Goal: Task Accomplishment & Management: Complete application form

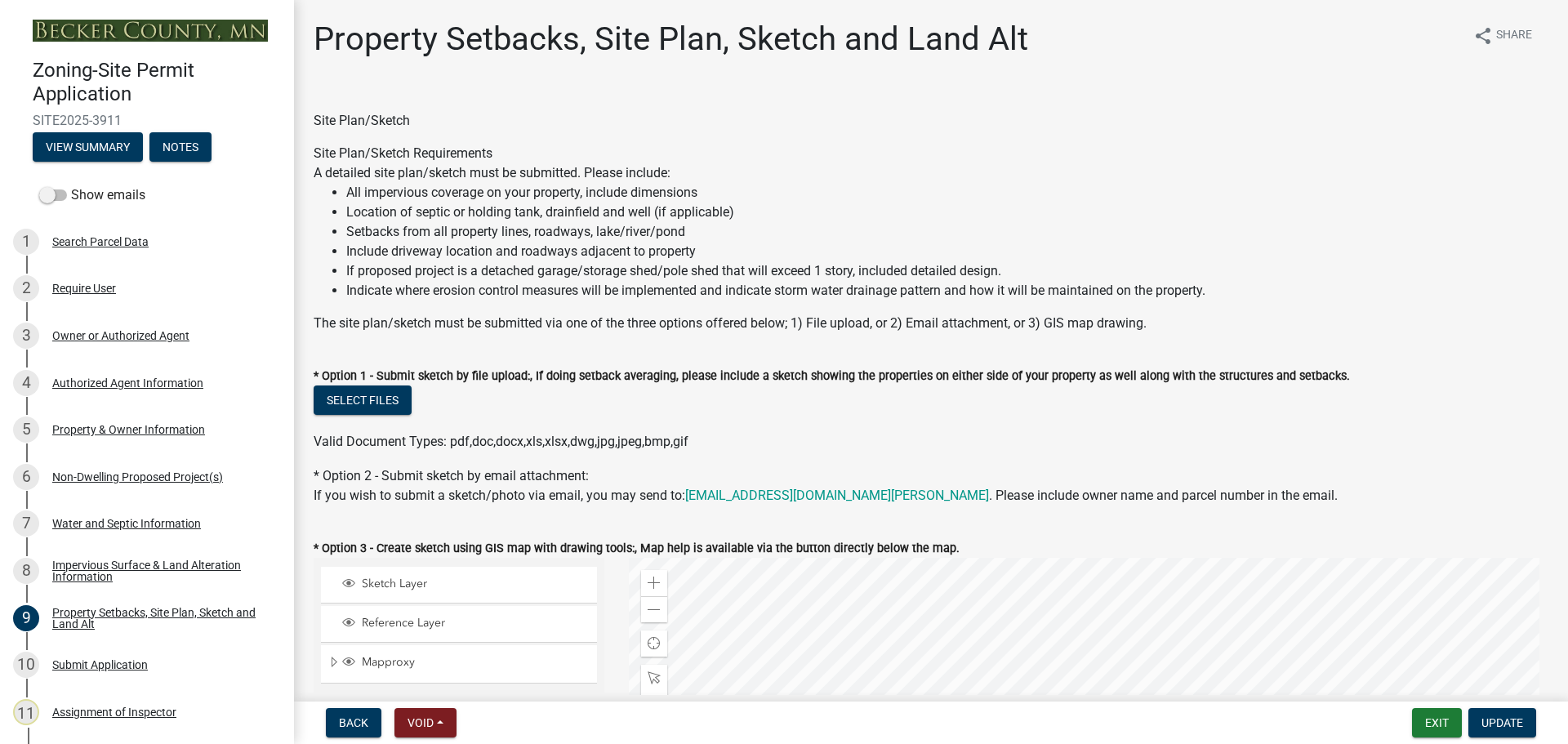
select select "7b13c63f-e699-4112-b373-98fbd28ec536"
select select "8d2cacce-ca19-4d44-985b-0e93690bf18d"
select select "b56a4575-9846-47cf-8067-c59a4853da22"
select select "e8ab2dc3-aa3f-46f3-9b4a-37eb25ad84af"
select select "27b2a8b4-abf6-463e-8c0c-7c5d2b4fe26f"
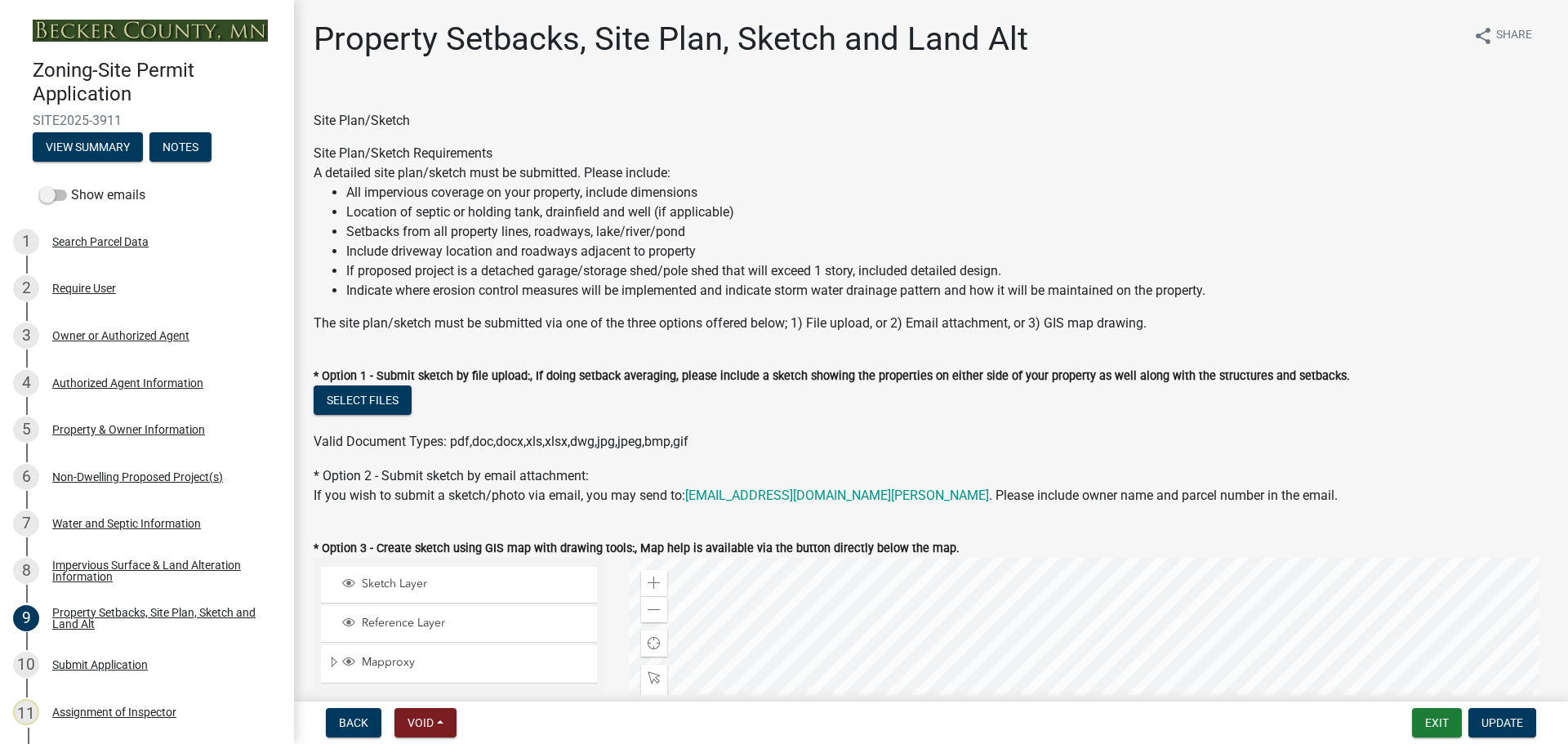
select select "5ad4ab64-b44e-481c-9000-9e5907aa74e1"
select select "e019de12-4845-45f2-ad10-5fb76eee0e55"
select select "288143c3-cc30-40f5-bb2a-2522511345b2"
select select "1c6b2b2e-439c-462d-bb45-b31f31c95a9c"
select select "19d13e65-c93d-443e-910a-7a17299544cc"
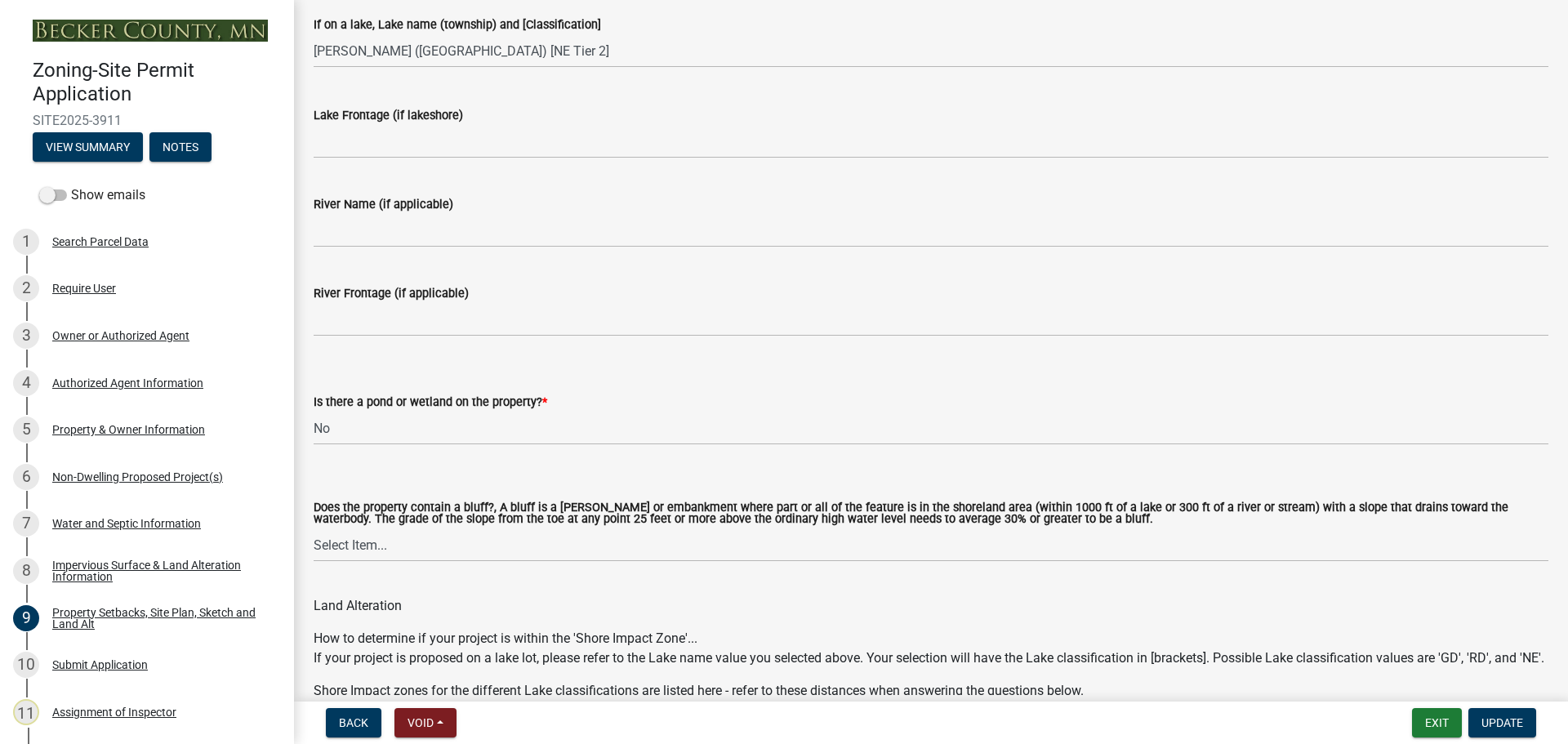
scroll to position [1552, 0]
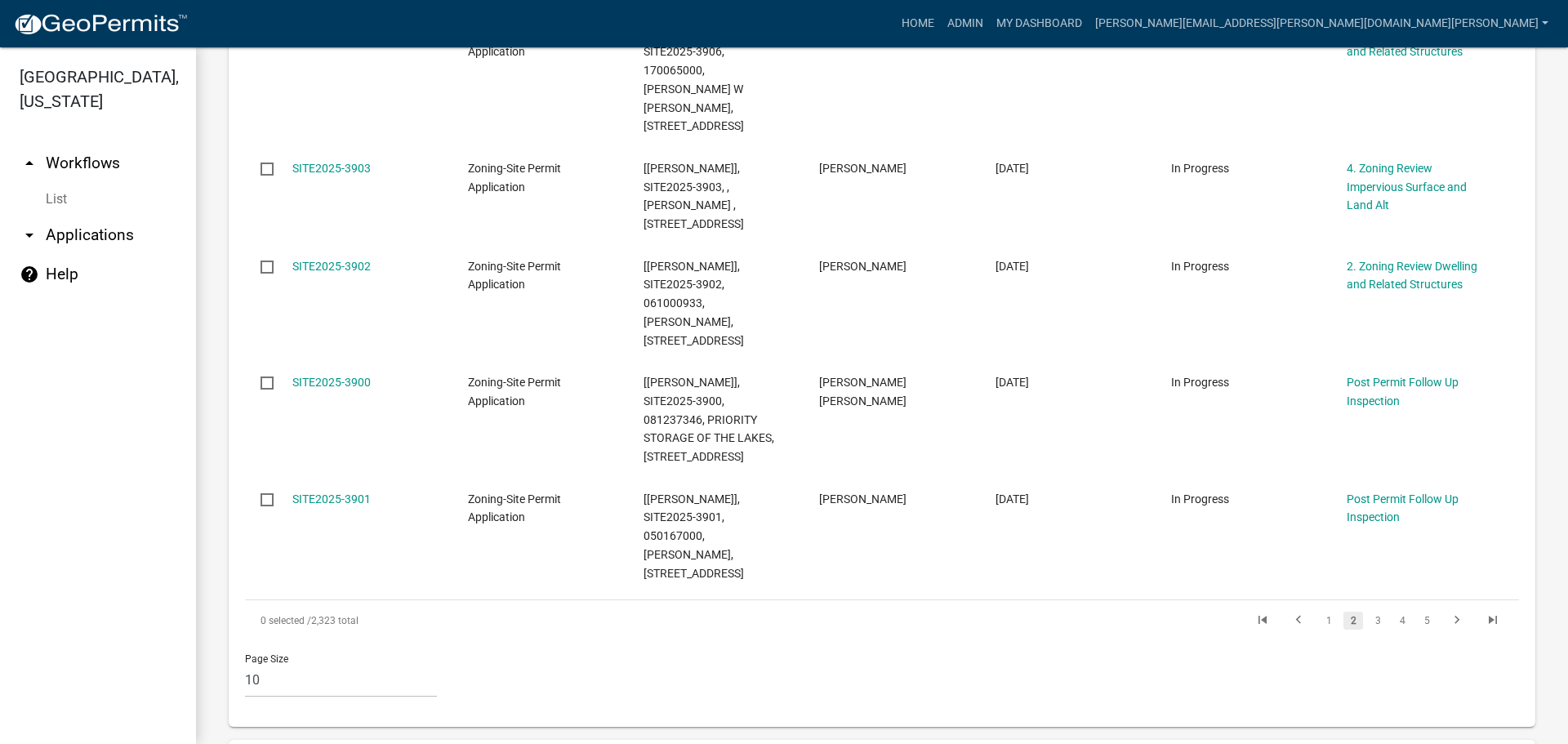
scroll to position [1268, 0]
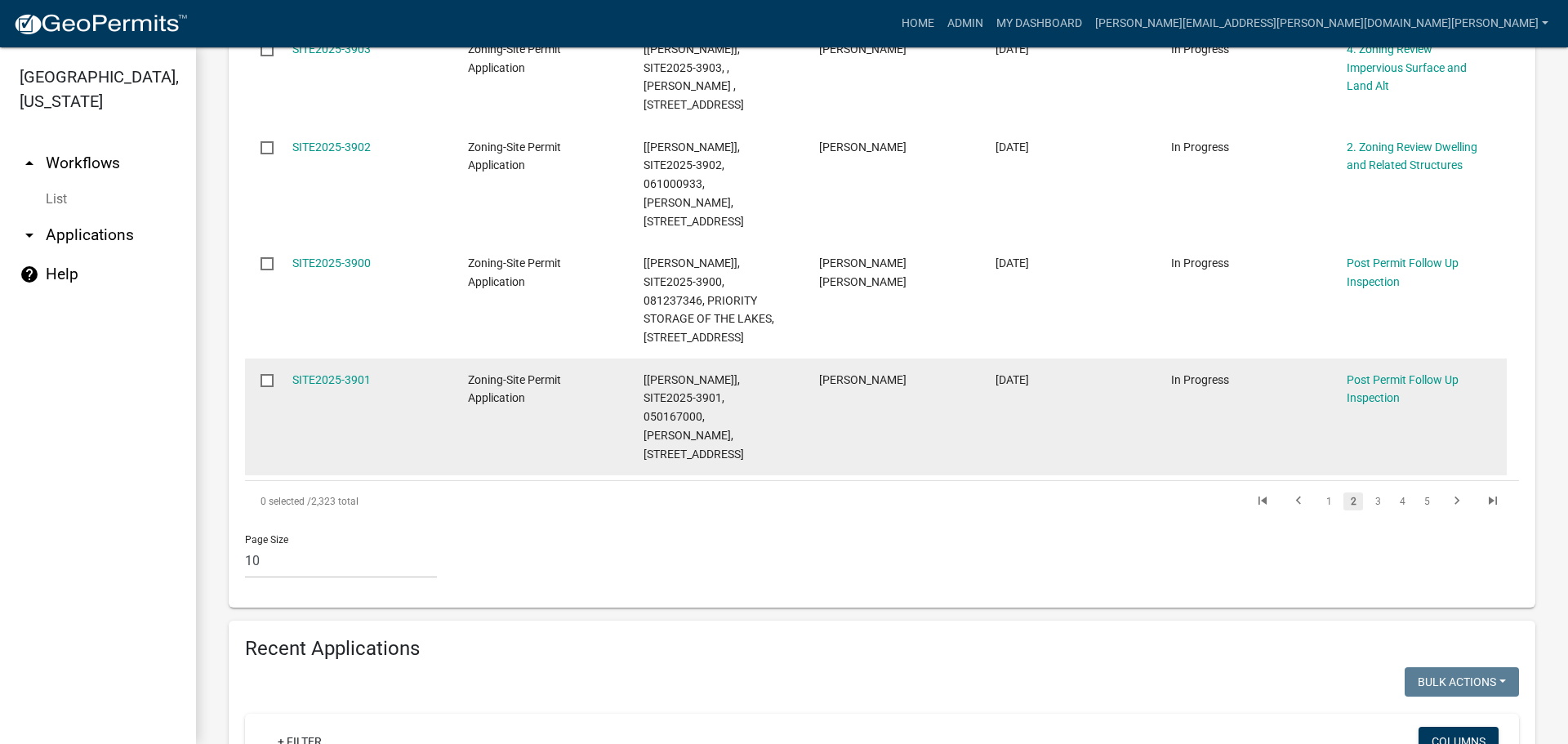
click at [1368, 492] on link "3" at bounding box center [1378, 501] width 20 height 18
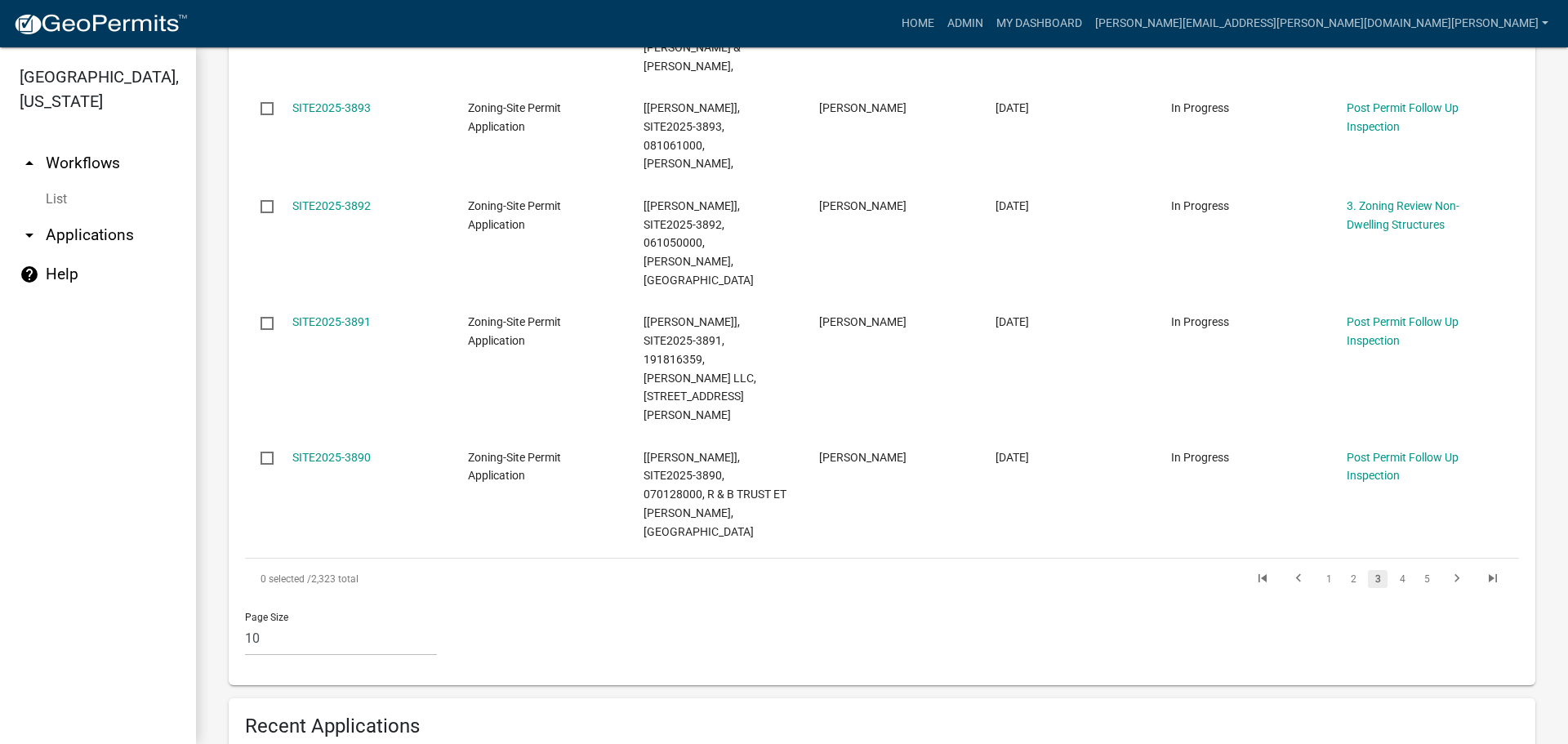
scroll to position [1194, 0]
click at [1392, 567] on link "4" at bounding box center [1402, 576] width 20 height 18
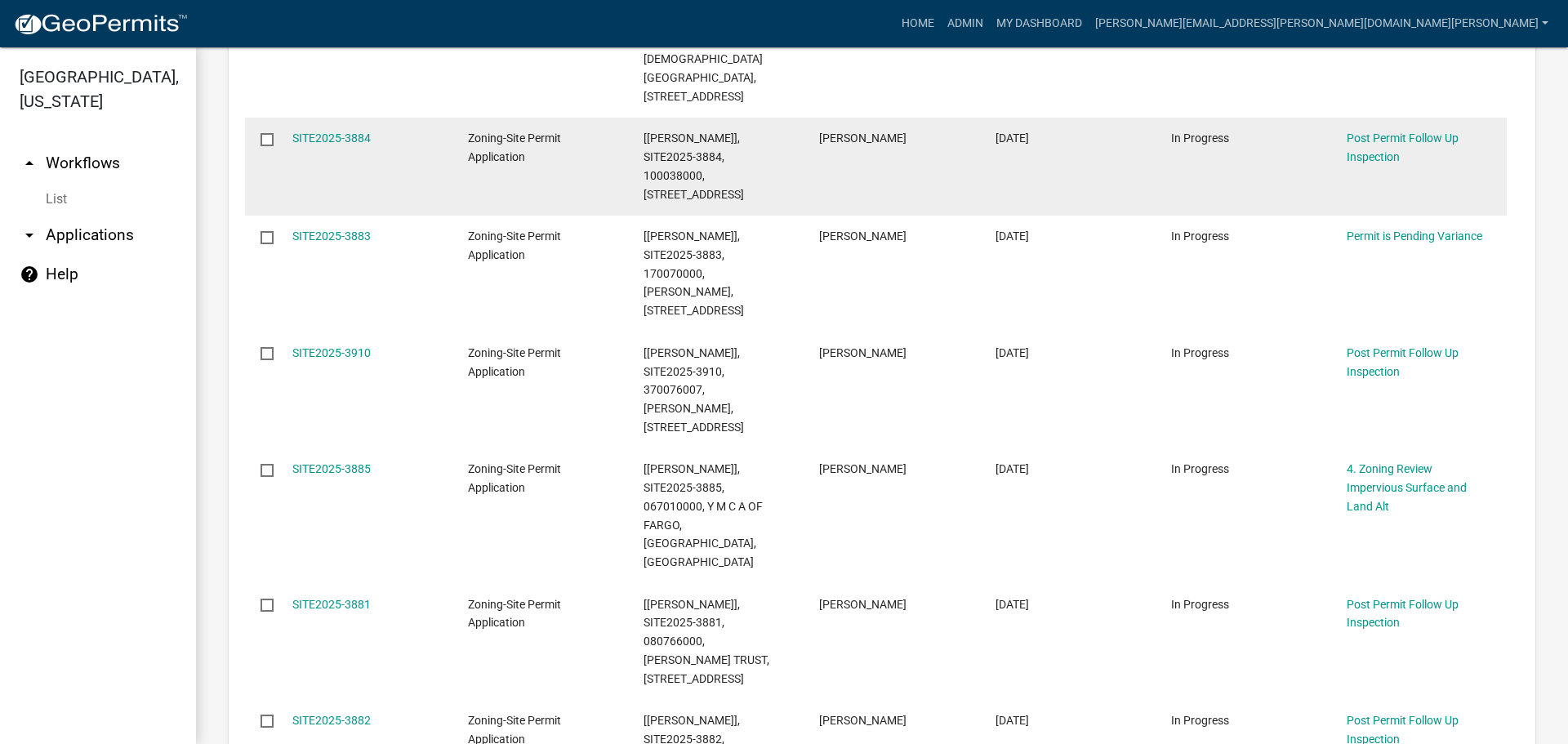
scroll to position [904, 0]
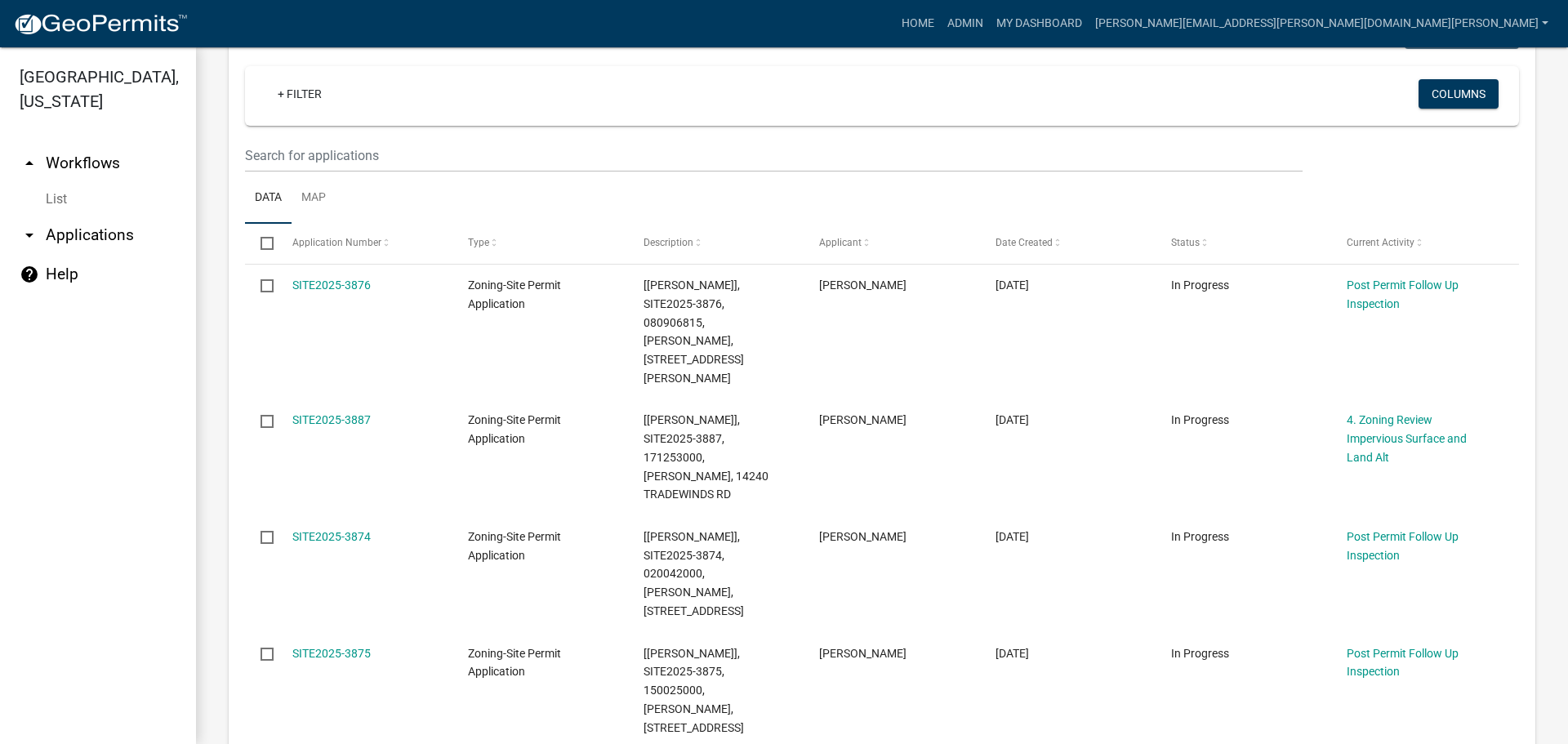
scroll to position [214, 0]
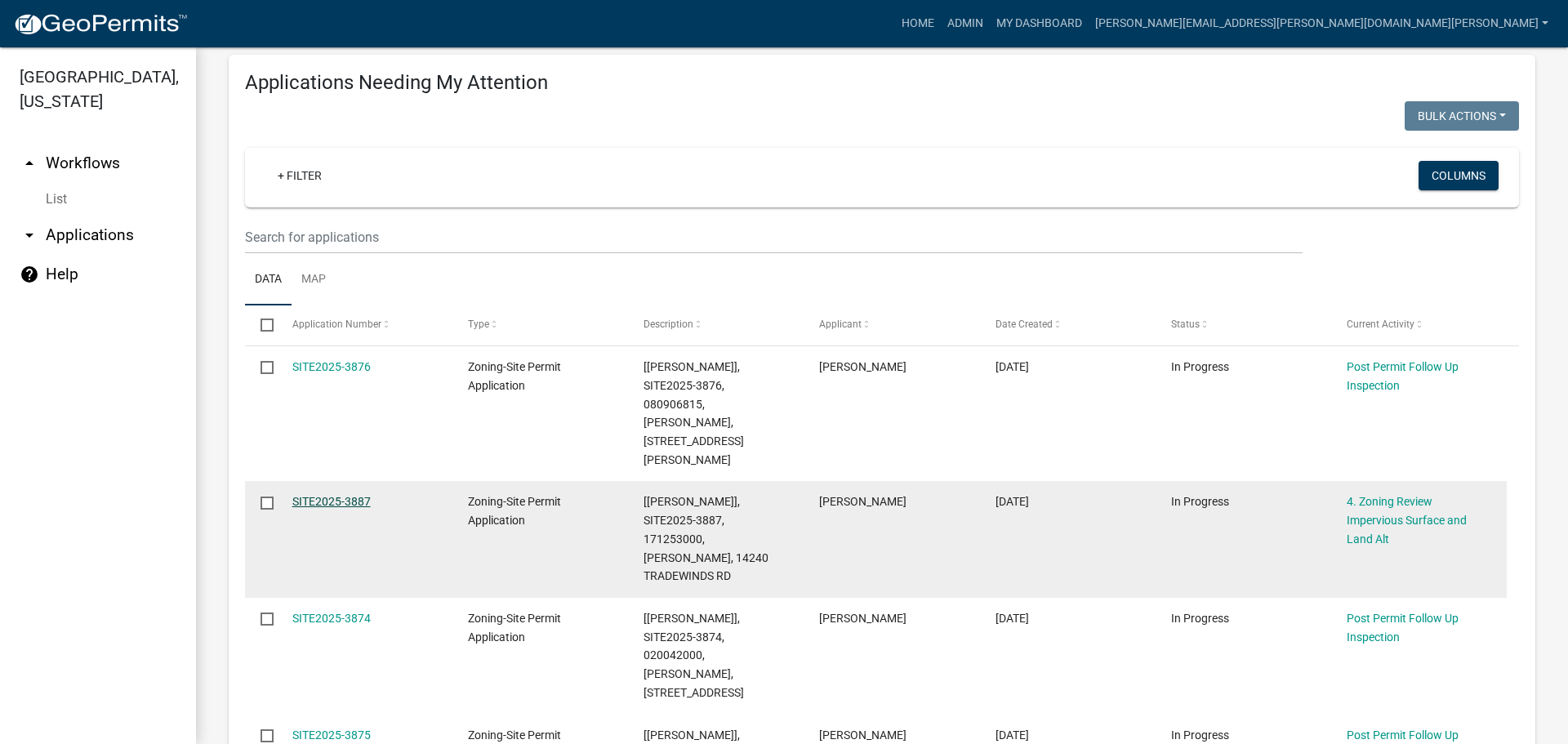
click at [338, 495] on link "SITE2025-3887" at bounding box center [331, 501] width 79 height 13
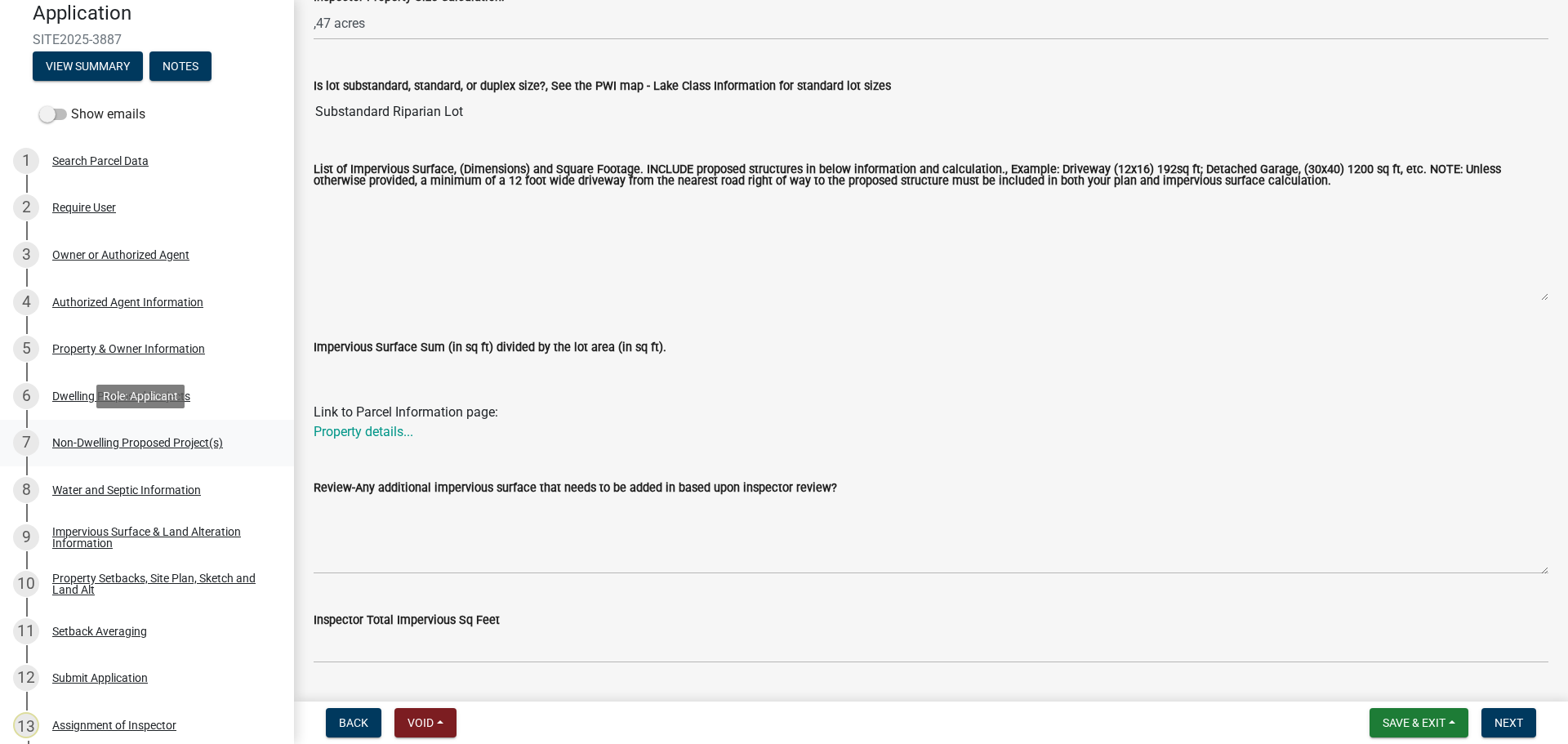
scroll to position [81, 0]
click at [141, 393] on div "Dwelling Proposed Projects" at bounding box center [121, 395] width 138 height 12
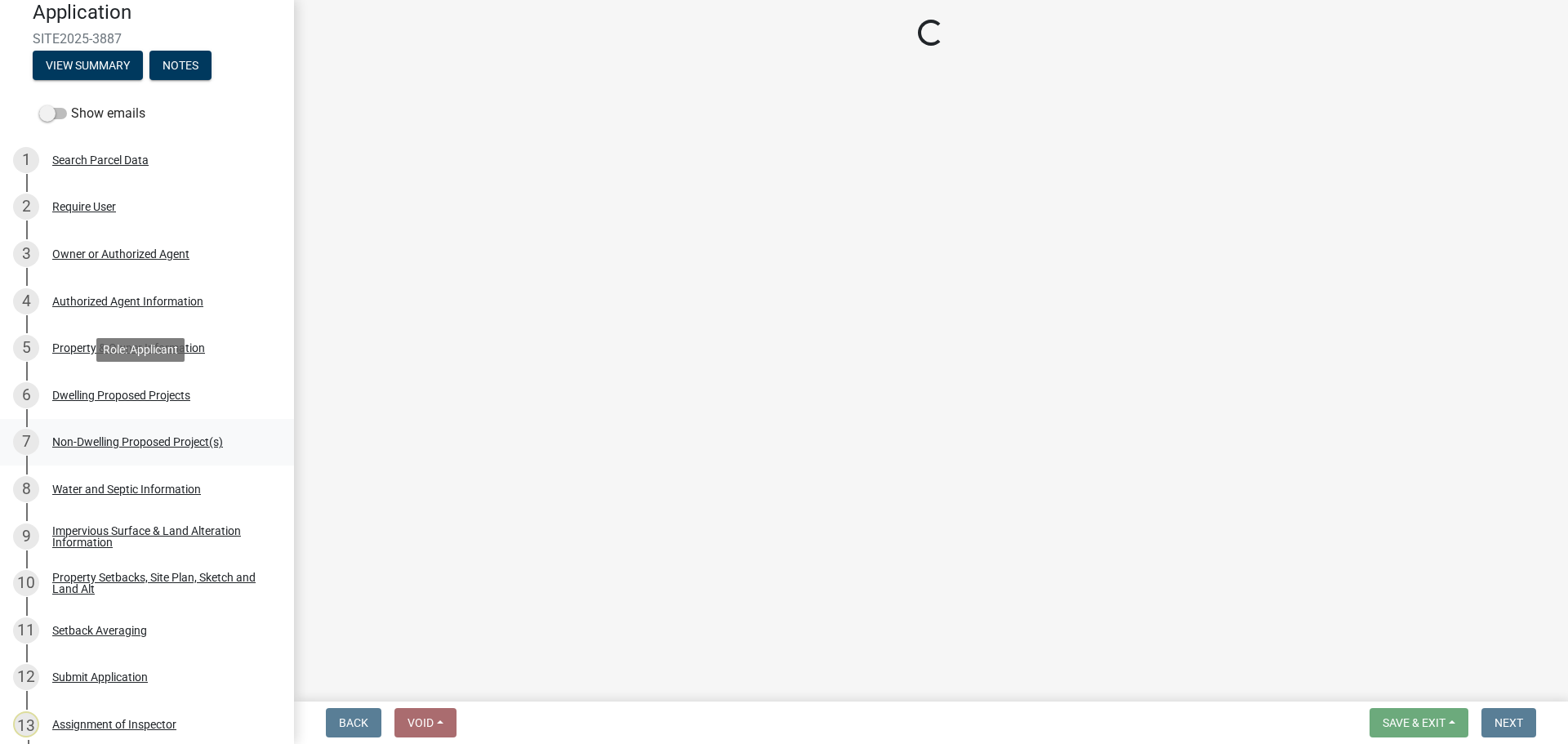
scroll to position [0, 0]
select select "b76c2e3f-c59d-4748-8205-29623accd873"
select select "566f81cc-4b3f-4ecb-9f16-a2b313352c61"
select select "4f5e2784-8c40-49a3-b0e9-8f1a3cbab4f4"
select select "e5b6e178-1d4e-46f3-8fba-19f7851c487a"
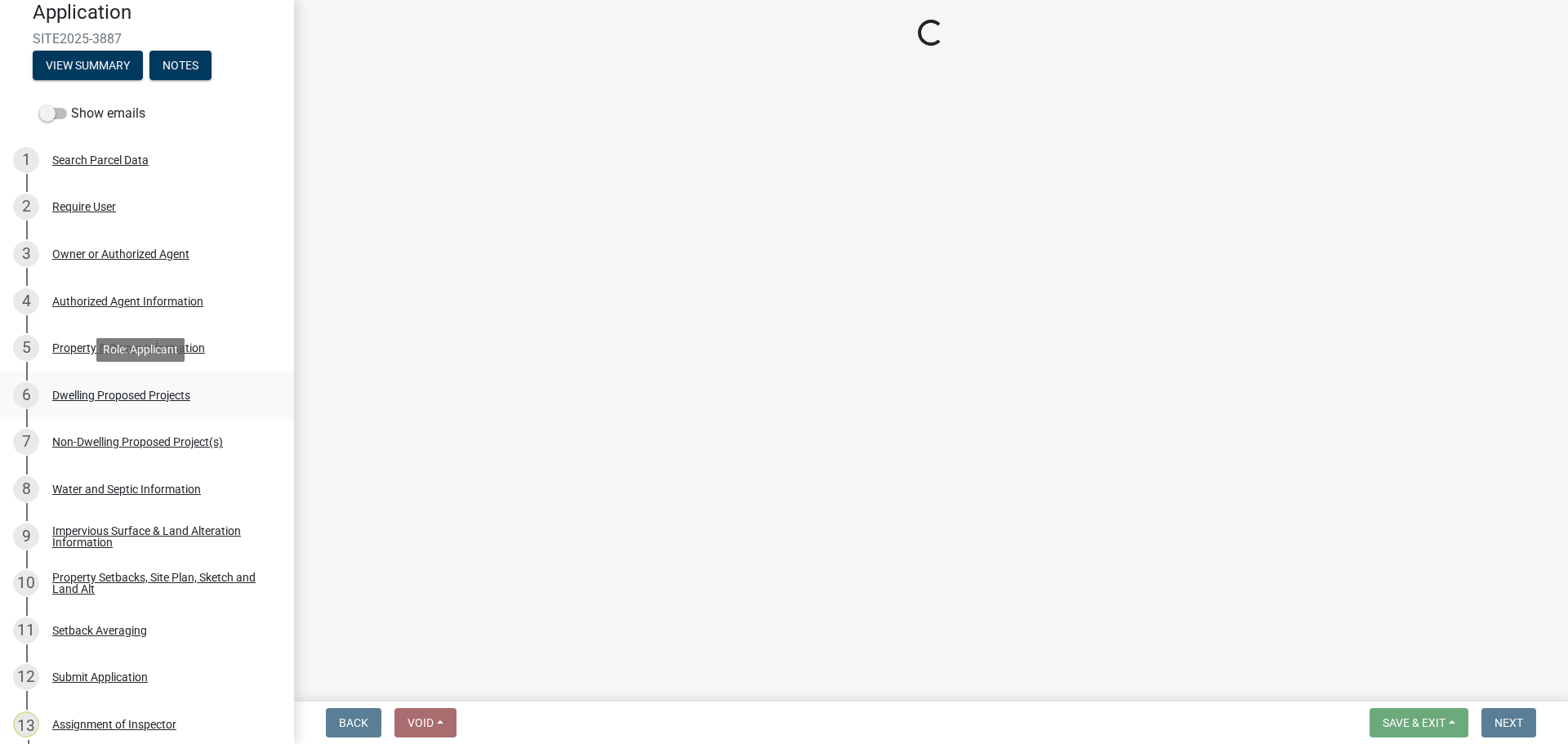
select select "744d8552-d7ef-4cf1-b465-42901748f06c"
select select "b63d75fc-5f3c-4949-bc5e-b7a1b42903a6"
select select "11c1c089-3b44-43c0-9549-3c9eeea2451f"
select select "0ceb8b90-6e92-4b1f-be25-acba4c819eff"
select select "ab9119d1-7da9-49c4-9fac-8c142204c89d"
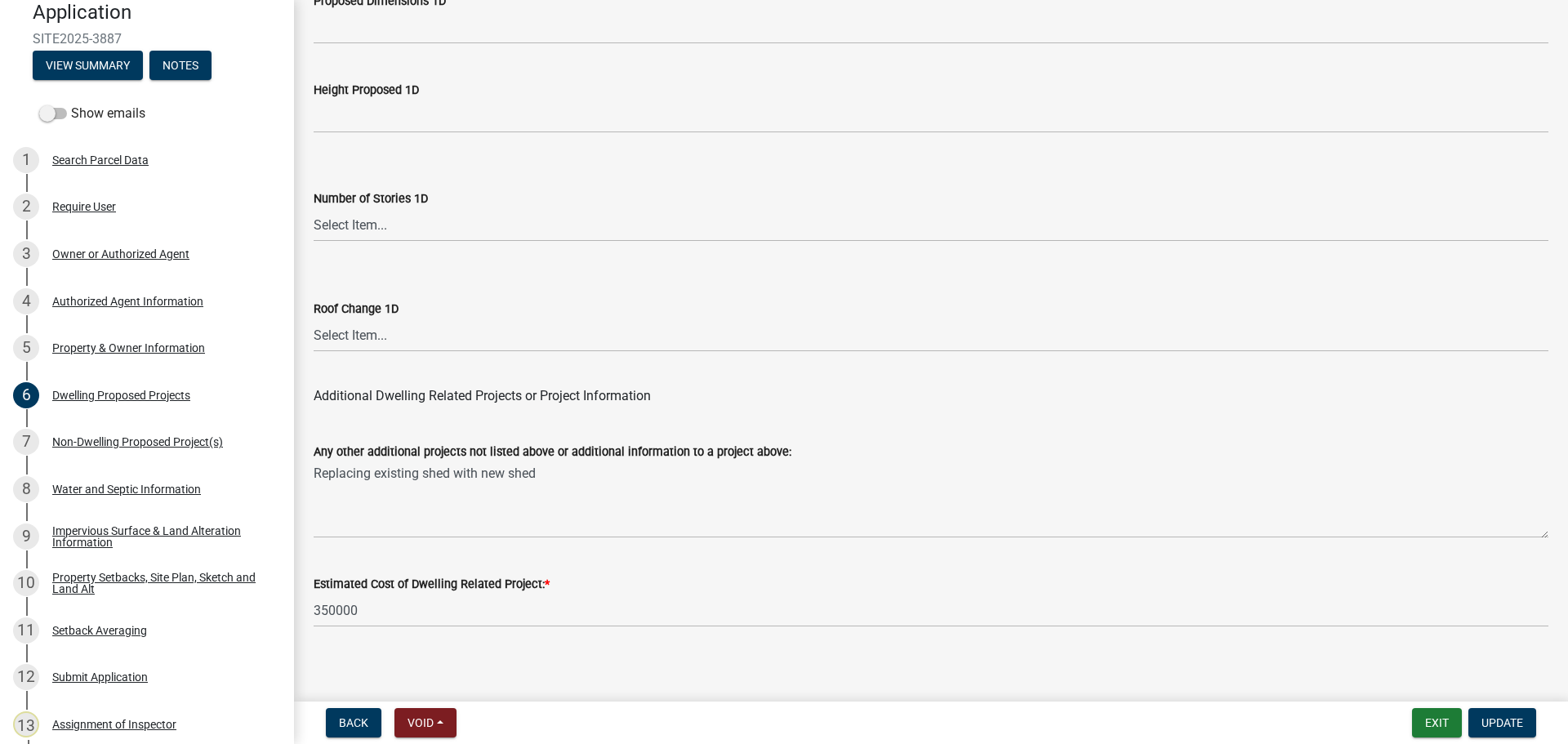
scroll to position [3917, 0]
click at [140, 436] on div "Non-Dwelling Proposed Project(s)" at bounding box center [137, 442] width 171 height 12
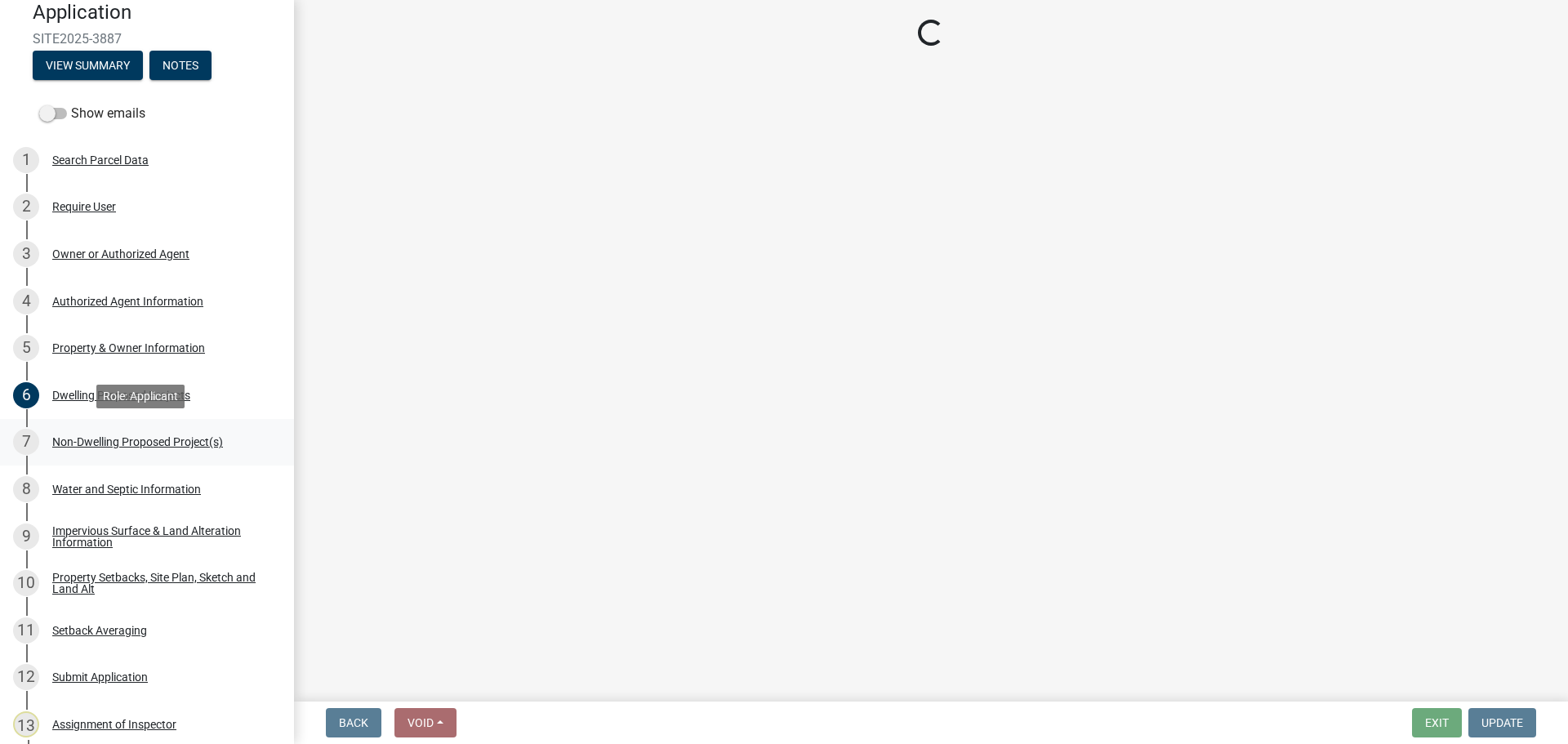
select select "97c48b8f-5b3b-4eb5-baa1-64080d5416e1"
select select "23b901a4-f04b-435f-8068-669843196aa3"
select select "6094bfe3-a997-46d7-8224-ceb3abf7e49e"
select select "258cbdbc-8629-455d-9fed-6a57bf82144e"
select select "a9a8393f-3c28-47b8-b6d9-84c94641c3fc"
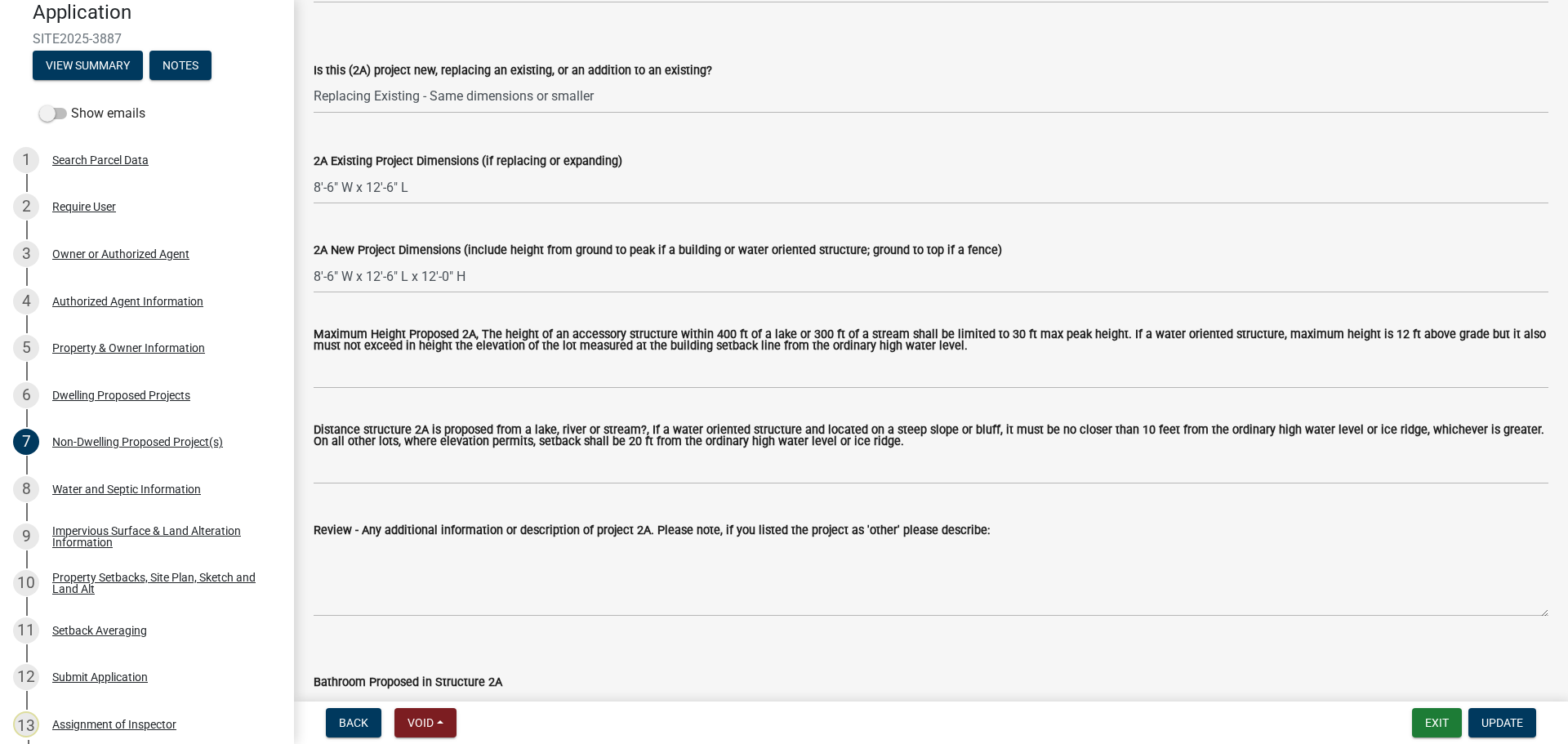
scroll to position [408, 0]
click at [145, 488] on div "Water and Septic Information" at bounding box center [126, 489] width 149 height 12
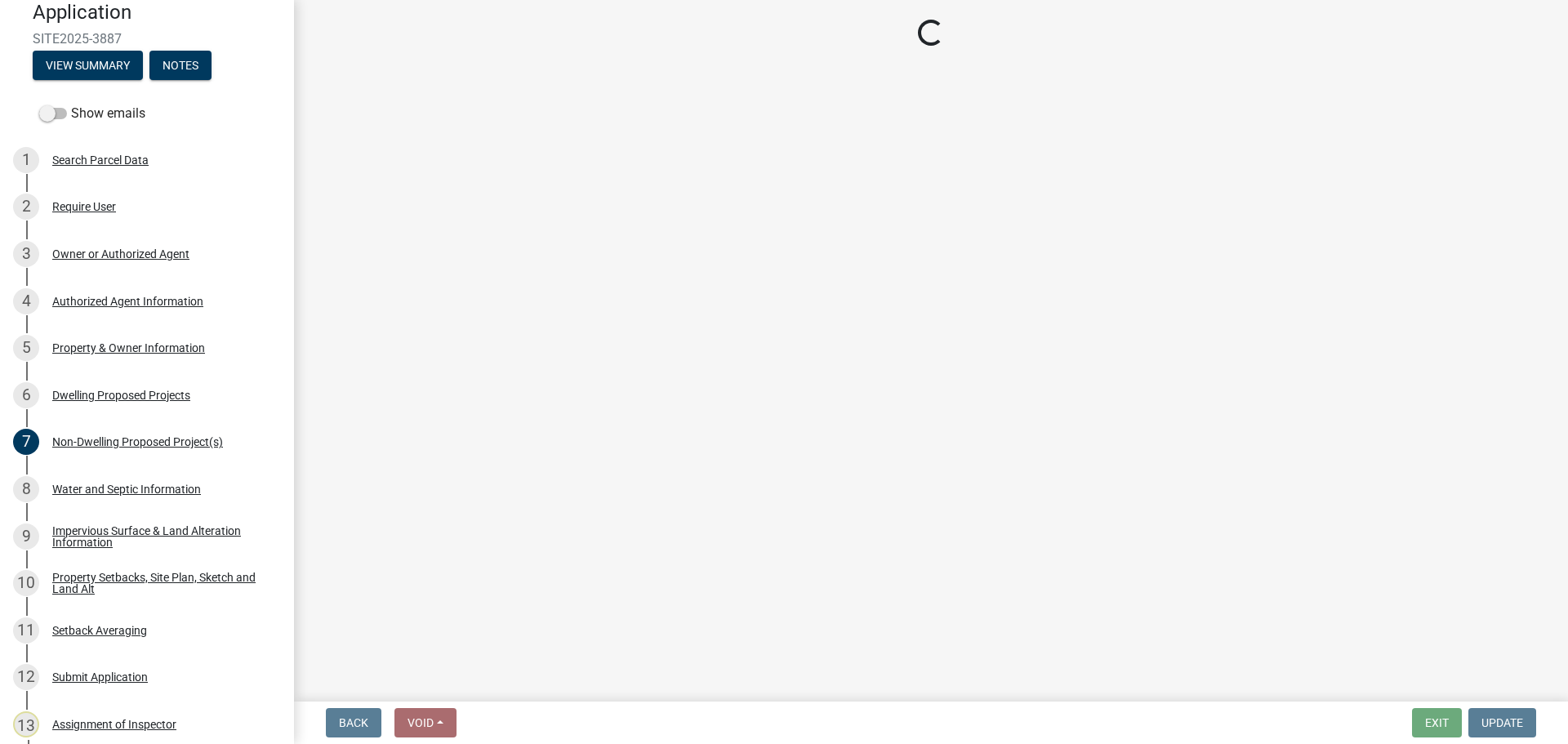
select select "9c51a48b-0bee-4836-8d5c-beab6e77ad2a"
select select "25b8aef2-9eed-4c0f-8836-08d4b8d082b1"
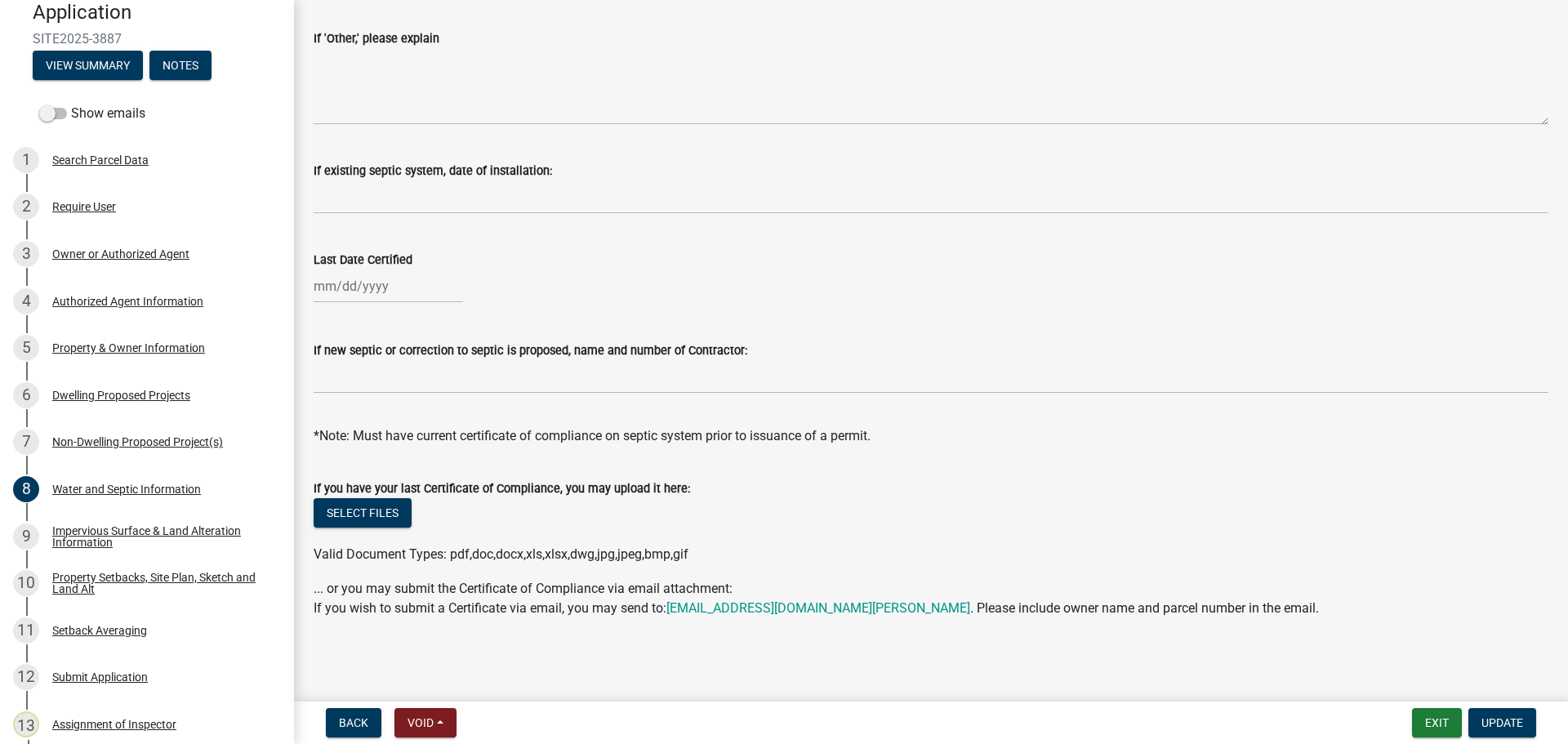
scroll to position [311, 0]
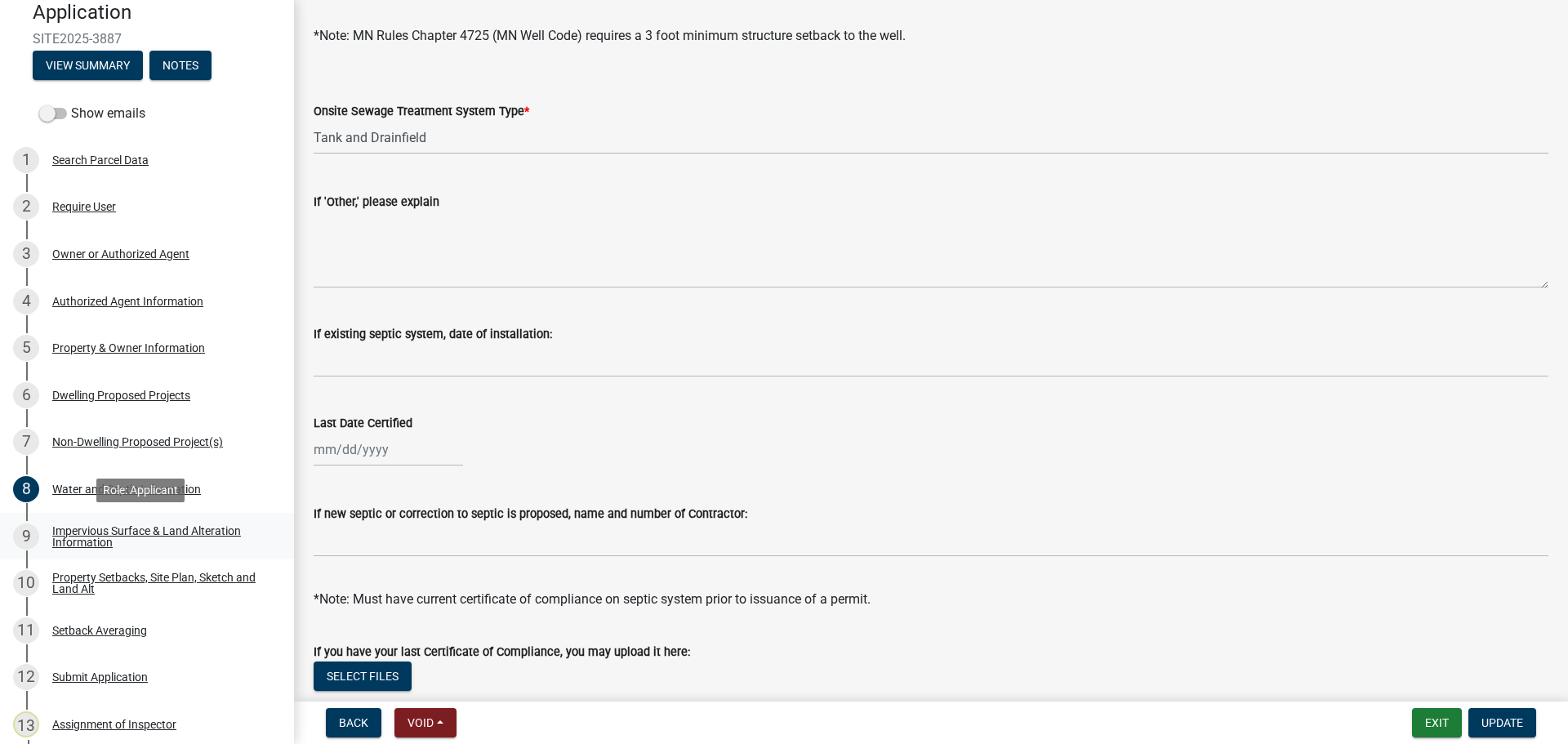
click at [144, 526] on div "Impervious Surface & Land Alteration Information" at bounding box center [160, 536] width 216 height 23
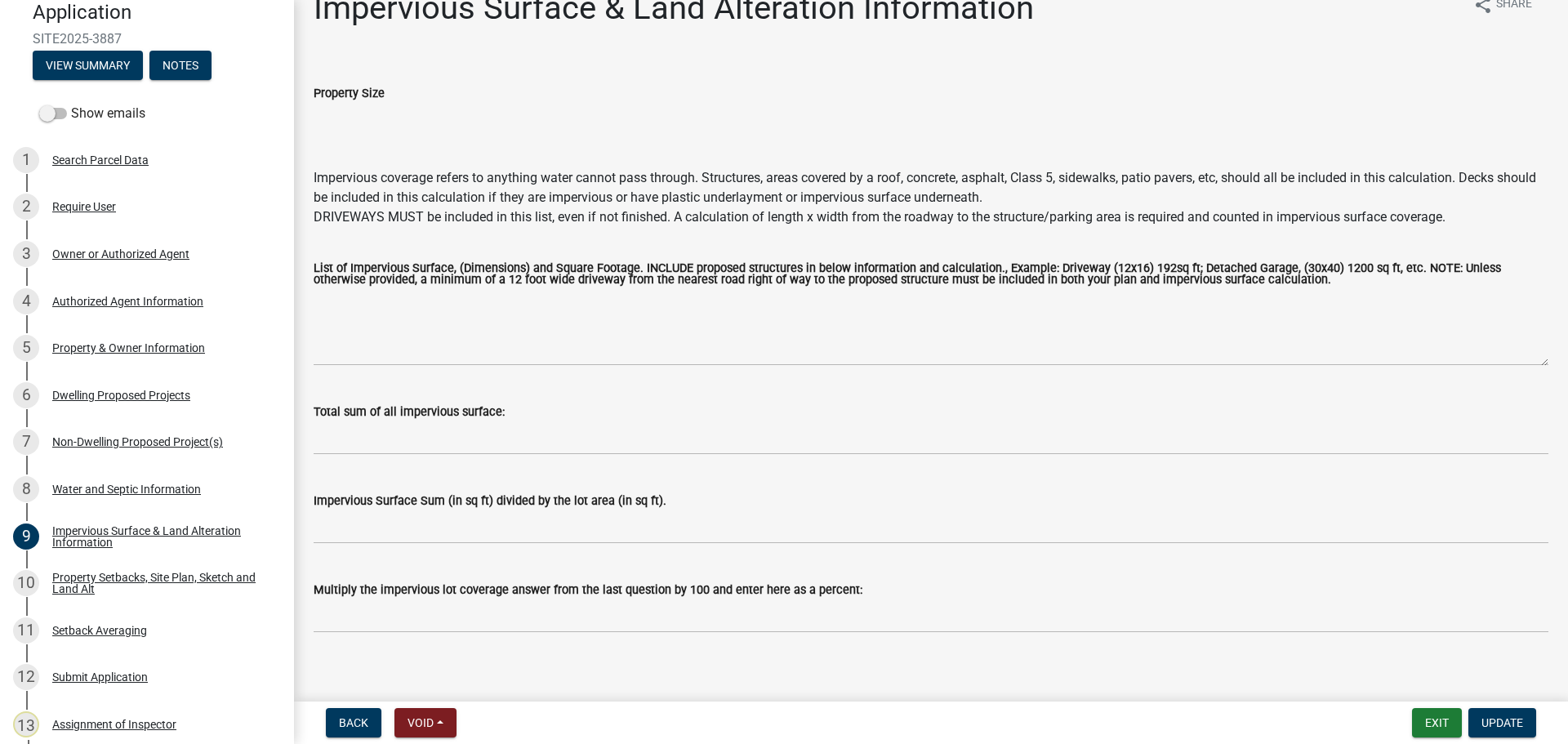
scroll to position [47, 0]
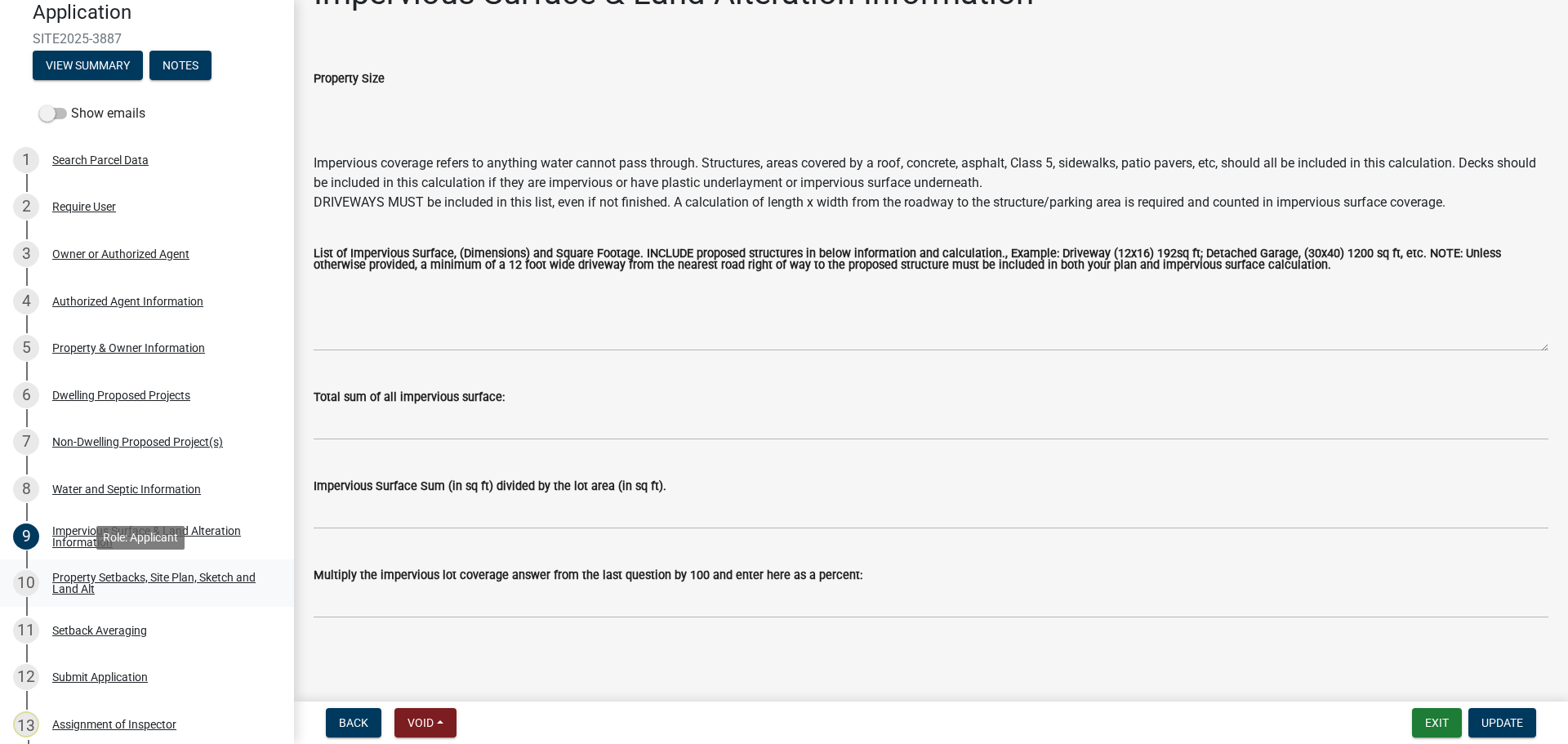
click at [175, 578] on div "Property Setbacks, Site Plan, Sketch and Land Alt" at bounding box center [160, 582] width 216 height 23
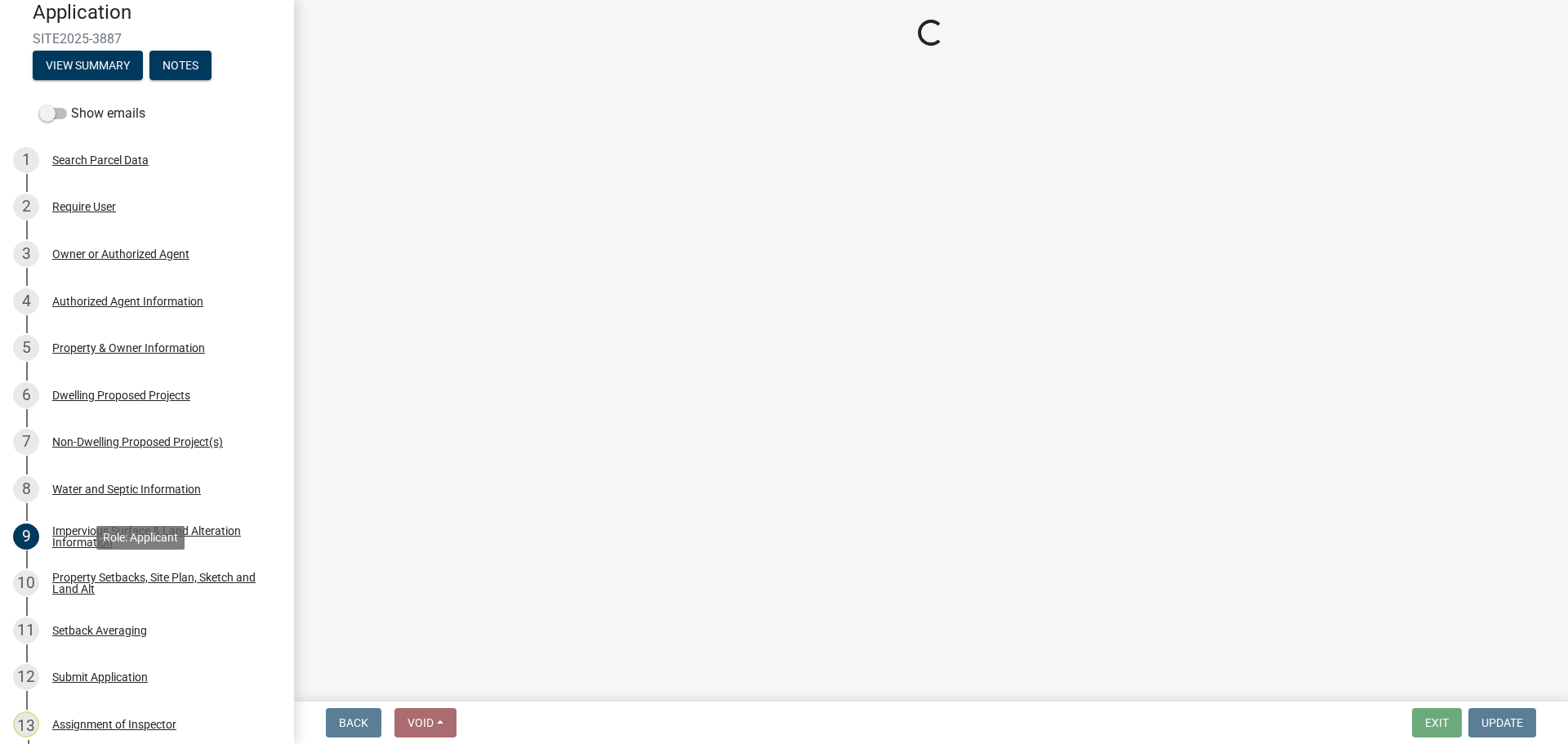
scroll to position [0, 0]
select select "7b13c63f-e699-4112-b373-98fbd28ec536"
select select "b56a4575-9846-47cf-8067-c59a4853da22"
select select "e8ab2dc3-aa3f-46f3-9b4a-37eb25ad84af"
select select "b98836ba-4715-455d-97ab-be9a9df498a8"
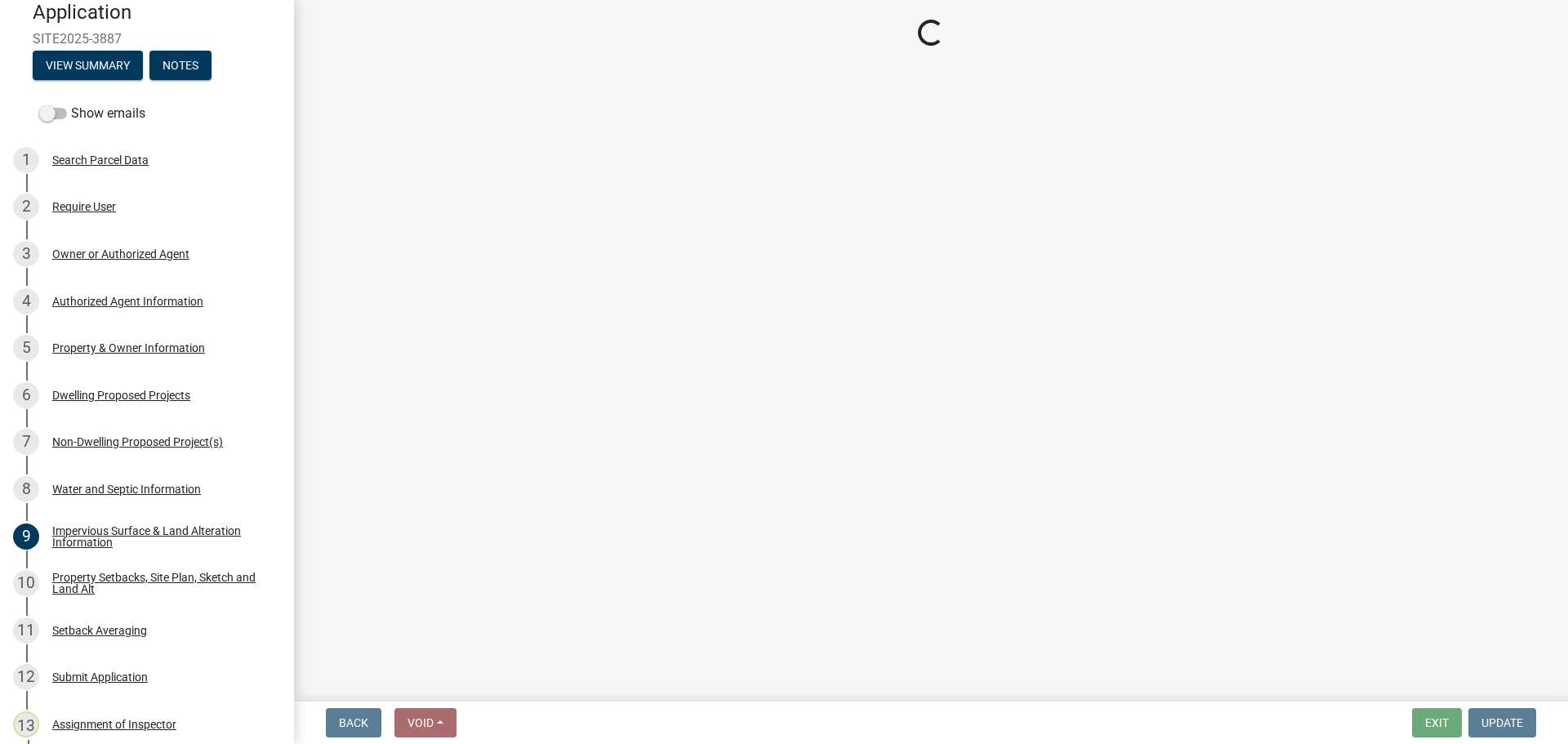
select select "c8b8ea71-7088-4e87-a493-7bc88cc2835b"
select select "133211ff-91ce-4a0a-9235-b48a7e2069a0"
select select "f51aecae-0421-4f67-bd2d-0cff8a85c7cd"
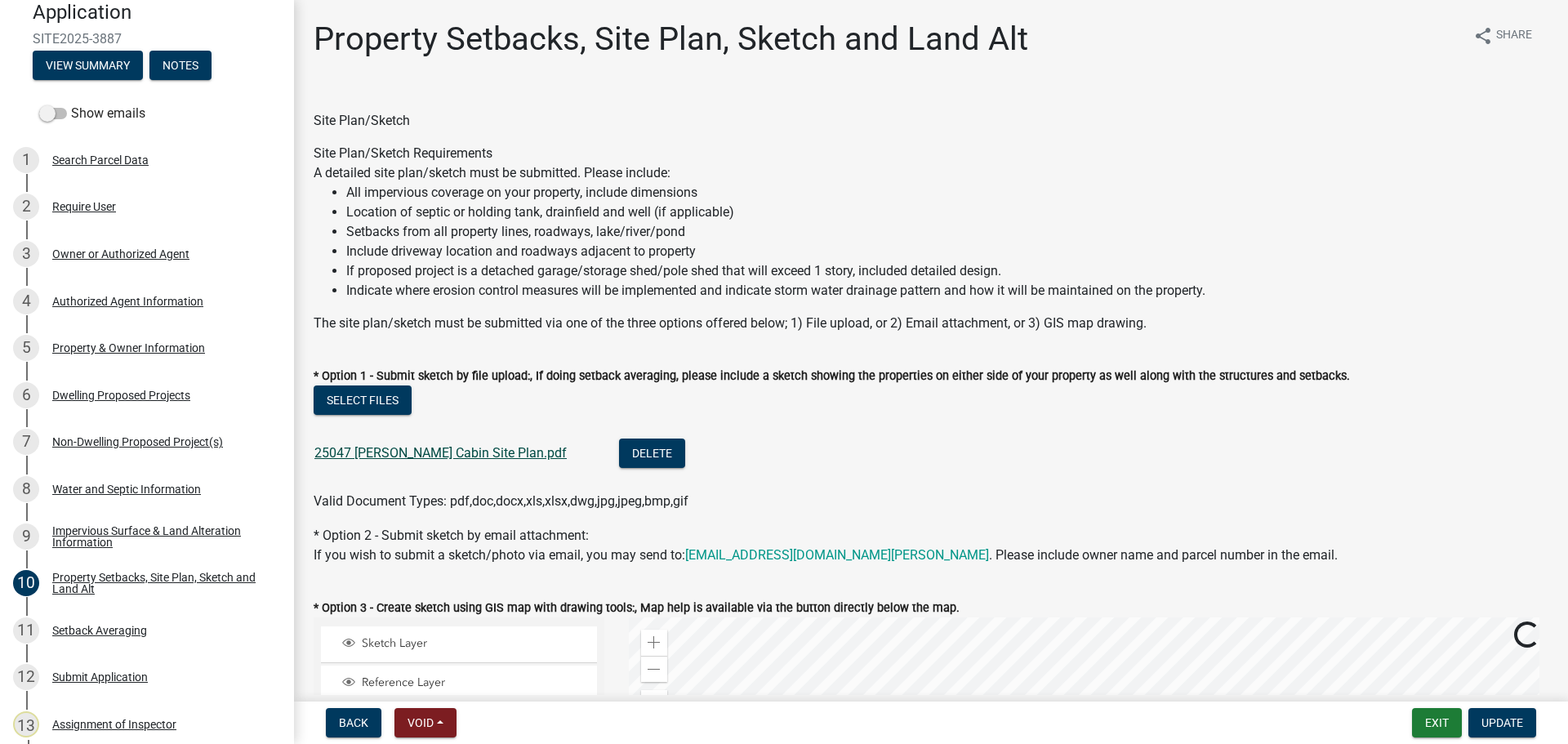
click at [435, 451] on link "25047 Skari Cabin Site Plan.pdf" at bounding box center [441, 452] width 253 height 15
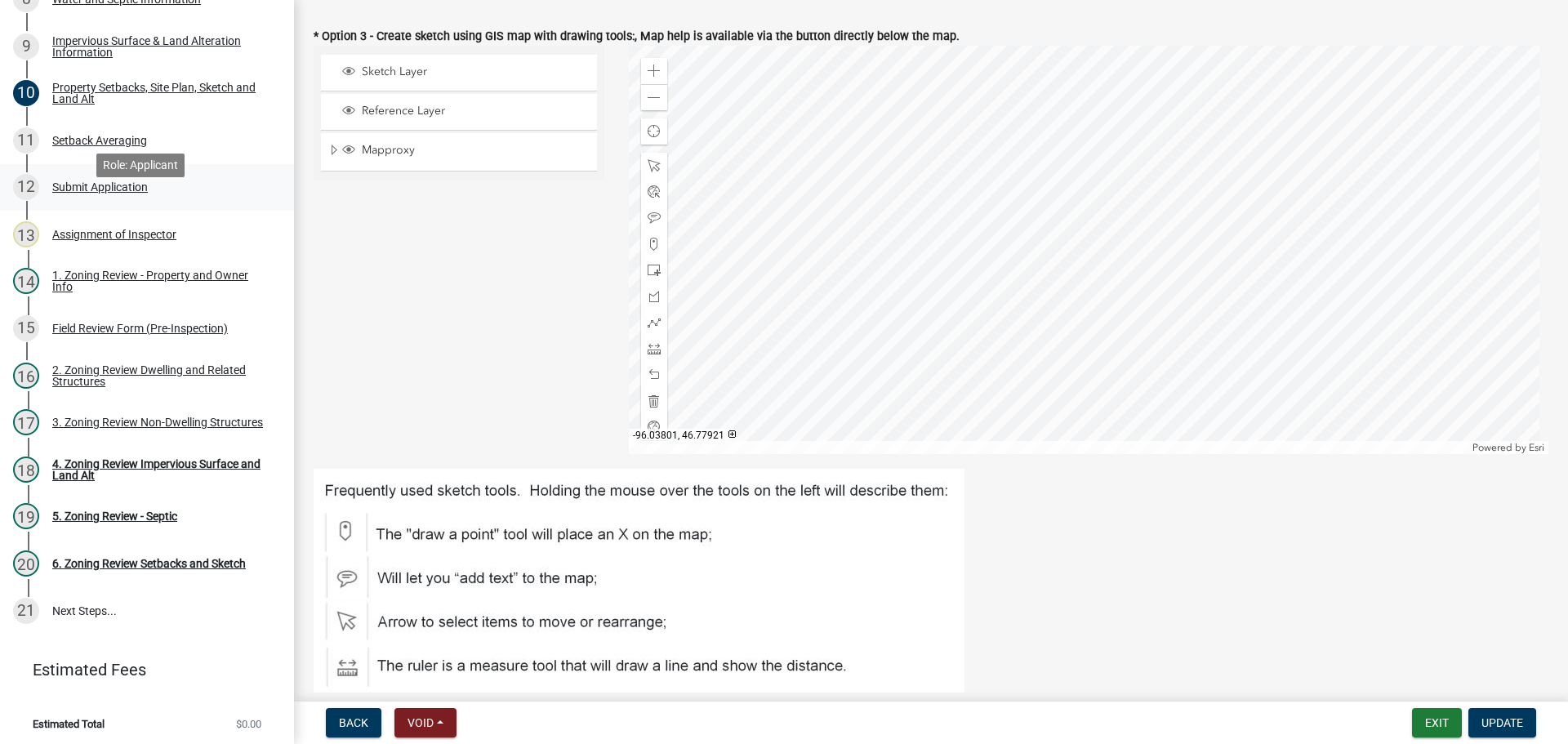
scroll to position [327, 0]
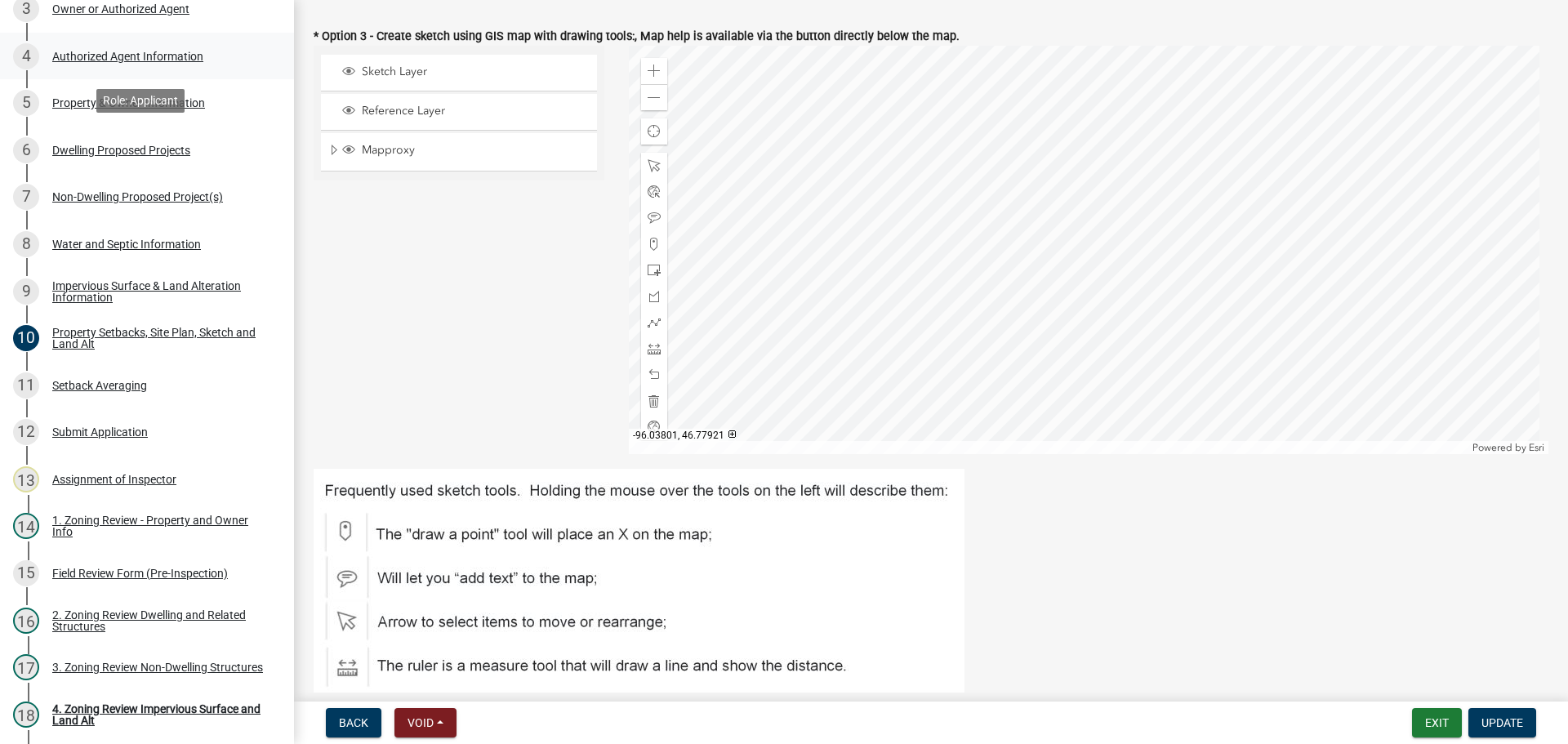
click at [169, 51] on div "Authorized Agent Information" at bounding box center [127, 56] width 151 height 12
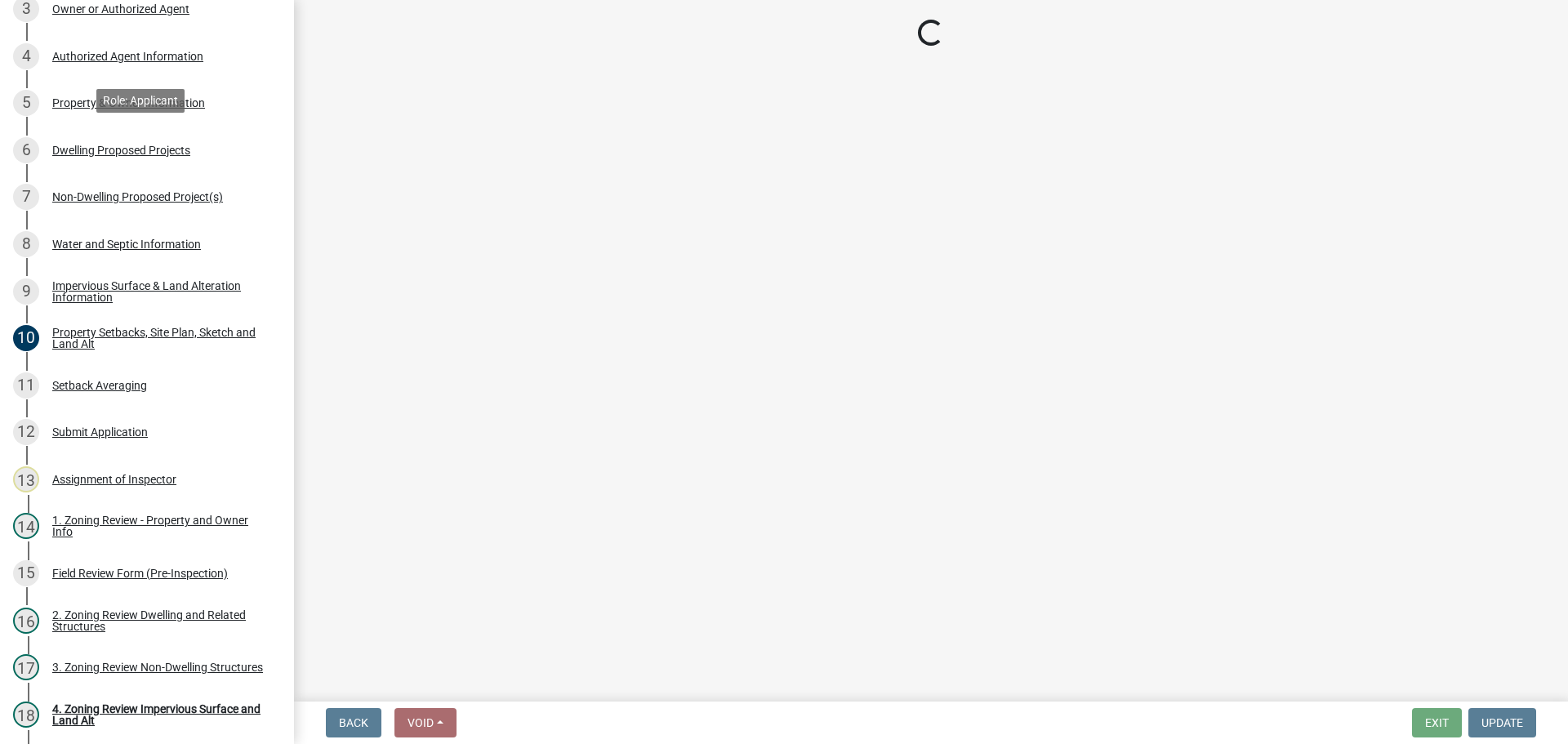
scroll to position [0, 0]
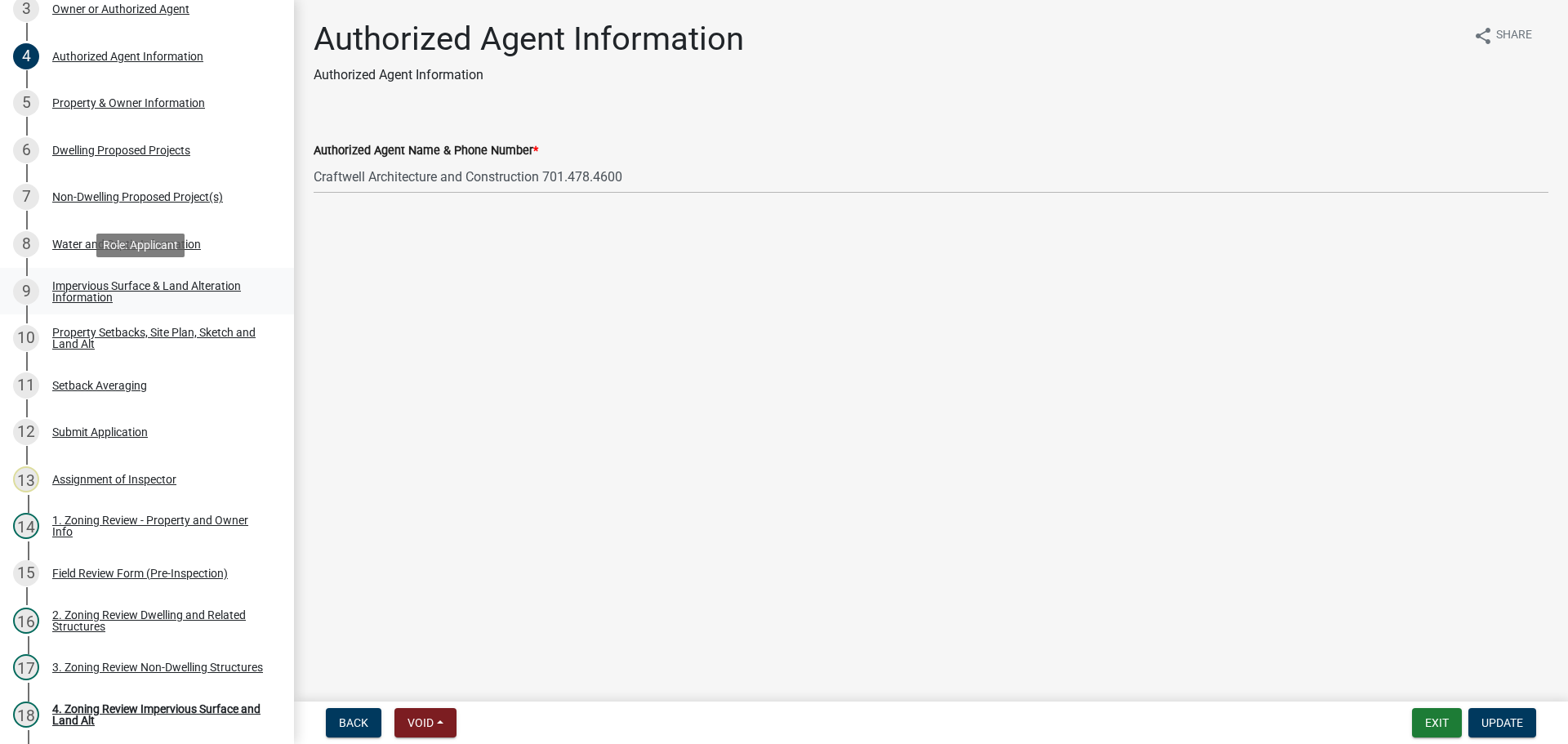
click at [131, 283] on div "Impervious Surface & Land Alteration Information" at bounding box center [160, 291] width 216 height 23
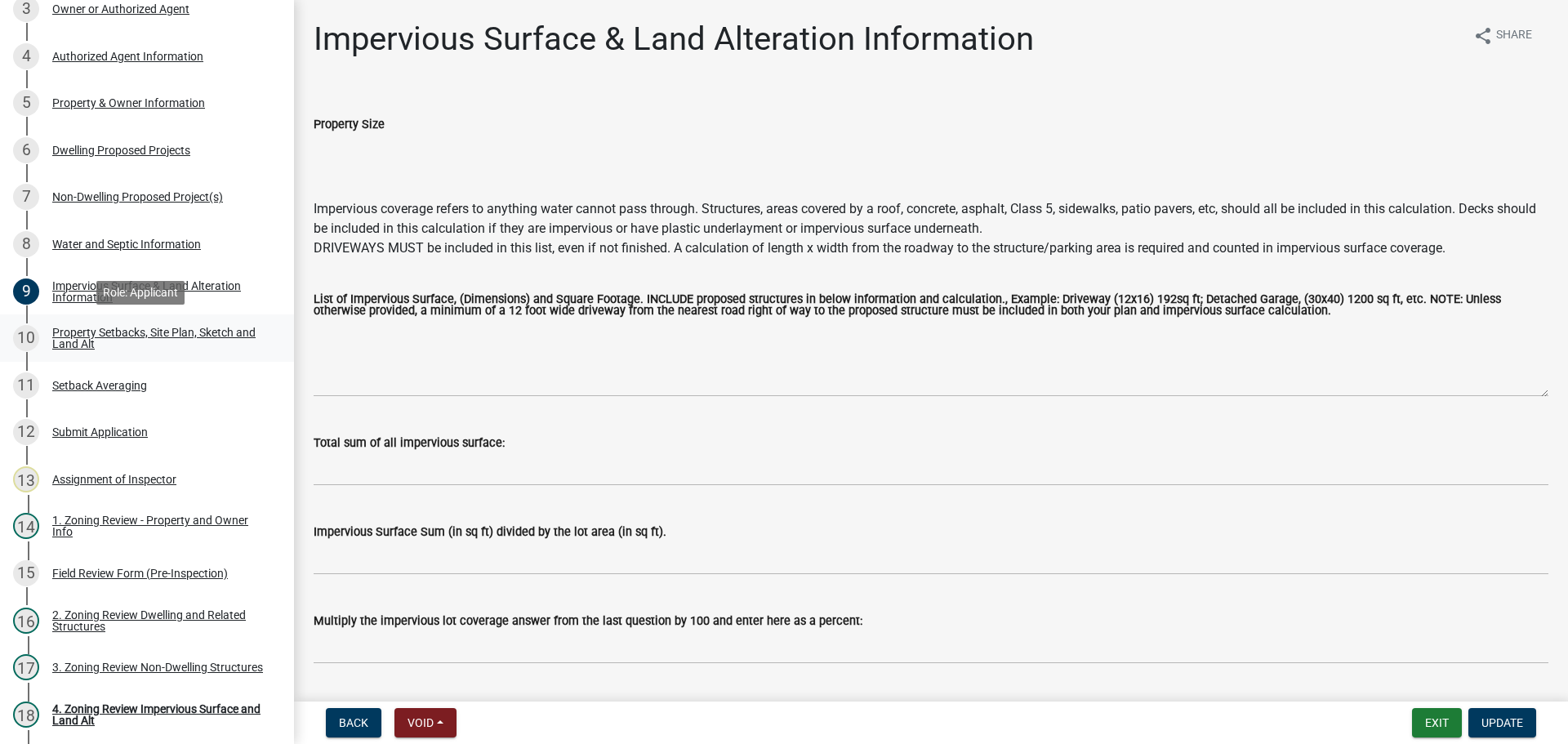
click at [163, 321] on link "10 Property Setbacks, Site Plan, Sketch and Land Alt" at bounding box center [147, 338] width 294 height 47
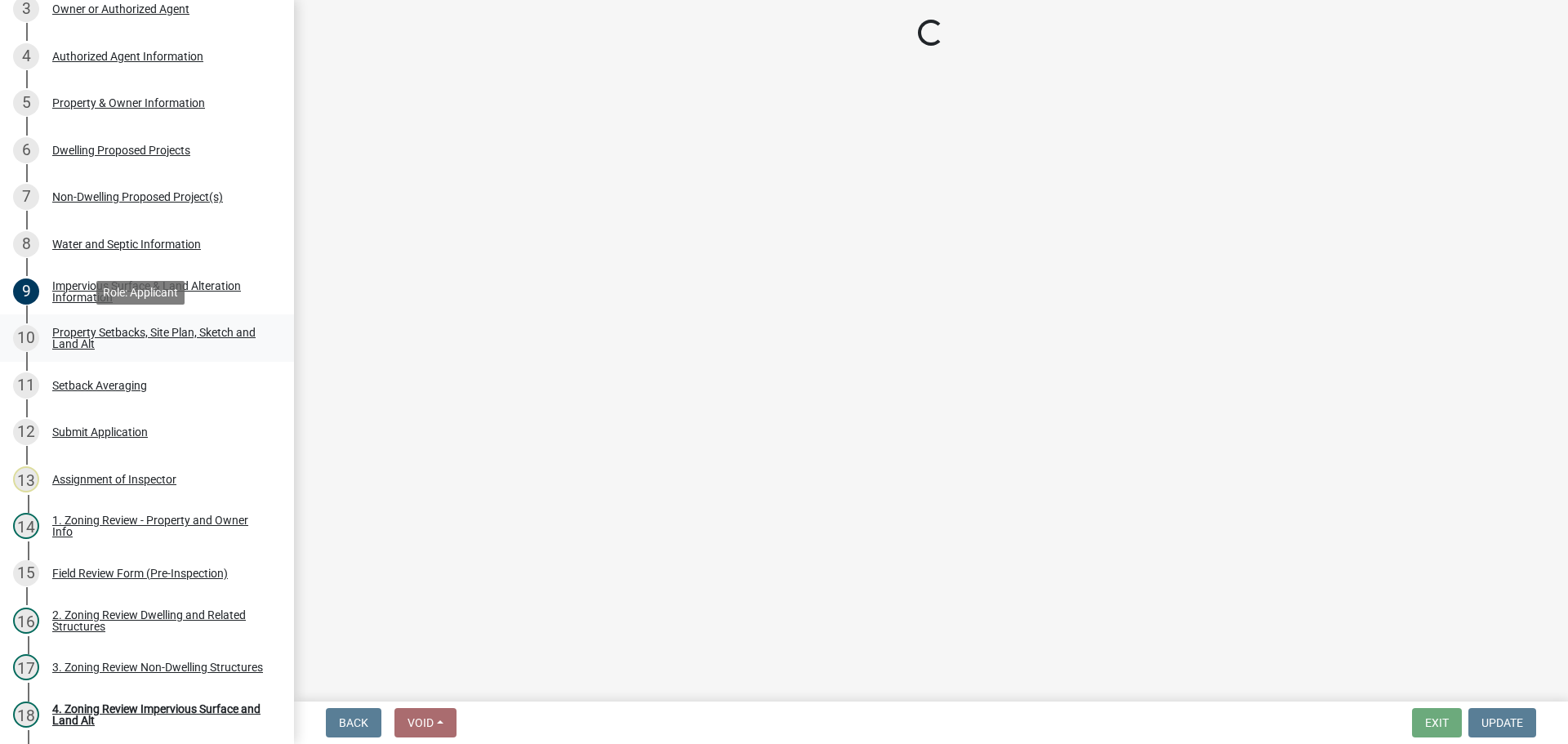
select select "7b13c63f-e699-4112-b373-98fbd28ec536"
select select "b56a4575-9846-47cf-8067-c59a4853da22"
select select "e8ab2dc3-aa3f-46f3-9b4a-37eb25ad84af"
select select "b98836ba-4715-455d-97ab-be9a9df498a8"
select select "c8b8ea71-7088-4e87-a493-7bc88cc2835b"
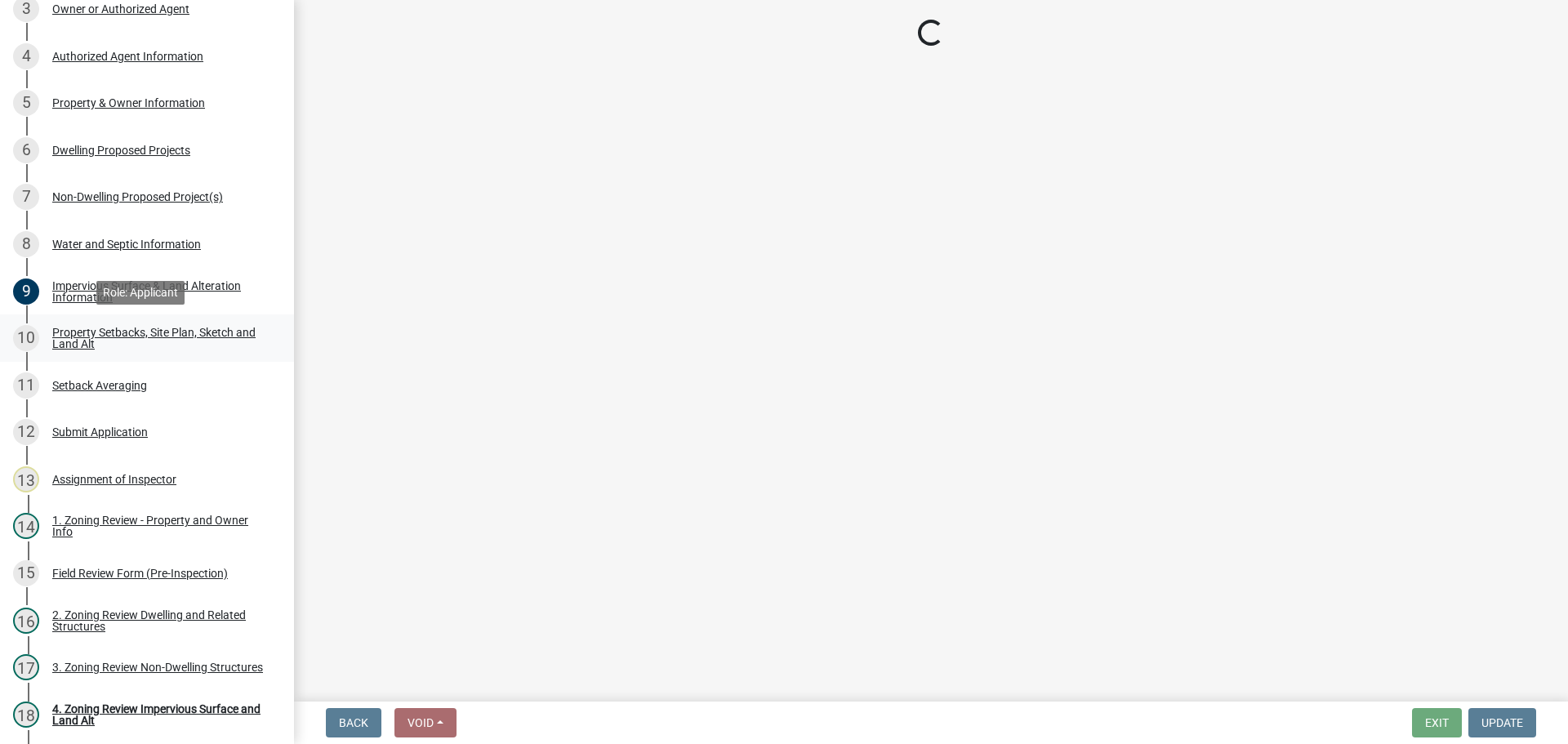
select select "133211ff-91ce-4a0a-9235-b48a7e2069a0"
select select "f51aecae-0421-4f67-bd2d-0cff8a85c7cd"
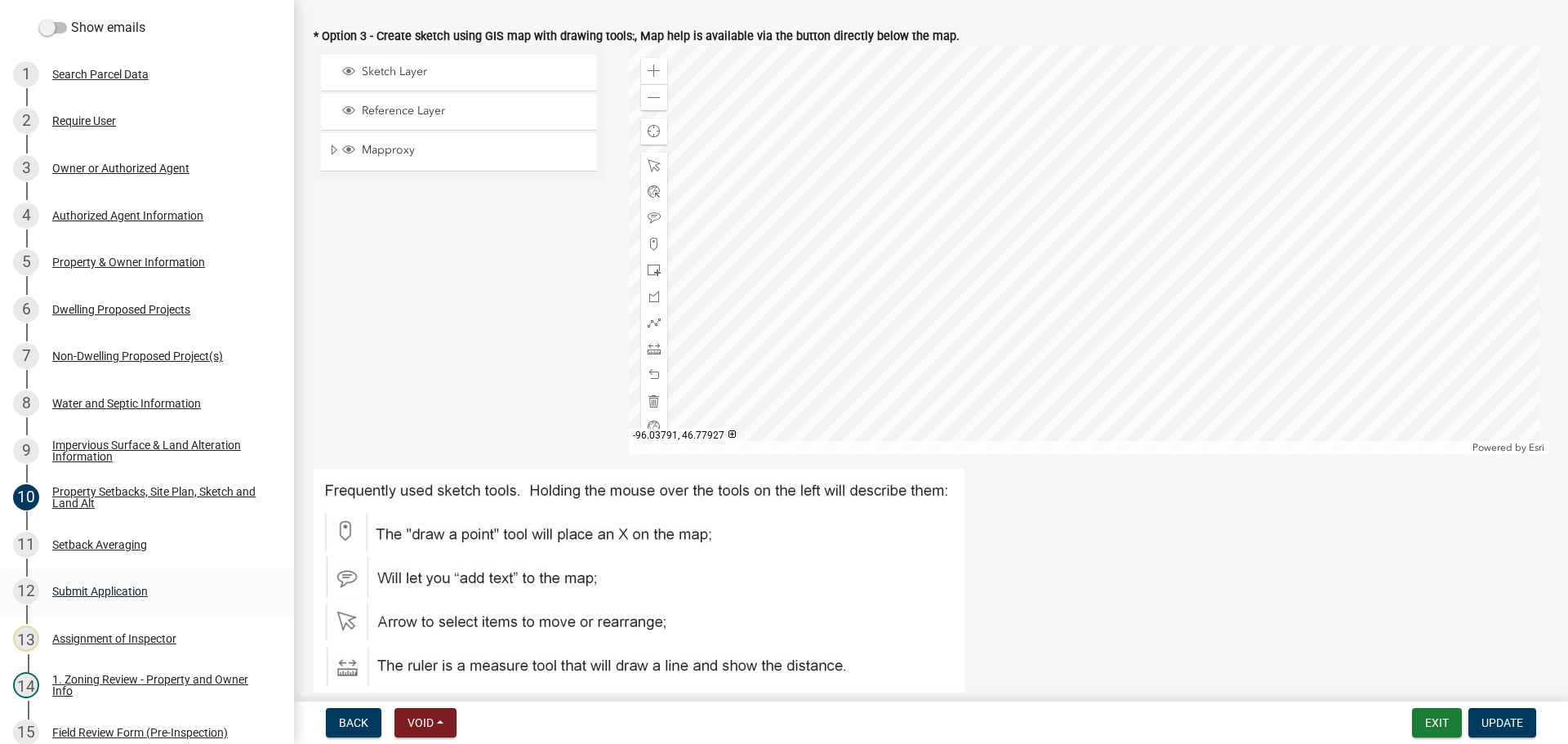
scroll to position [168, 0]
click at [124, 257] on div "Property & Owner Information" at bounding box center [128, 261] width 153 height 12
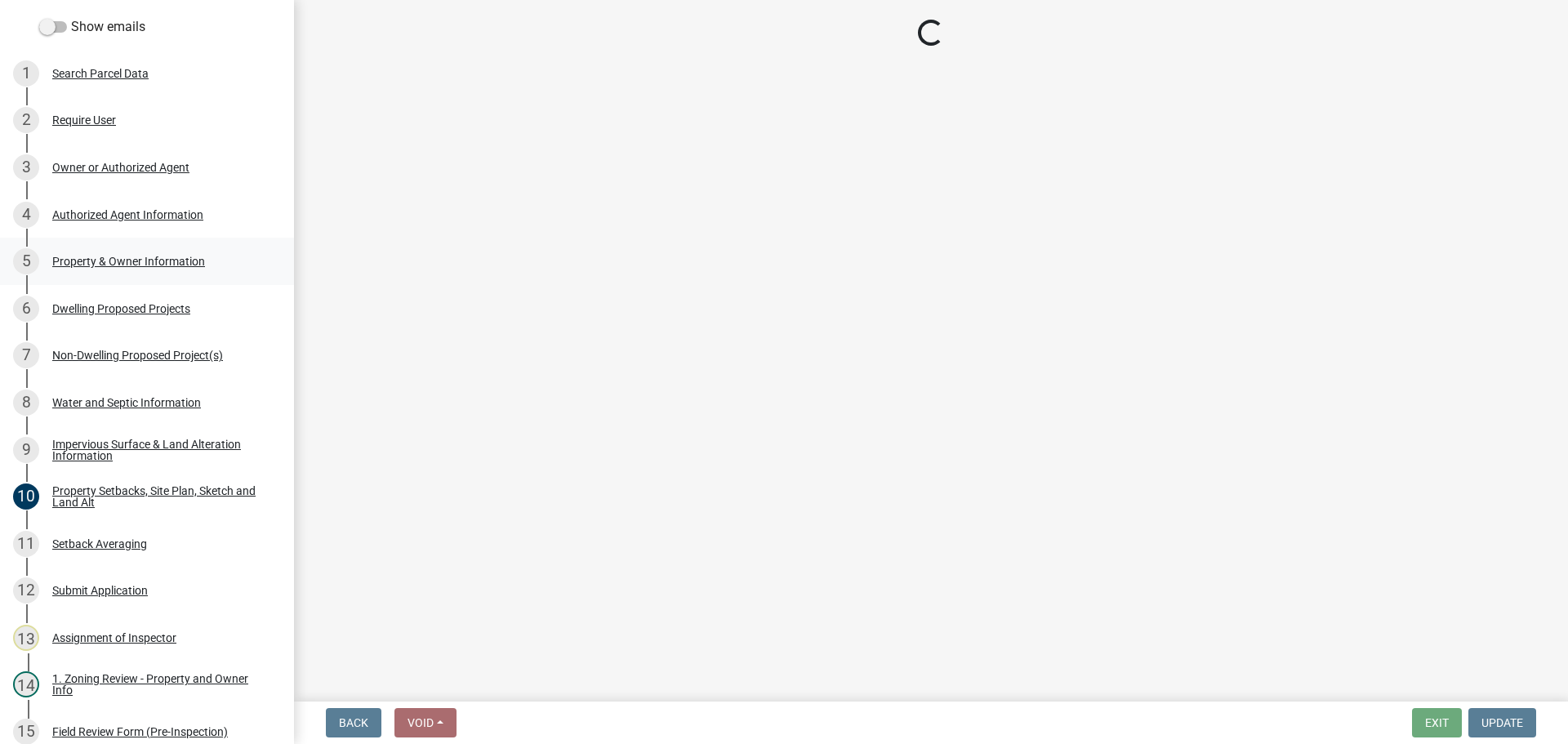
scroll to position [0, 0]
select select "2da4ad59-79e4-4897-a878-b9bb9cb10a27"
select select "9bce286e-d536-49ff-bab3-4b7d67f0814c"
select select "f87eba17-8ed9-4ad8-aefc-fe36a3f3544b"
select select "5a5634ed-f11e-4c7b-90e1-096e6cfd17b9"
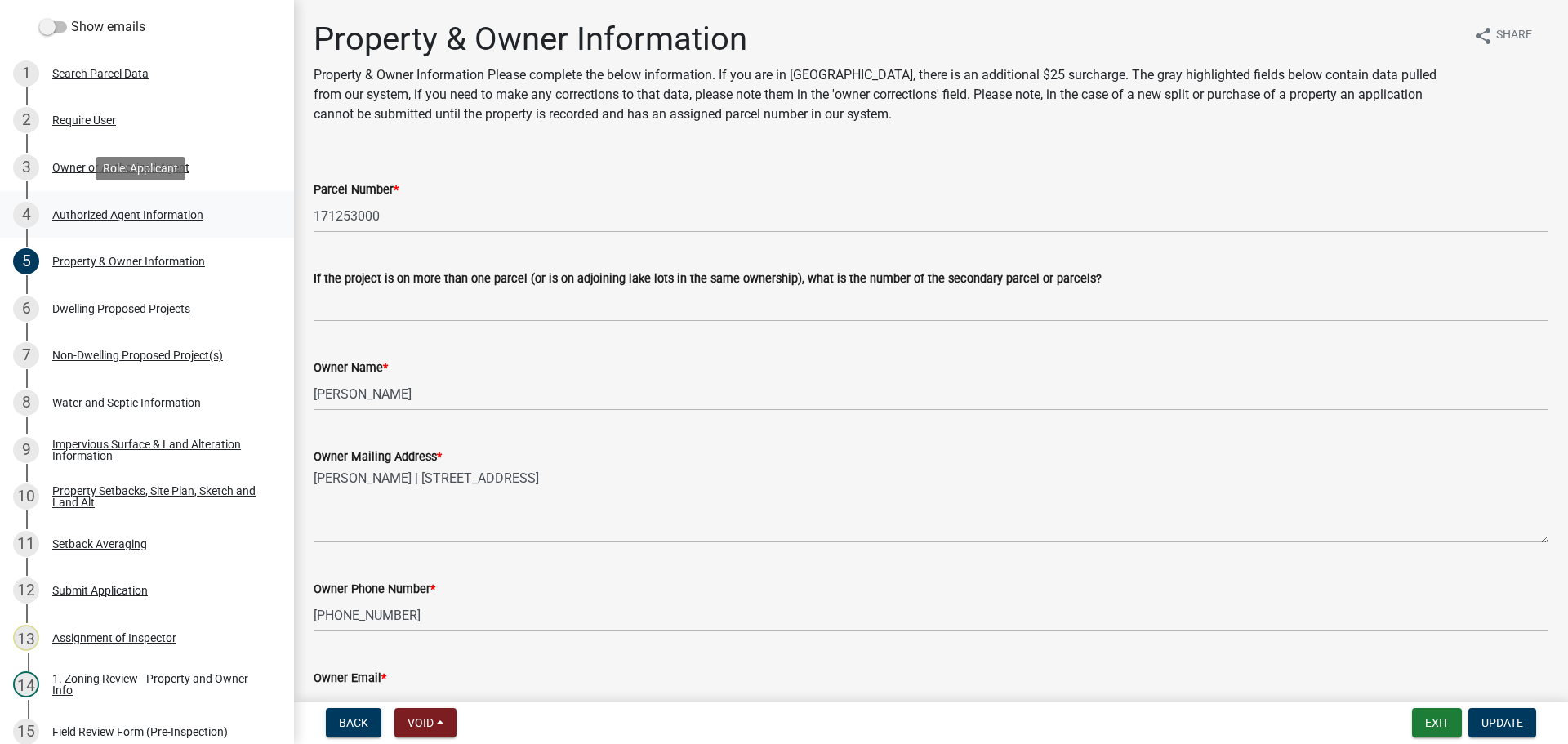
click at [153, 209] on div "Authorized Agent Information" at bounding box center [127, 215] width 151 height 12
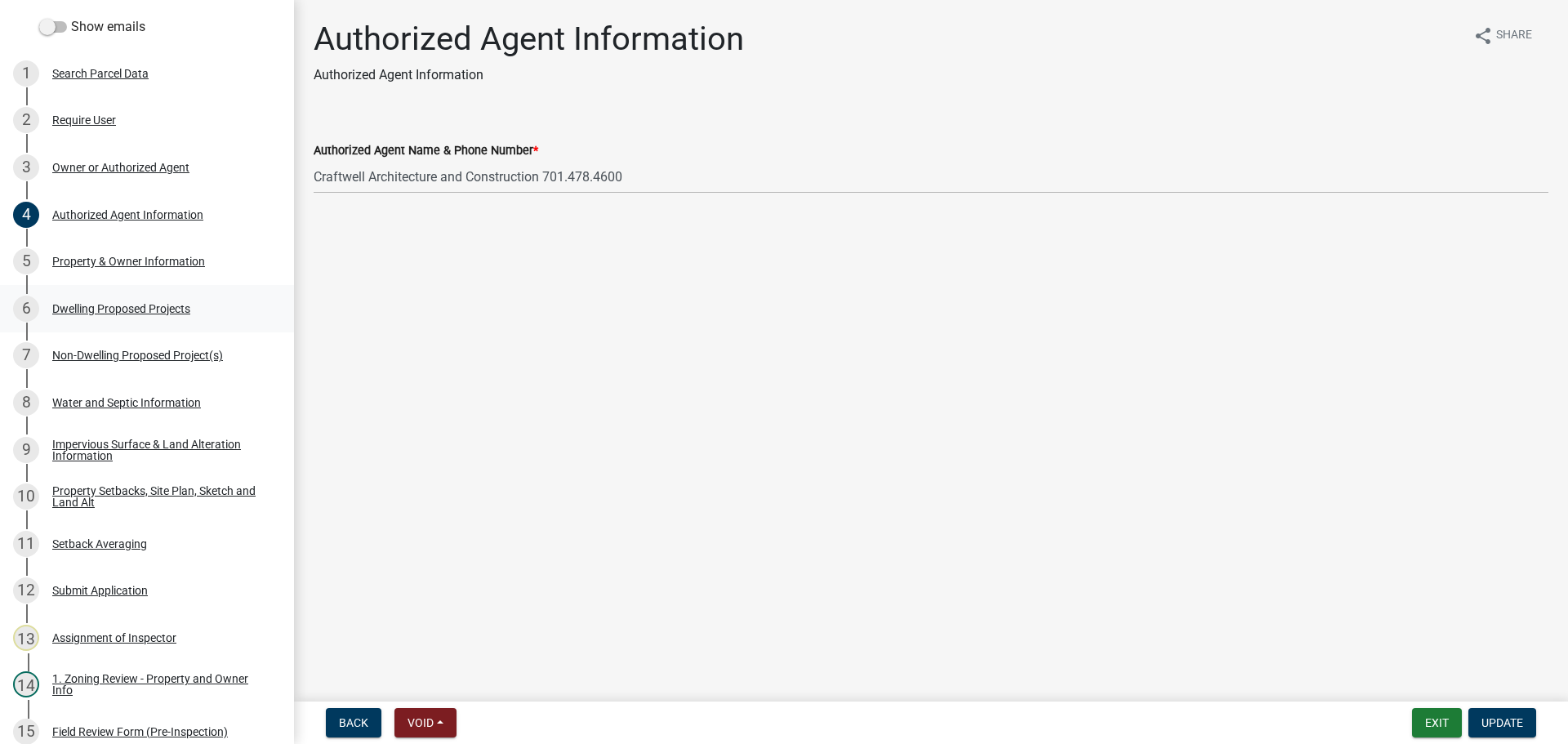
click at [119, 303] on div "Dwelling Proposed Projects" at bounding box center [121, 309] width 138 height 12
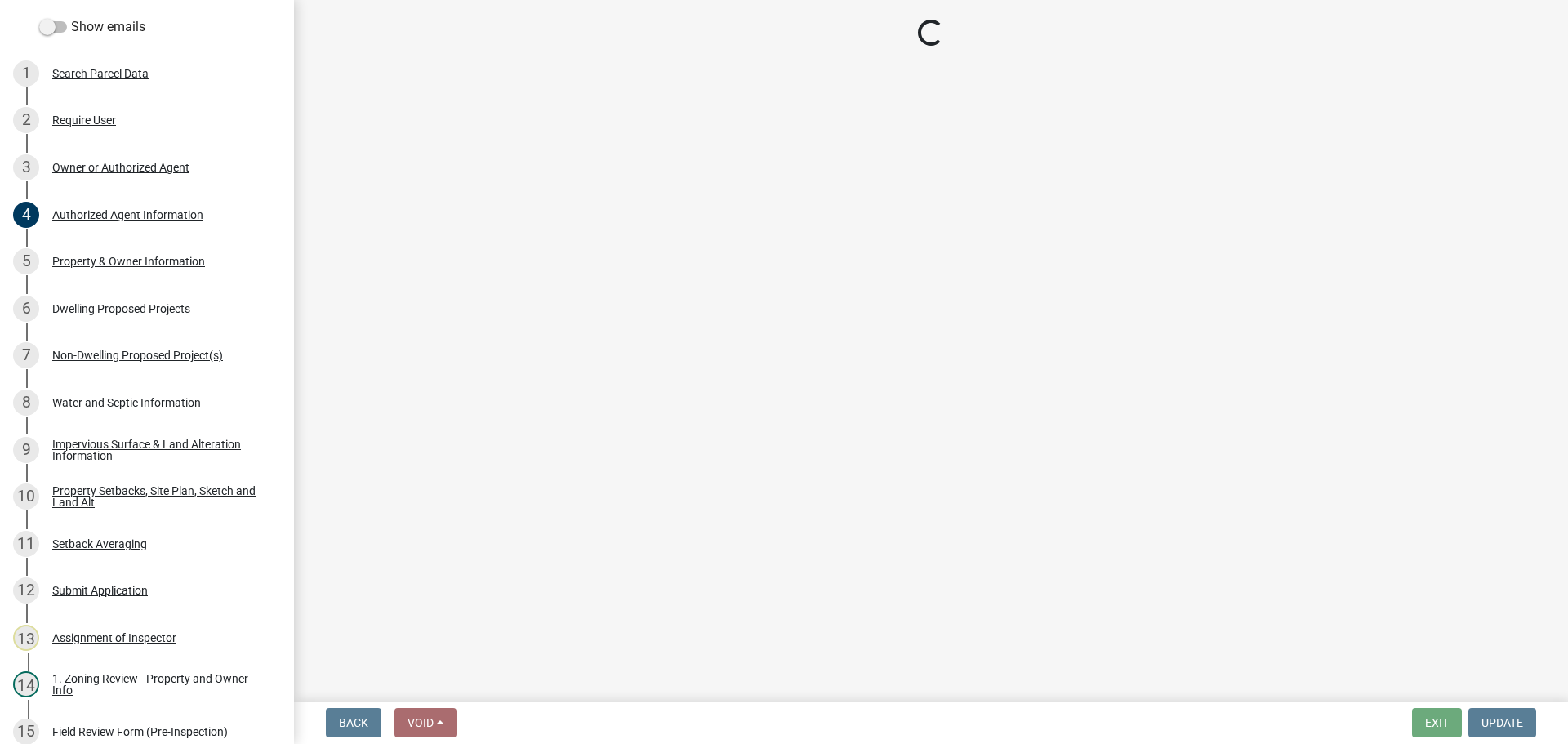
select select "b76c2e3f-c59d-4748-8205-29623accd873"
select select "566f81cc-4b3f-4ecb-9f16-a2b313352c61"
select select "4f5e2784-8c40-49a3-b0e9-8f1a3cbab4f4"
select select "e5b6e178-1d4e-46f3-8fba-19f7851c487a"
select select "744d8552-d7ef-4cf1-b465-42901748f06c"
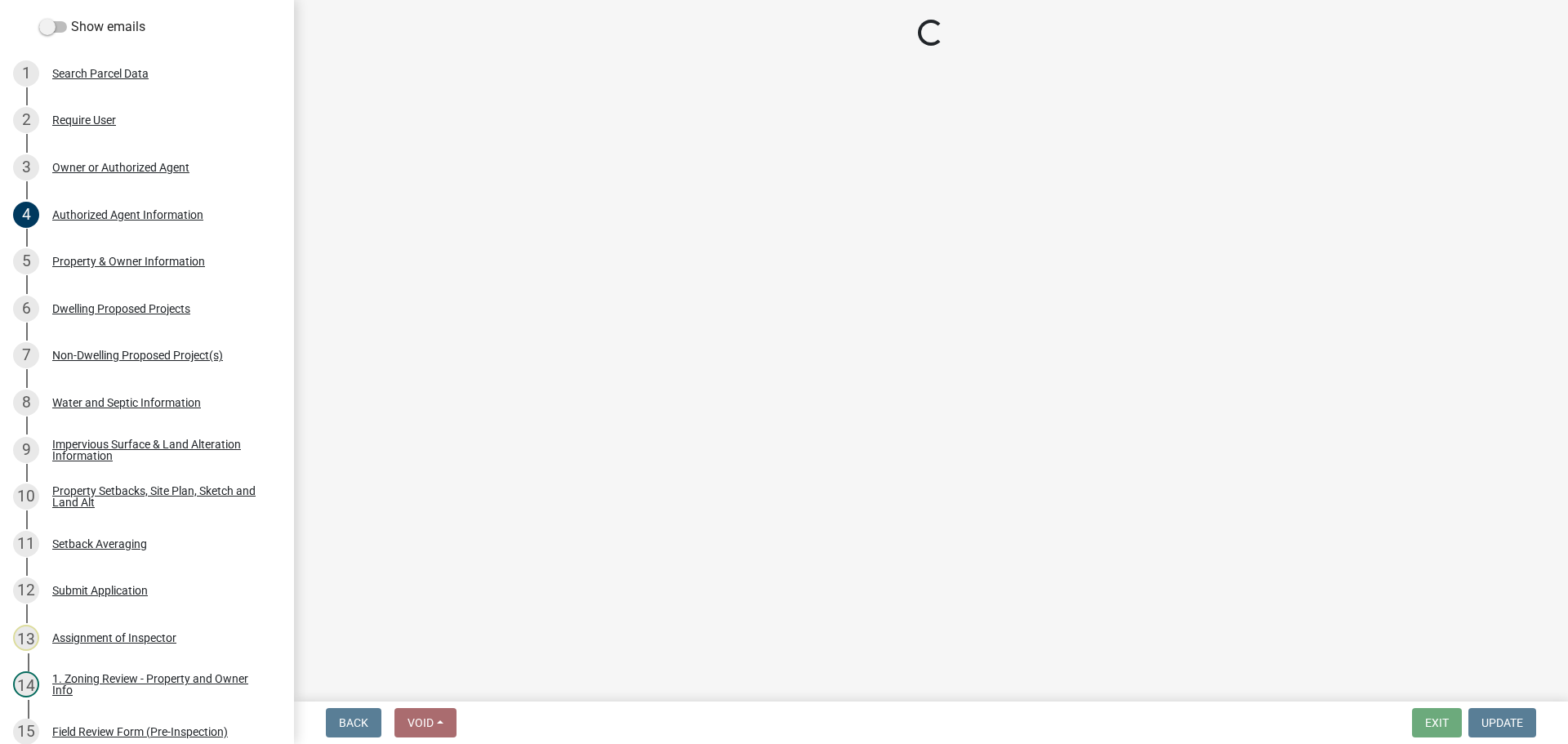
select select "b63d75fc-5f3c-4949-bc5e-b7a1b42903a6"
select select "11c1c089-3b44-43c0-9549-3c9eeea2451f"
select select "0ceb8b90-6e92-4b1f-be25-acba4c819eff"
select select "ab9119d1-7da9-49c4-9fac-8c142204c89d"
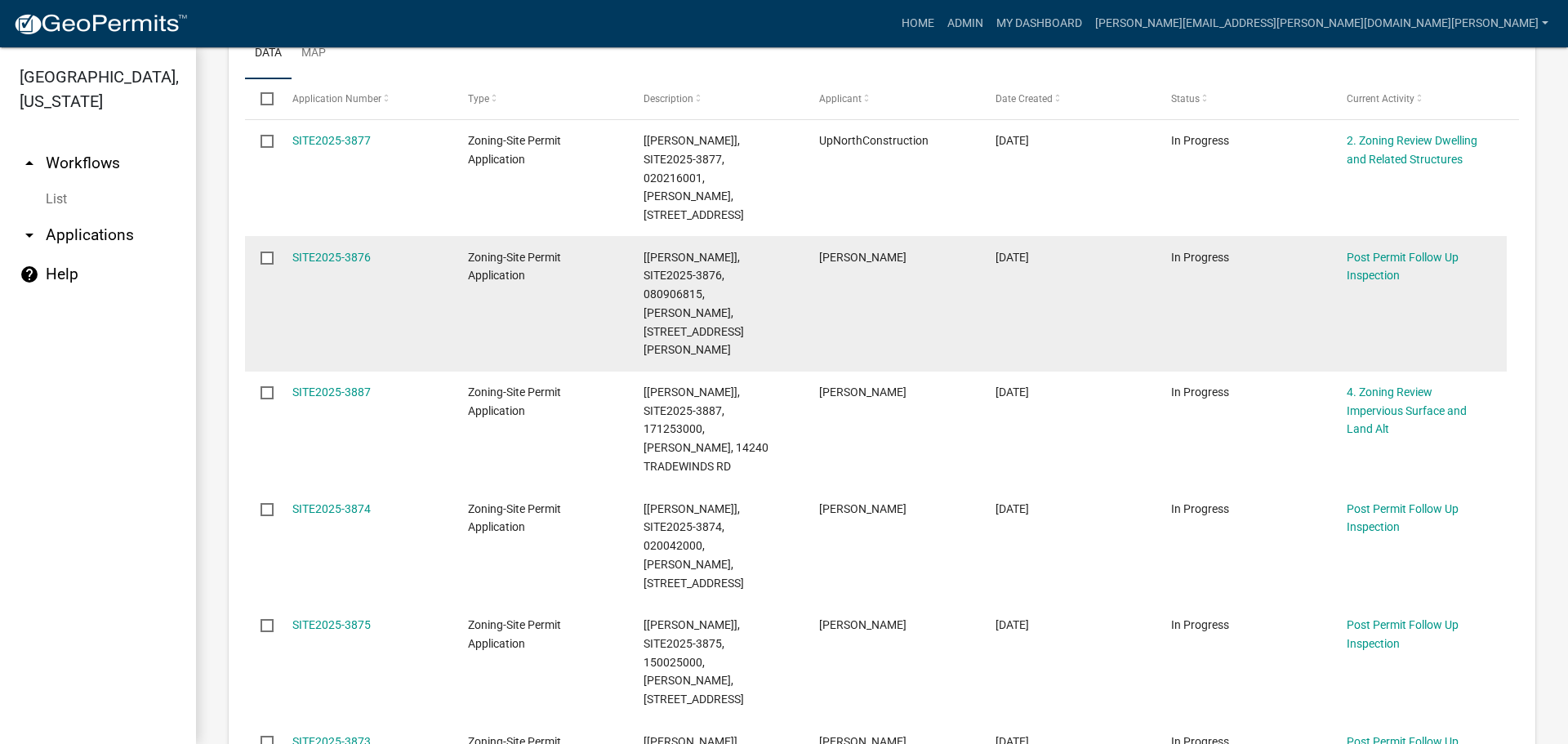
scroll to position [245, 0]
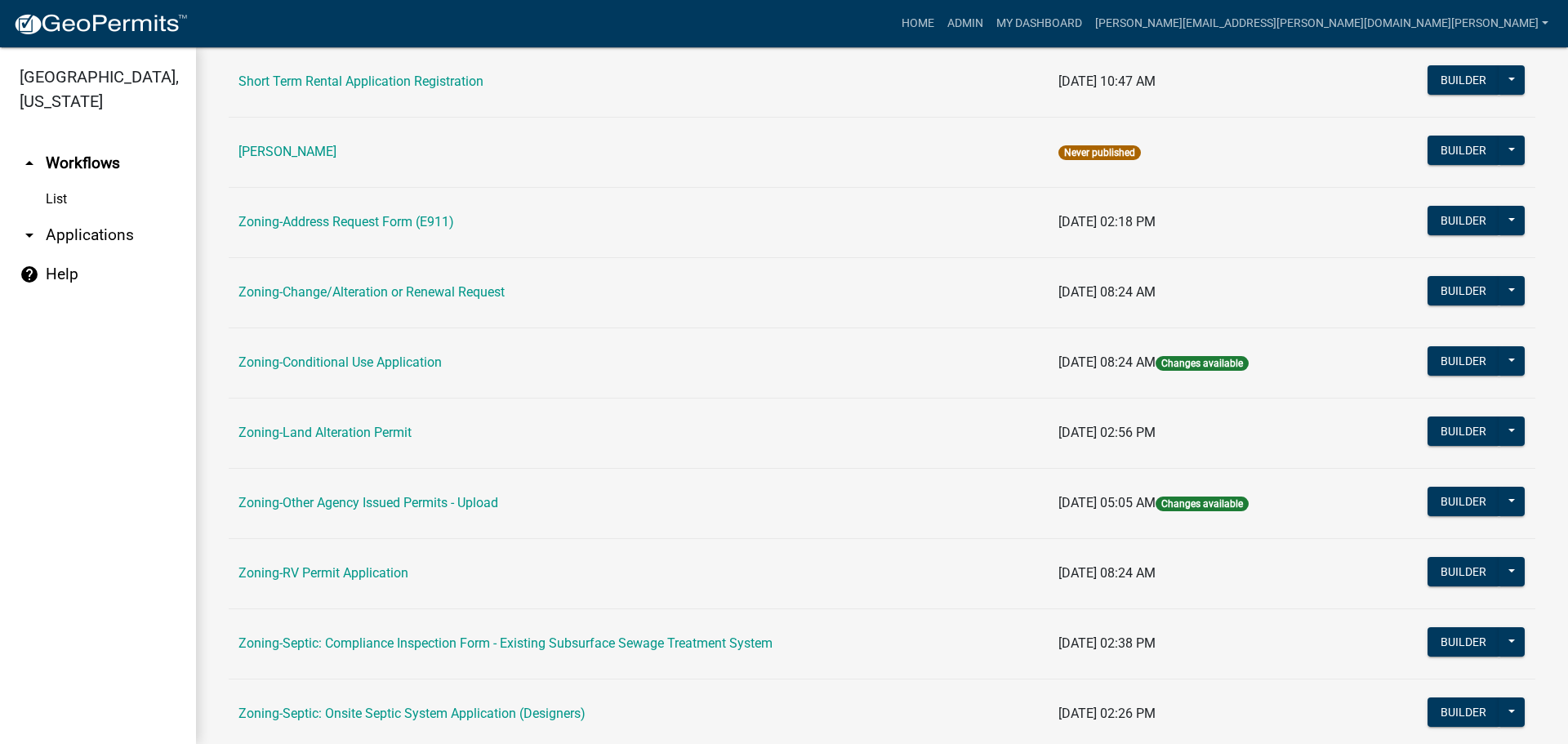
scroll to position [245, 0]
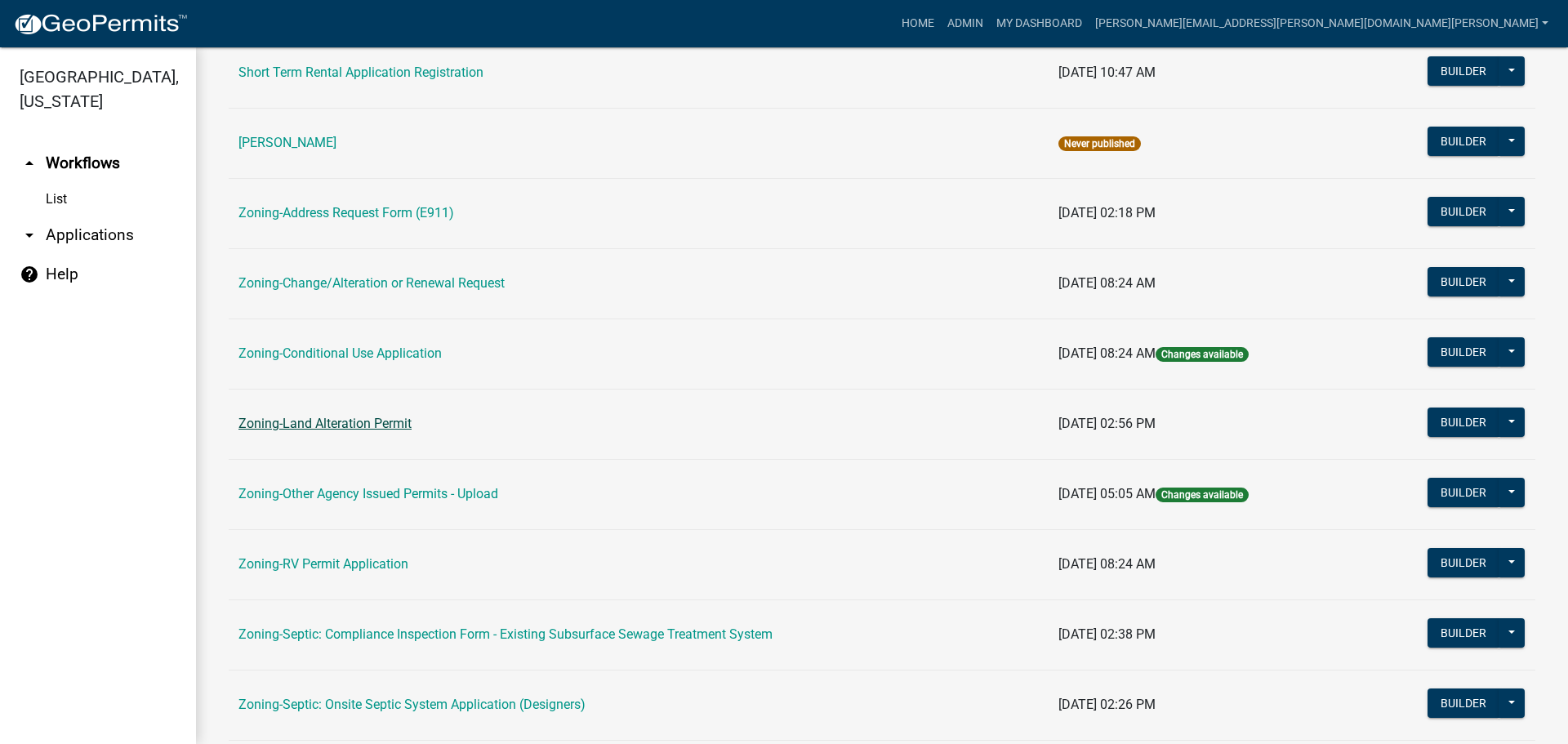
click at [320, 425] on link "Zoning-Land Alteration Permit" at bounding box center [325, 423] width 173 height 15
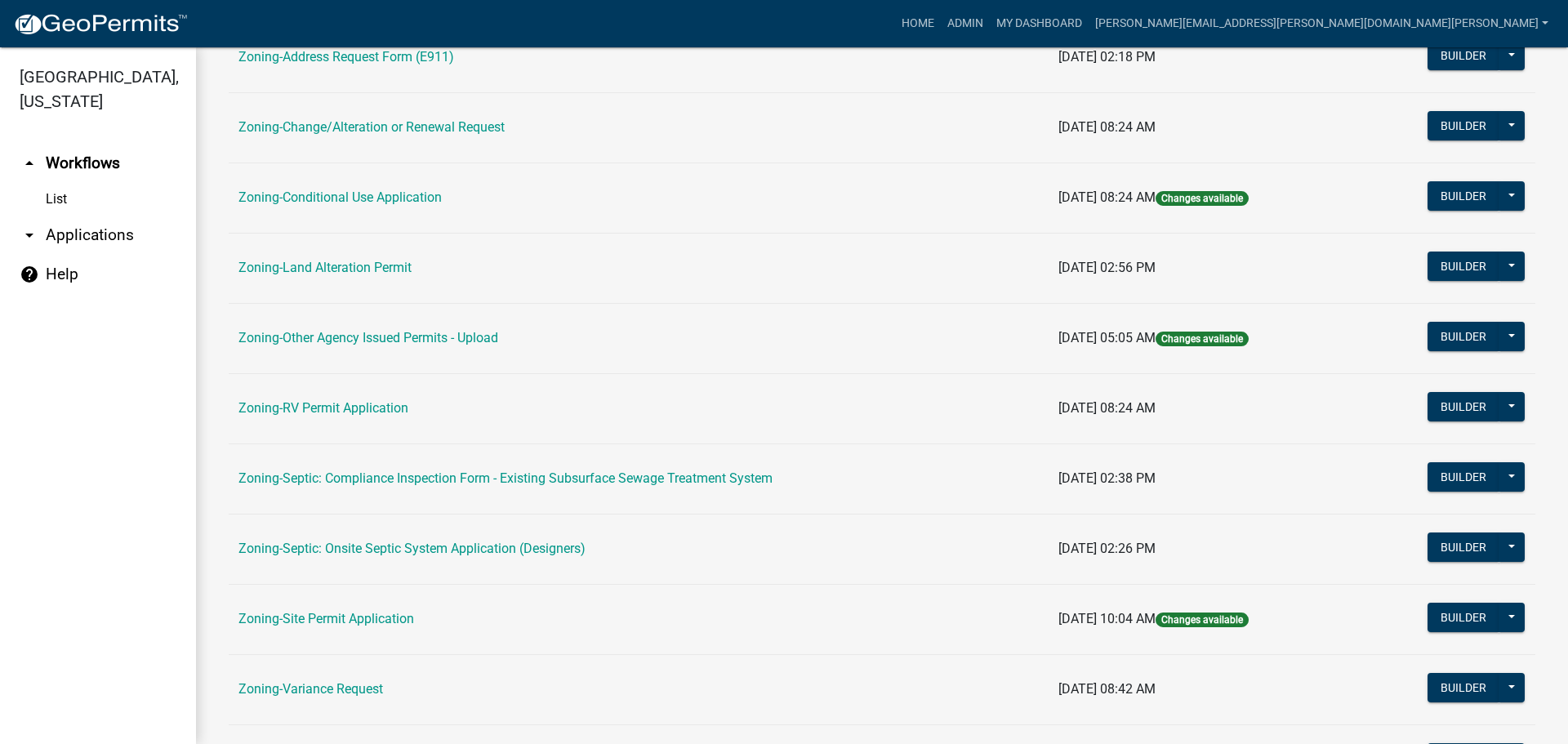
scroll to position [408, 0]
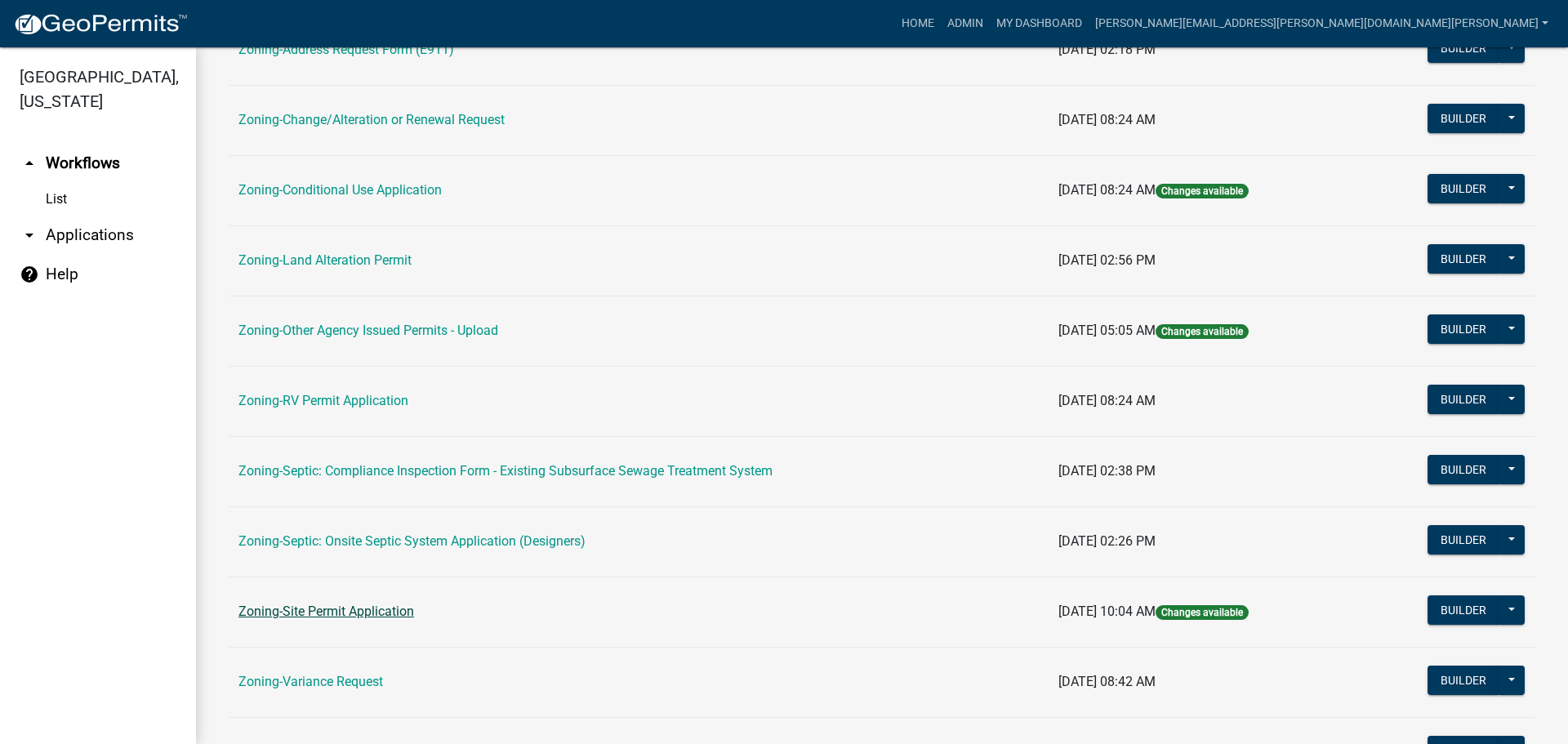
click at [310, 609] on link "Zoning-Site Permit Application" at bounding box center [326, 611] width 175 height 15
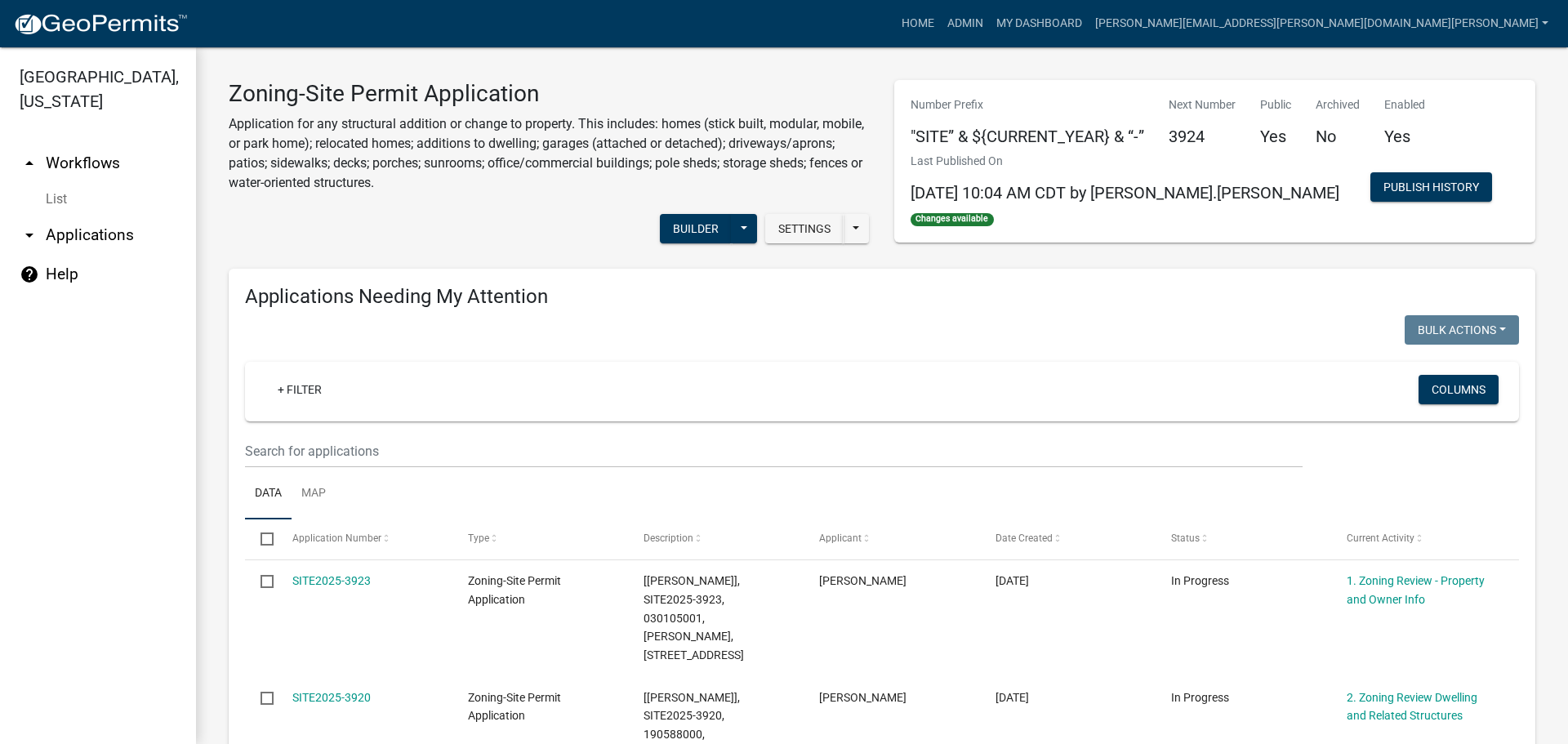
click at [608, 413] on div "+ Filter Columns" at bounding box center [882, 392] width 1259 height 60
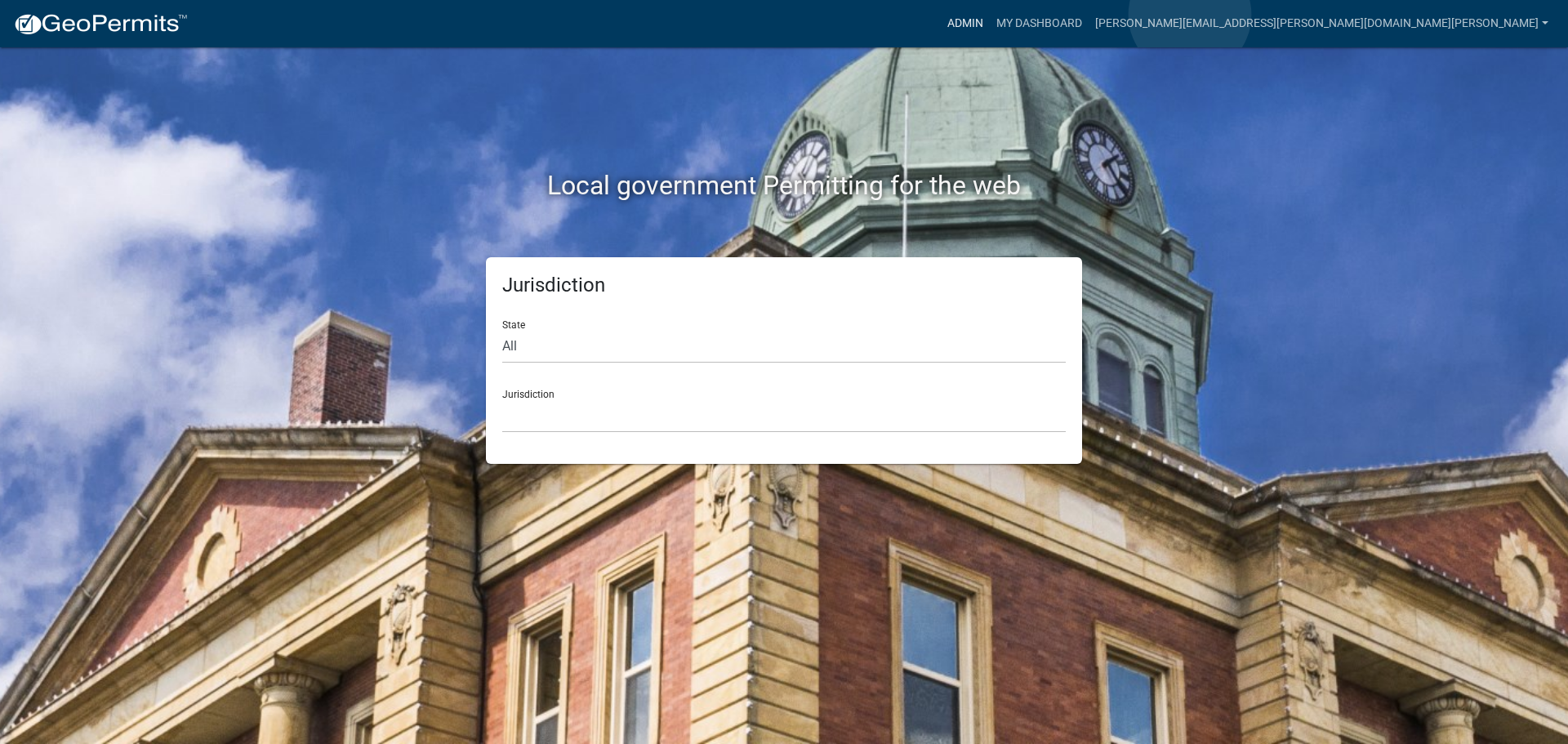
click at [989, 14] on link "Admin" at bounding box center [965, 23] width 49 height 31
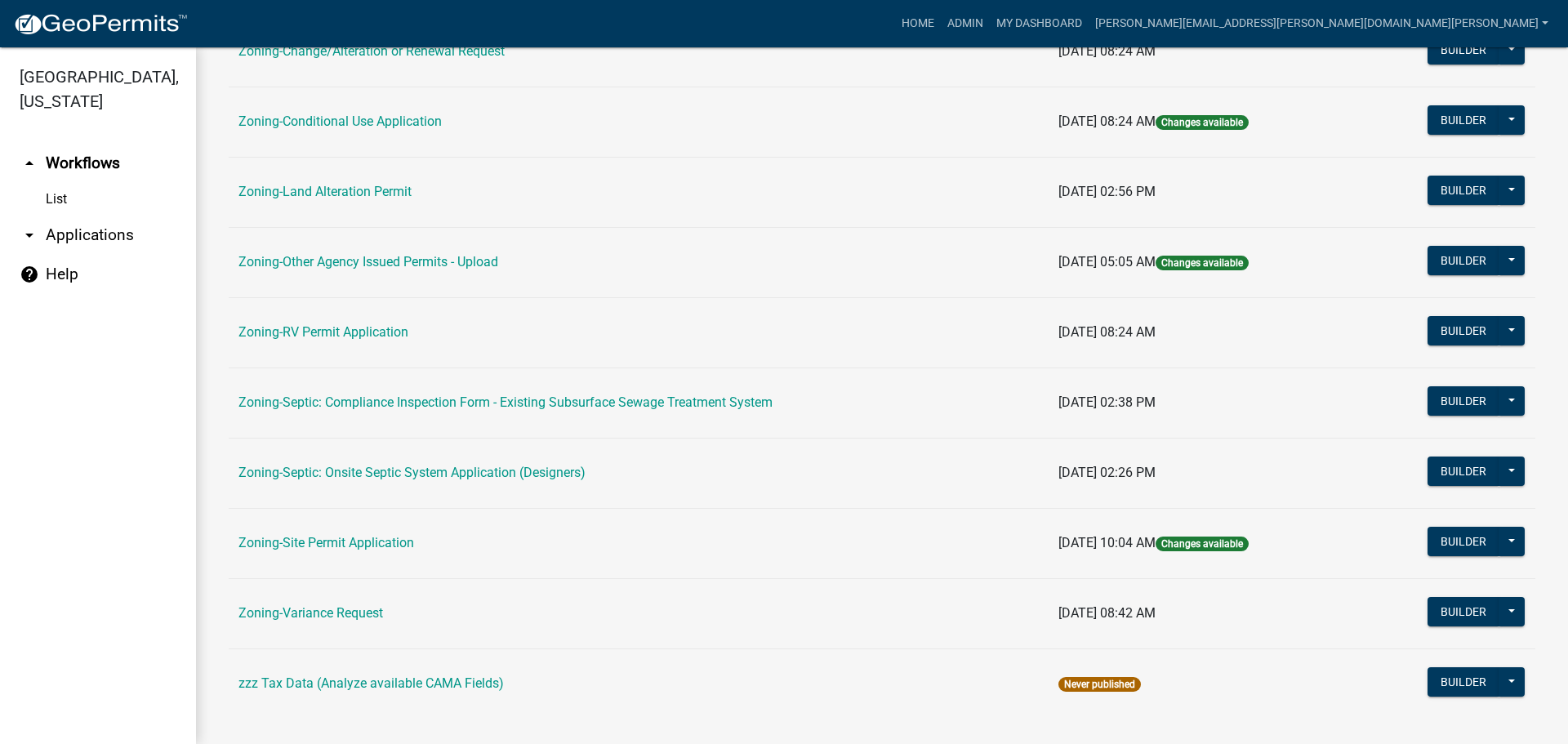
scroll to position [498, 0]
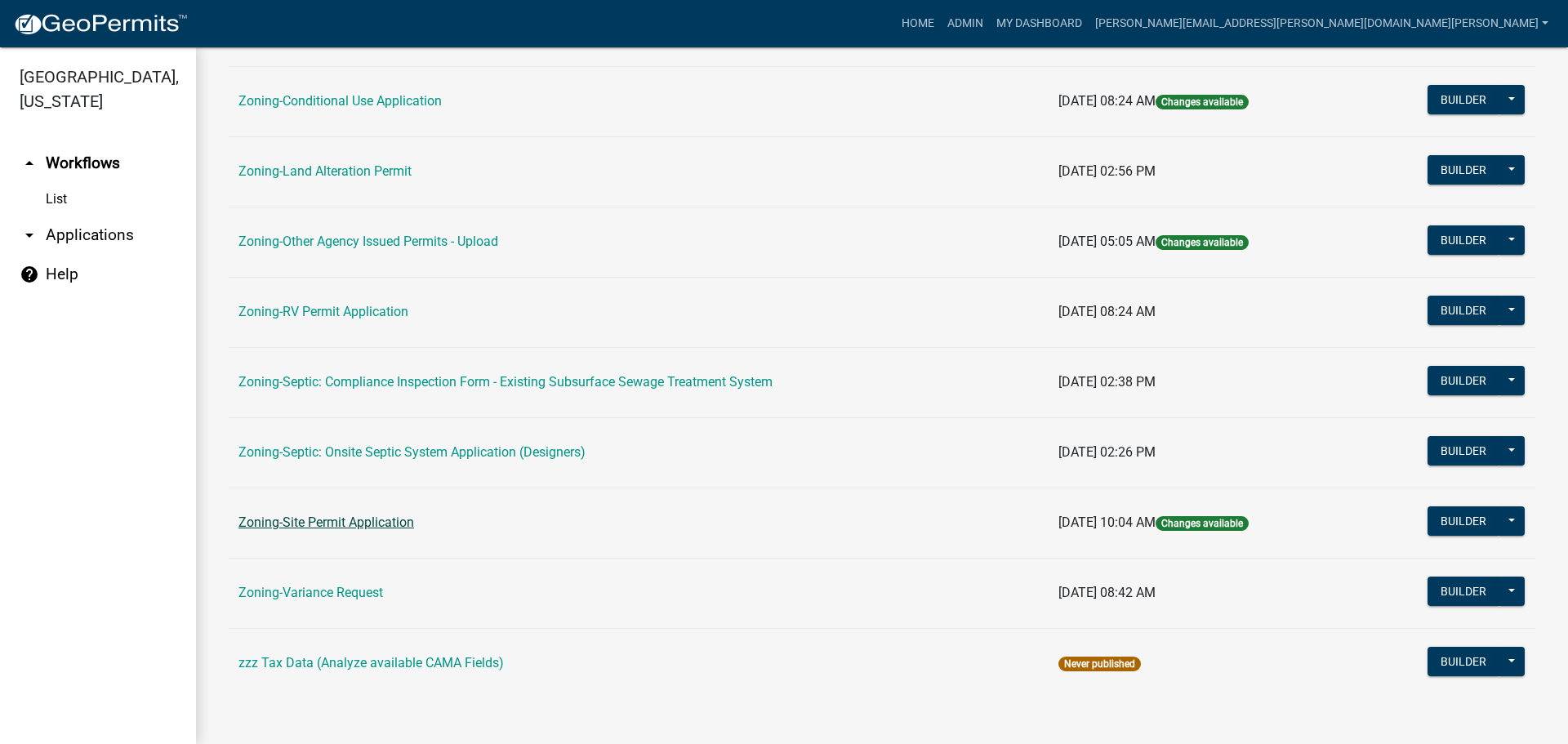
click at [344, 521] on link "Zoning-Site Permit Application" at bounding box center [326, 522] width 175 height 15
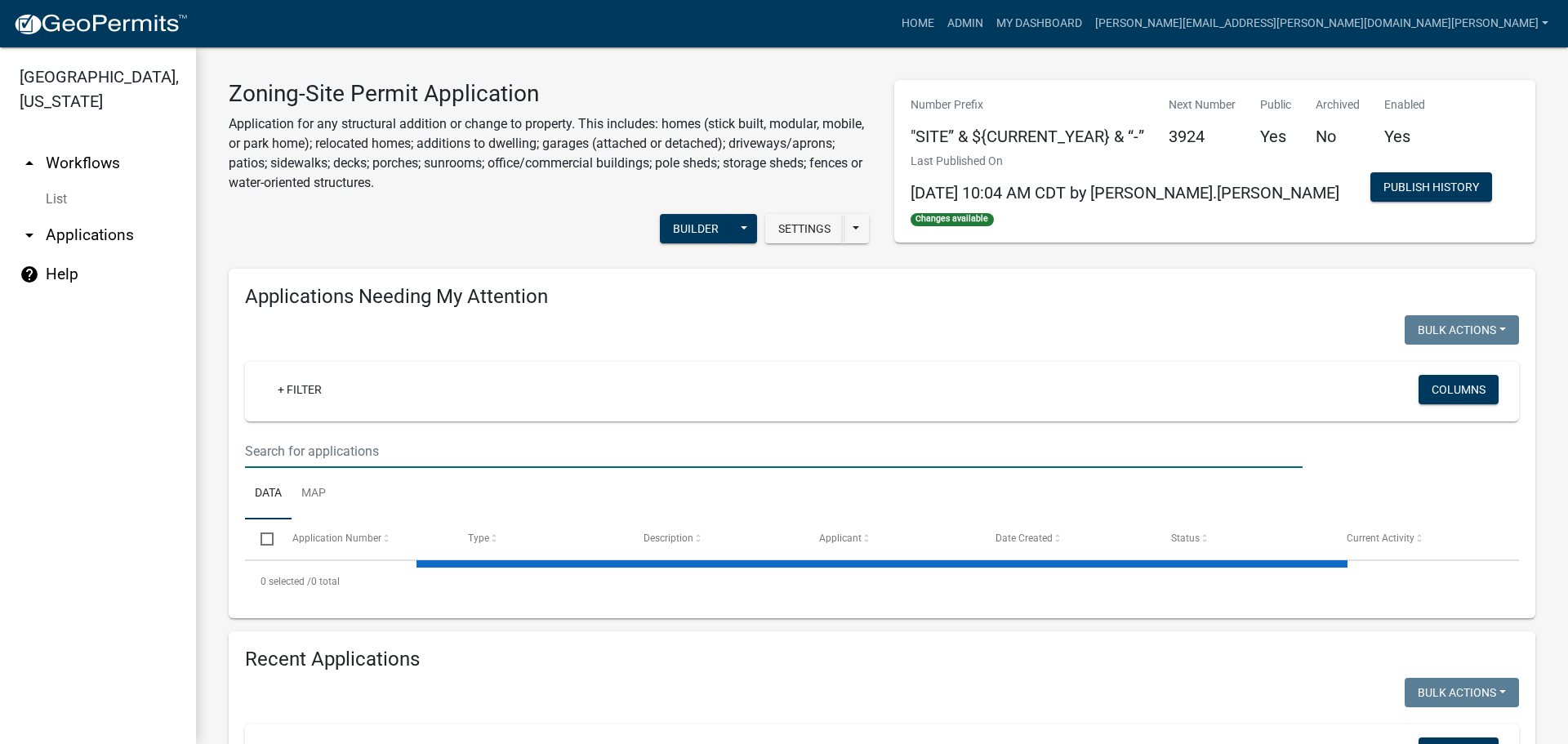
click at [426, 451] on input "text" at bounding box center [773, 451] width 1057 height 33
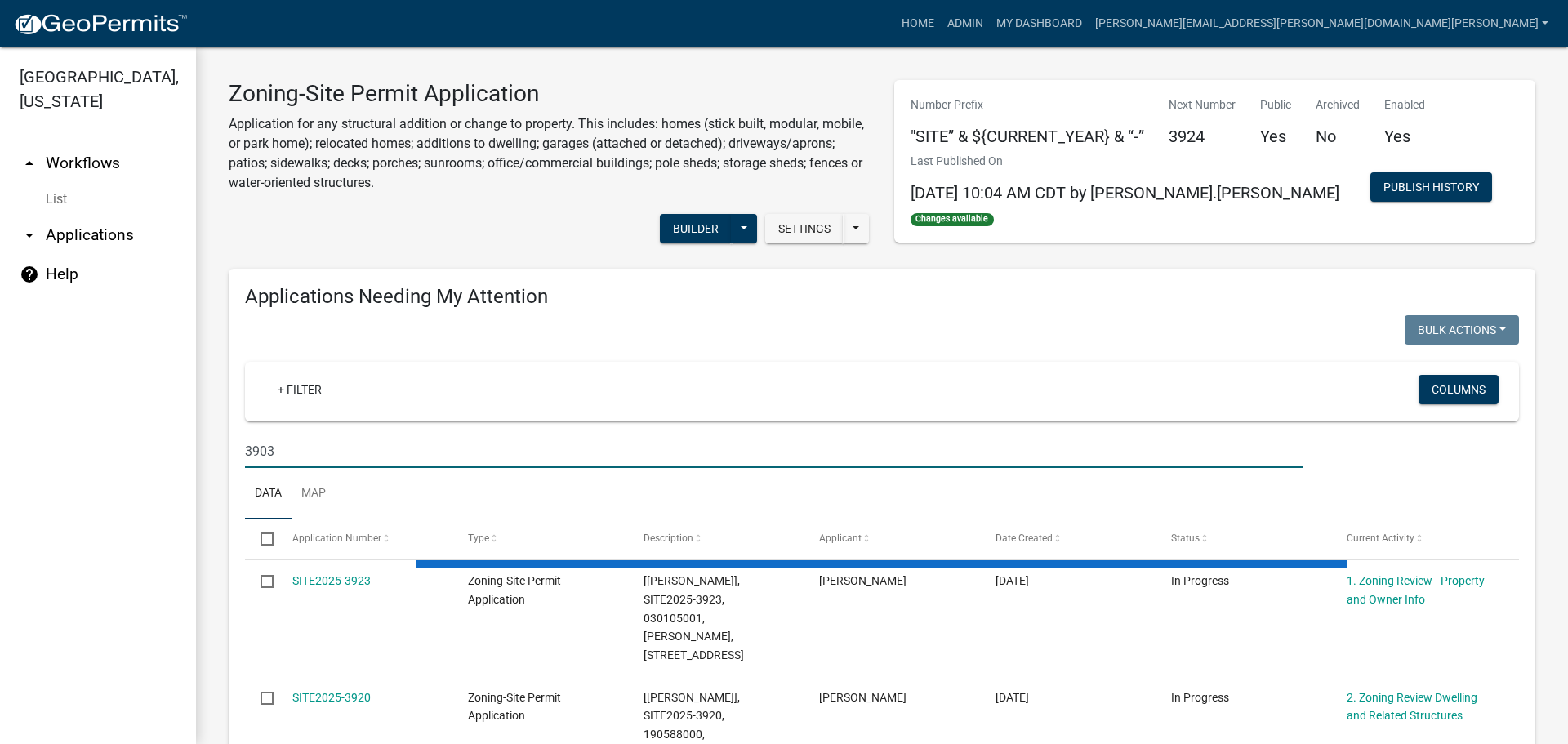
type input "3903"
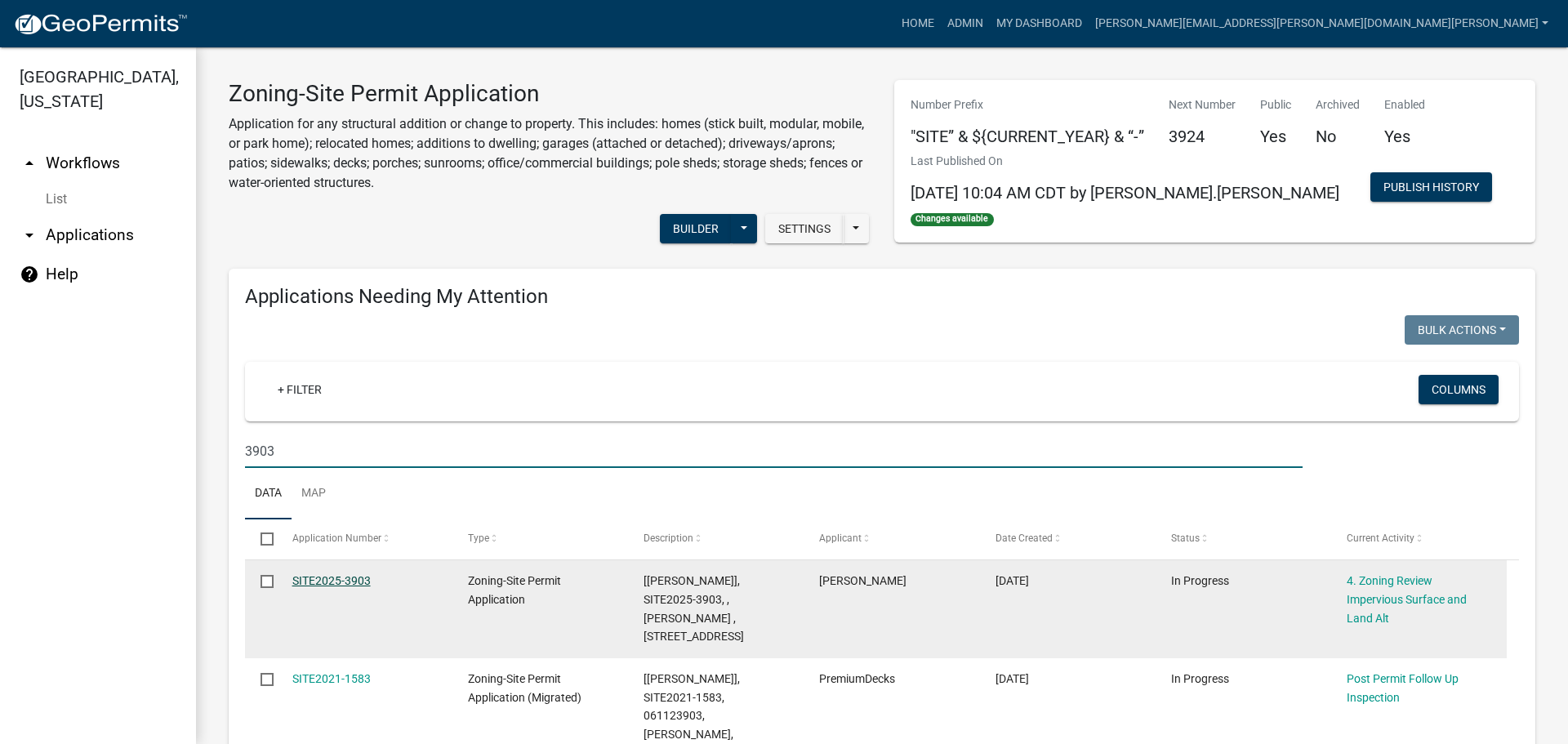
click at [346, 576] on link "SITE2025-3903" at bounding box center [331, 581] width 79 height 13
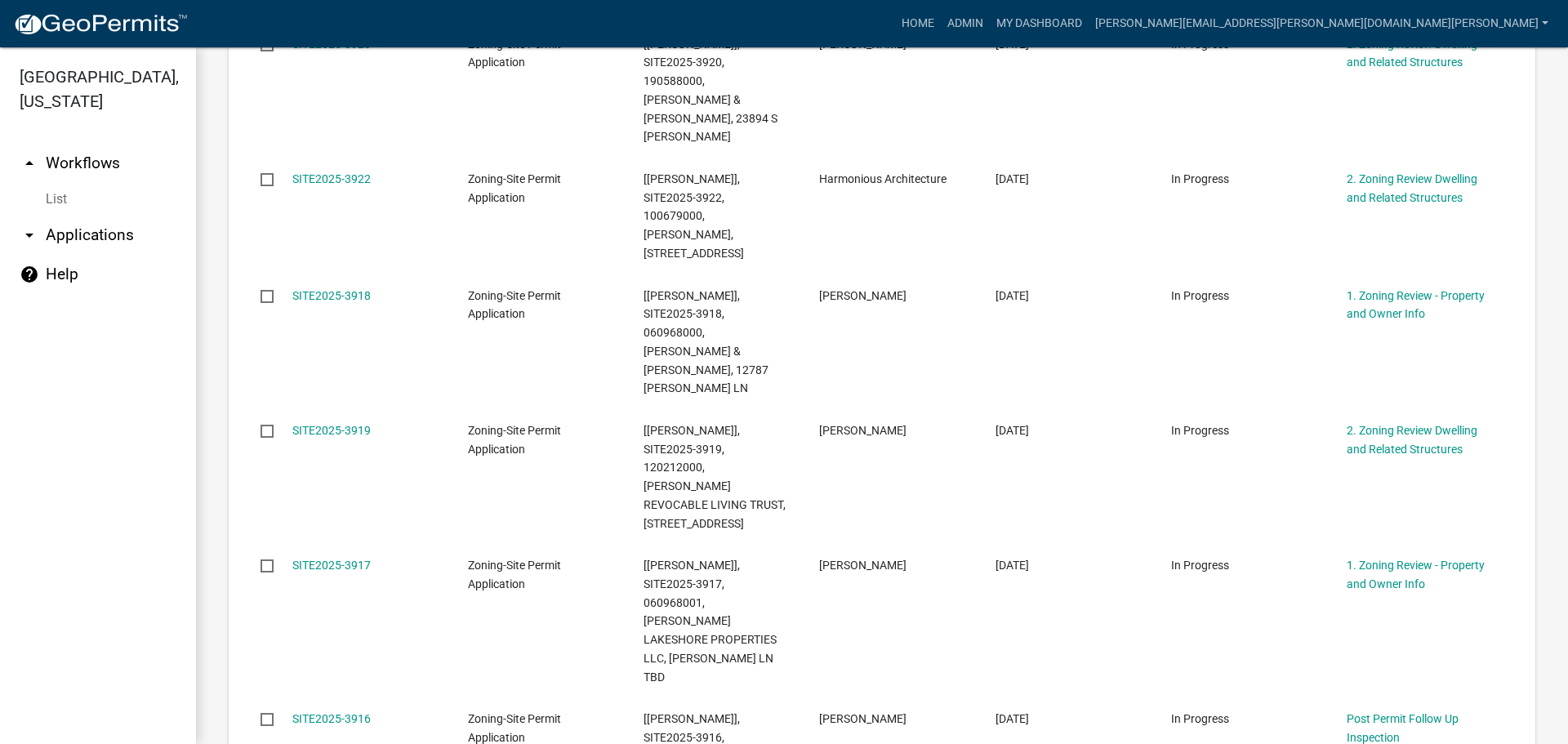
scroll to position [981, 0]
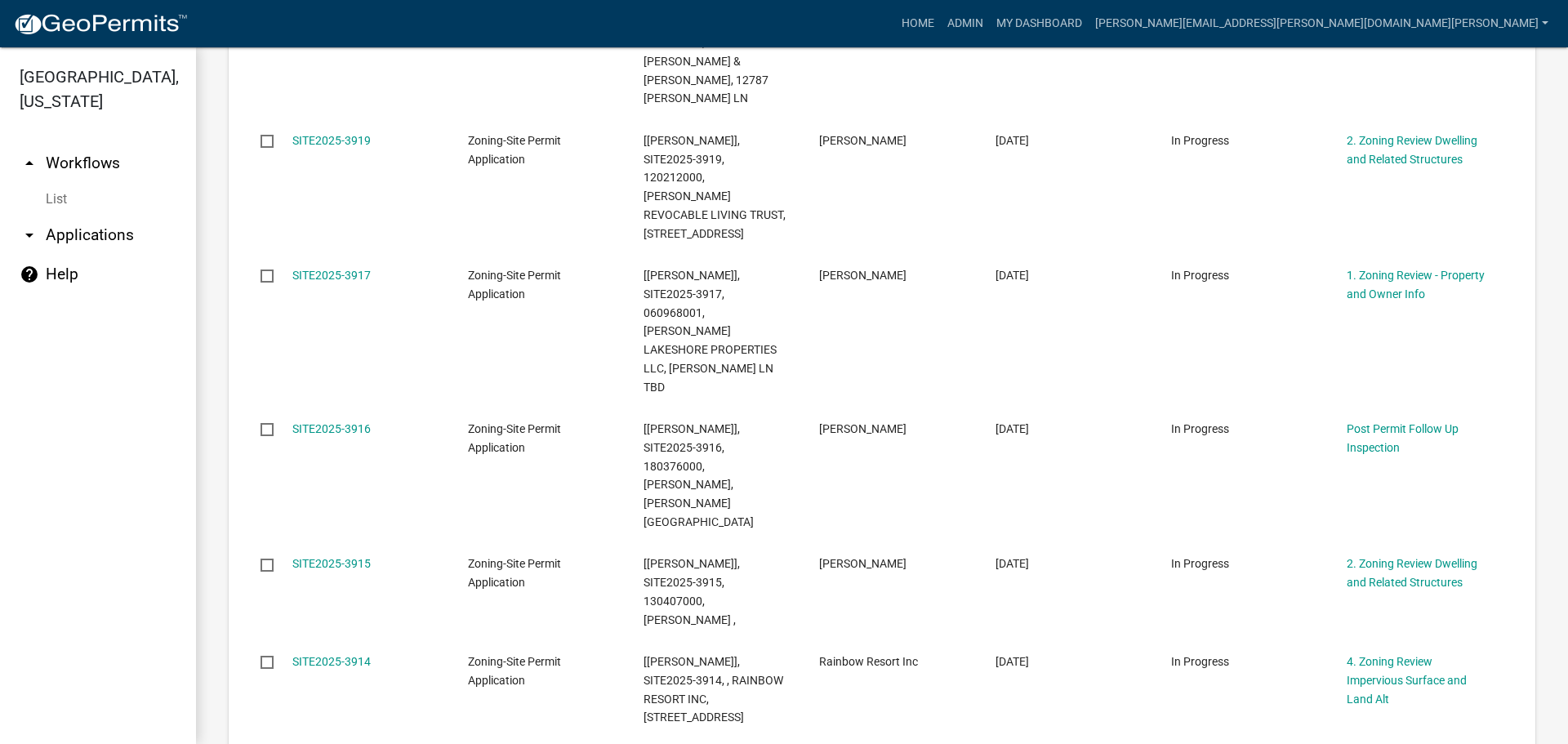
scroll to position [981, 0]
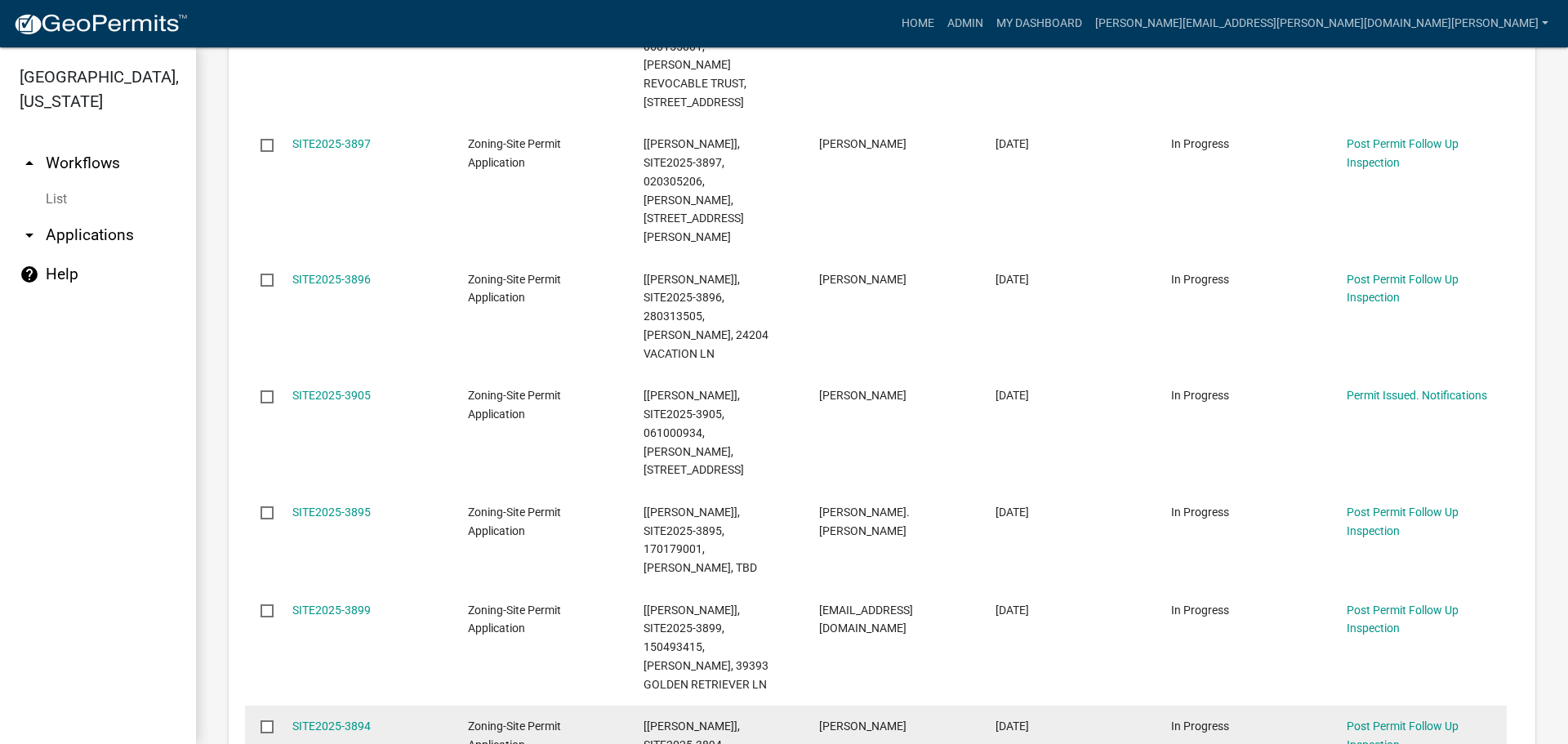
scroll to position [490, 0]
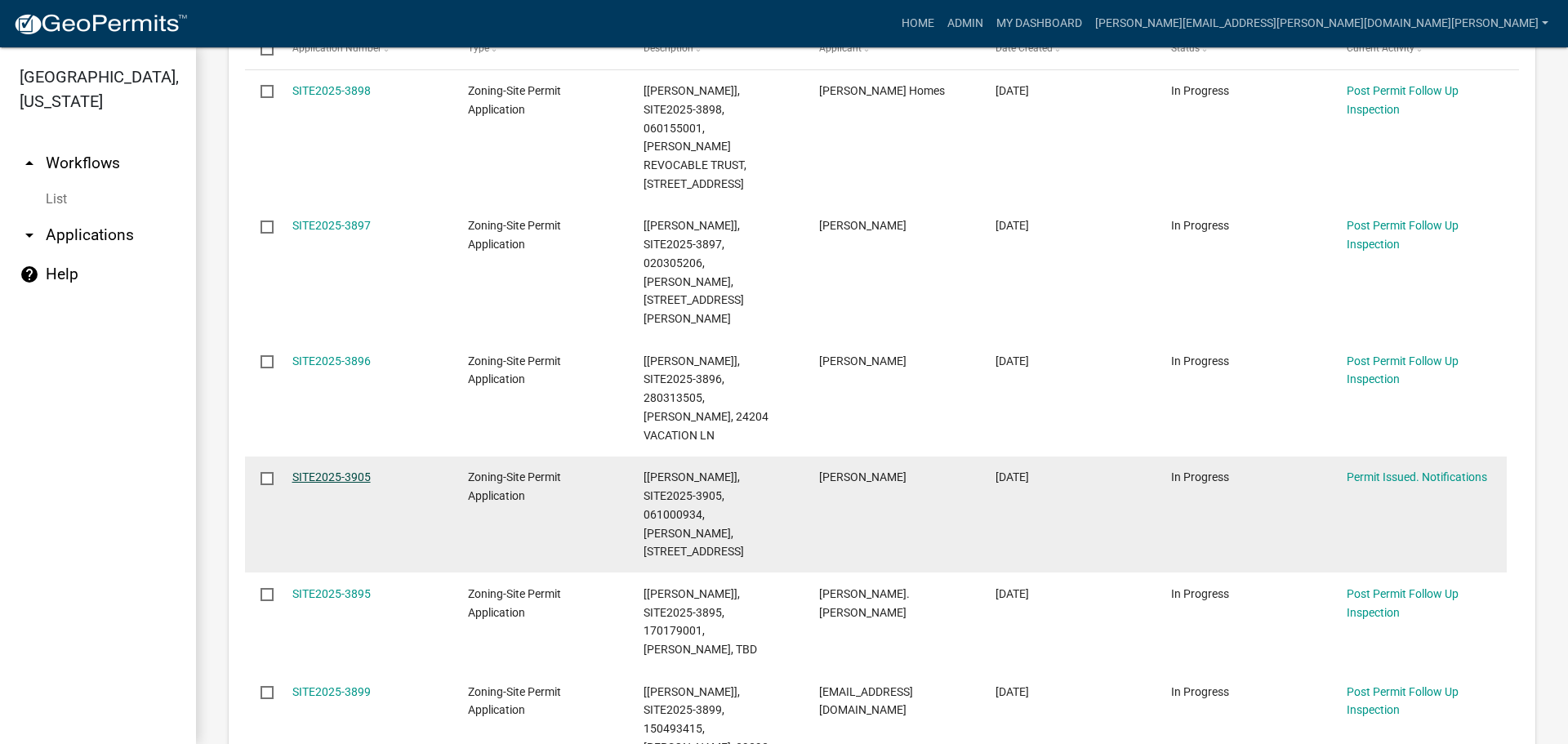
click at [348, 470] on link "SITE2025-3905" at bounding box center [331, 477] width 79 height 13
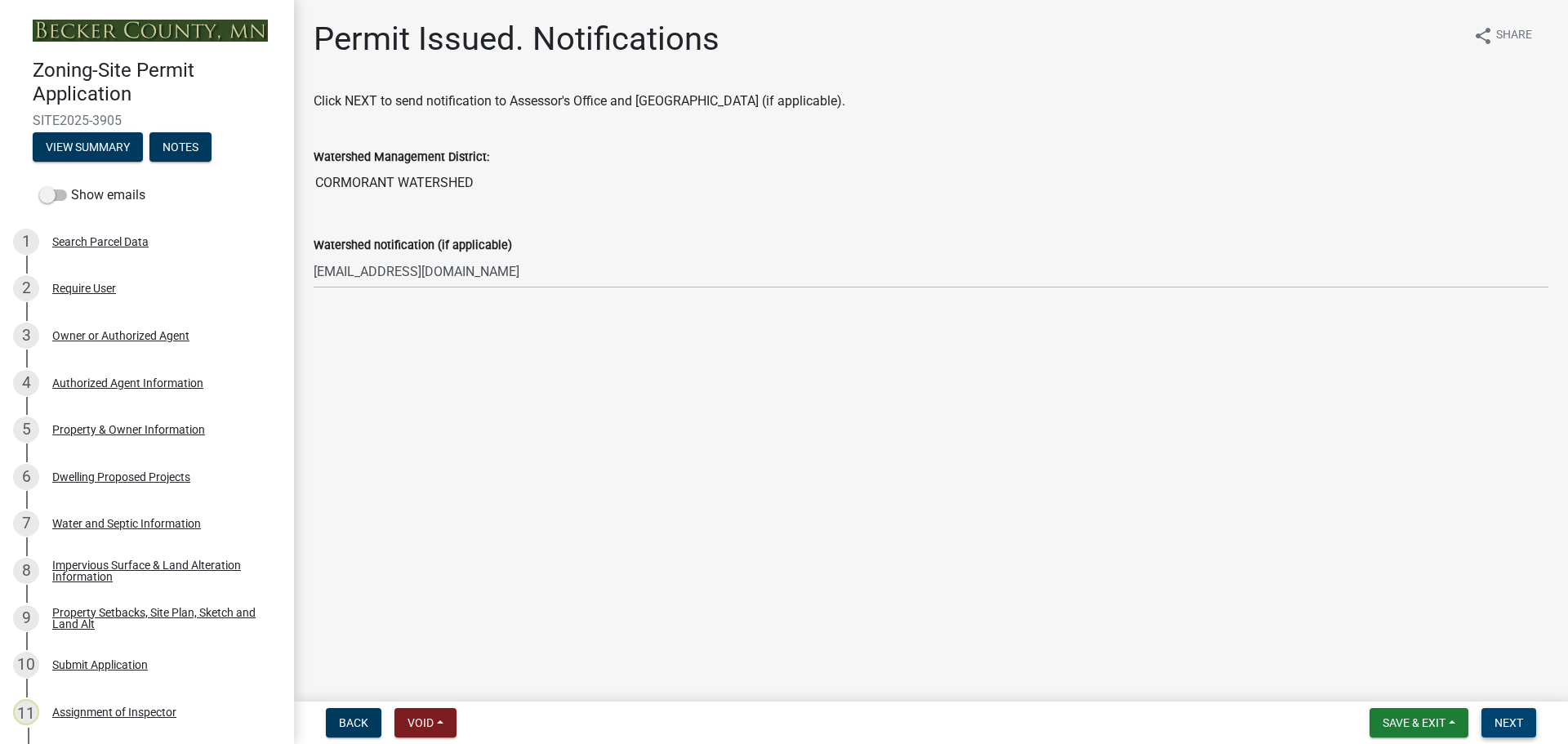
click at [1513, 715] on button "Next" at bounding box center [1508, 722] width 55 height 30
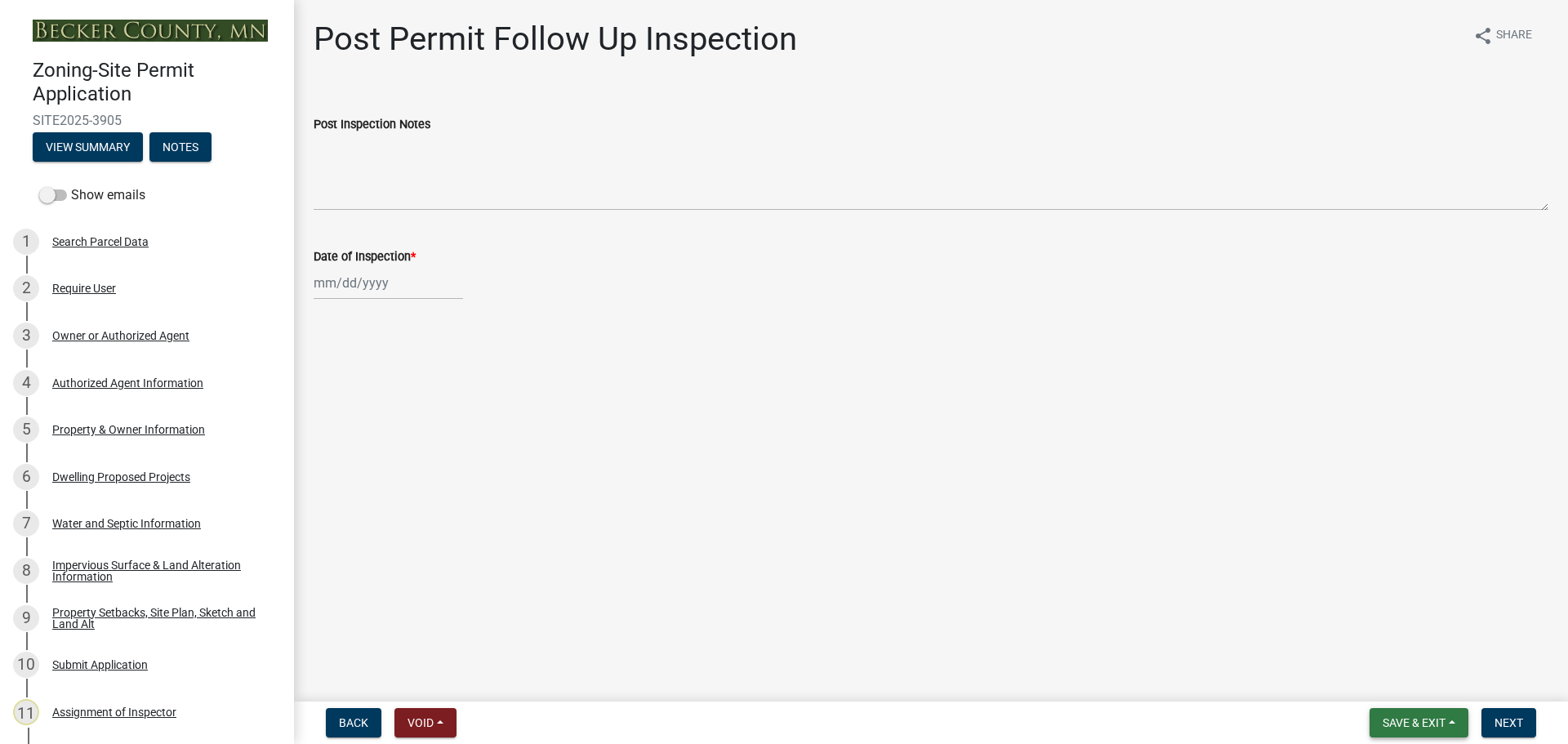
click at [1433, 721] on span "Save & Exit" at bounding box center [1415, 722] width 63 height 13
click at [1412, 674] on button "Save & Exit" at bounding box center [1403, 680] width 131 height 39
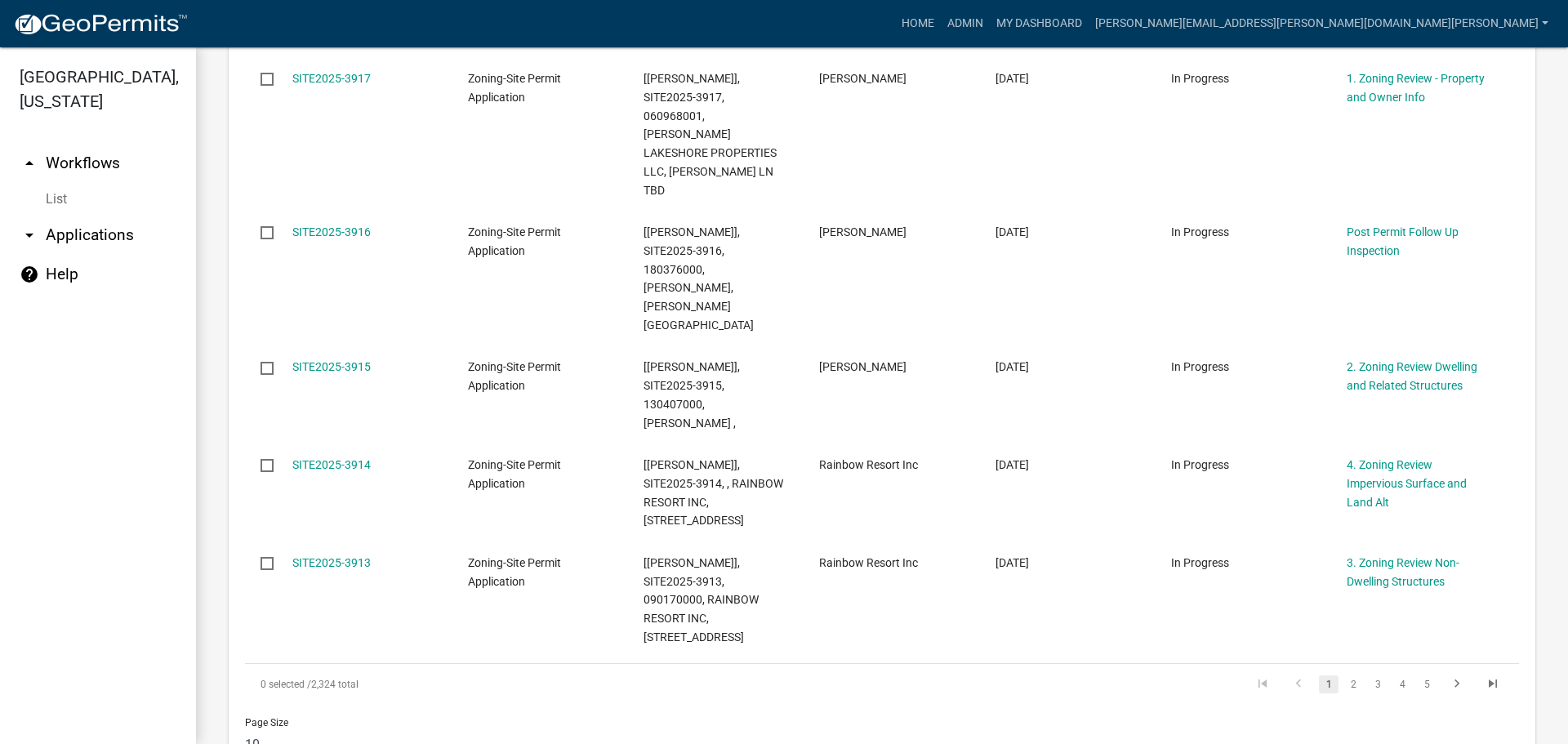
scroll to position [1143, 0]
click at [1368, 673] on link "3" at bounding box center [1378, 682] width 20 height 18
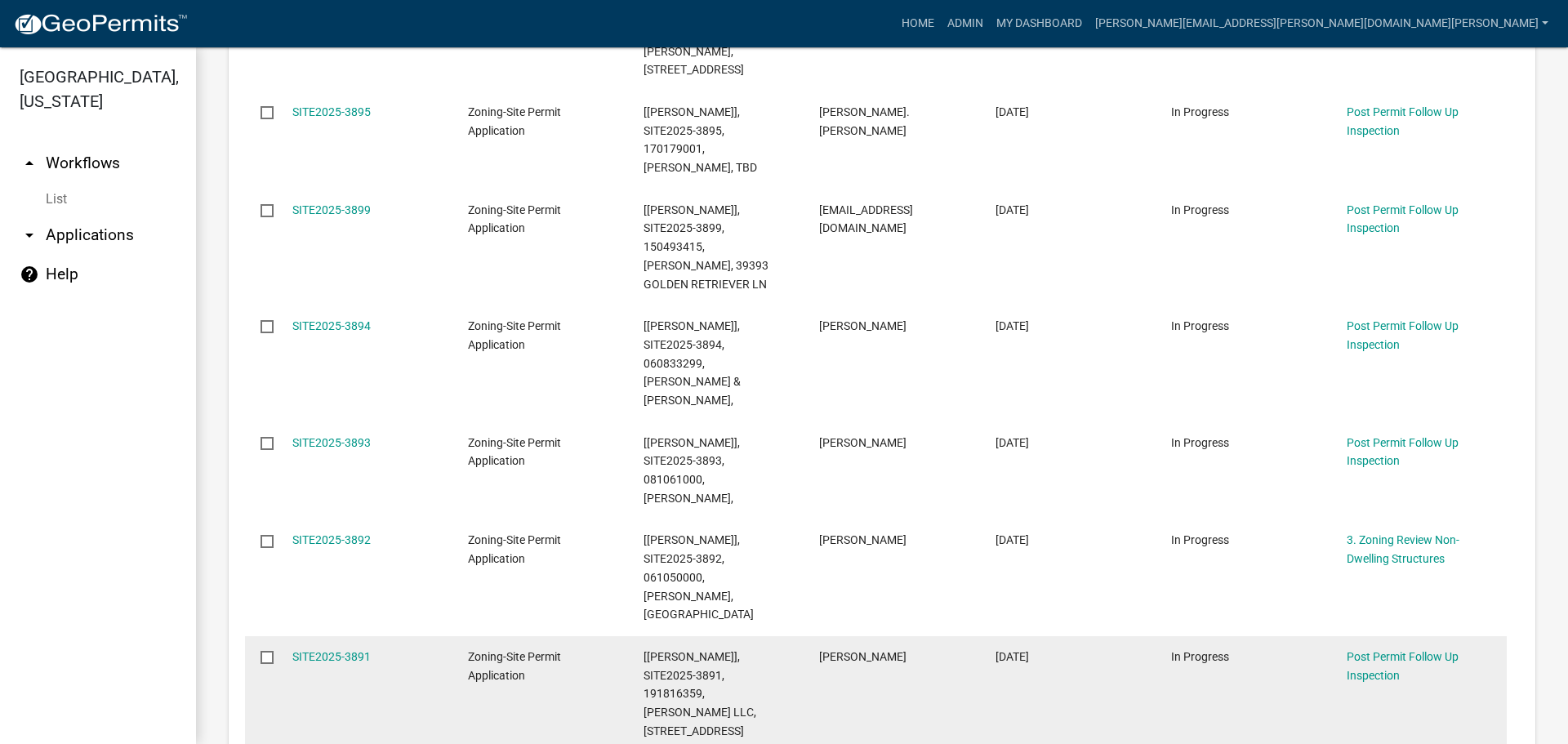
scroll to position [1061, 0]
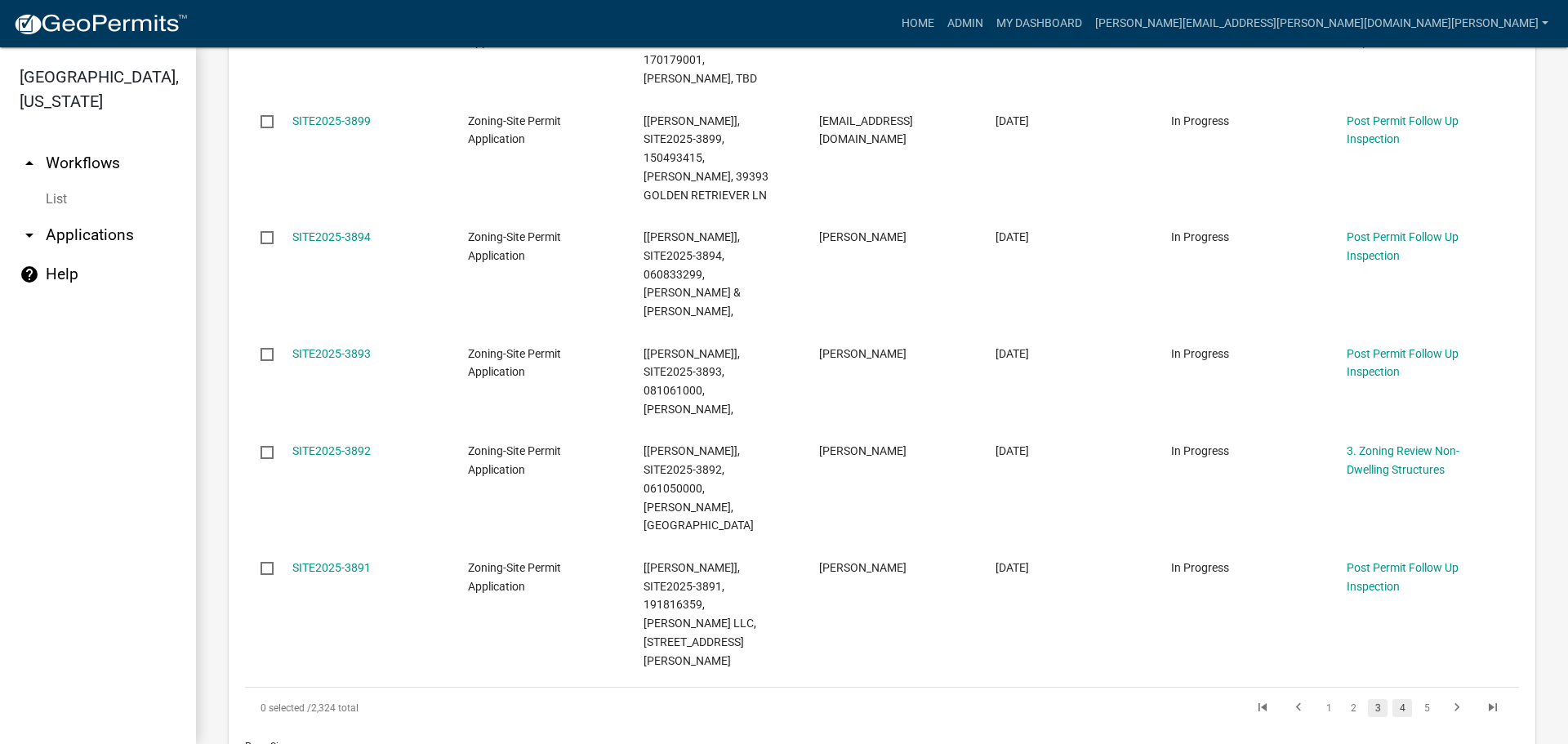
click at [1392, 699] on link "4" at bounding box center [1402, 708] width 20 height 18
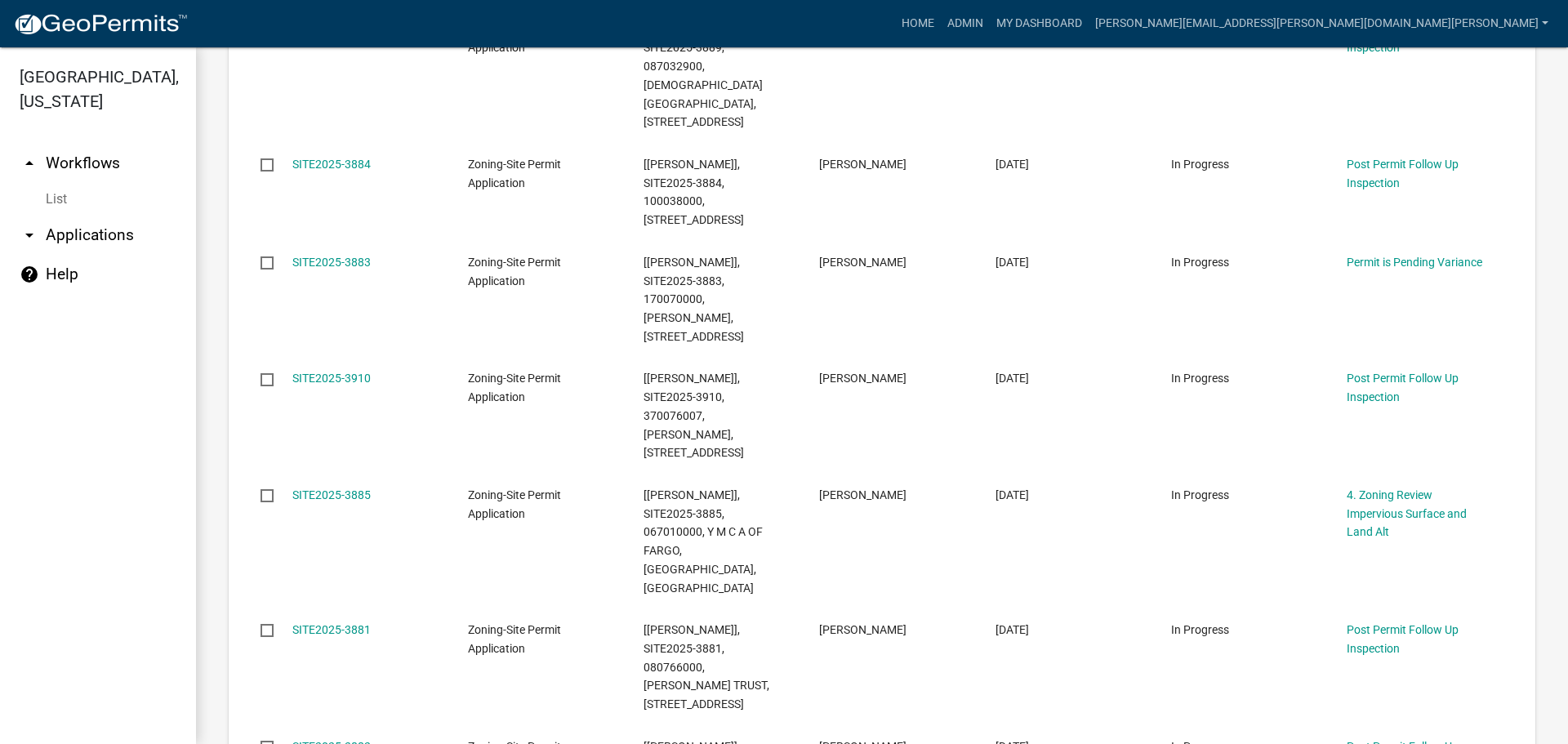
scroll to position [672, 0]
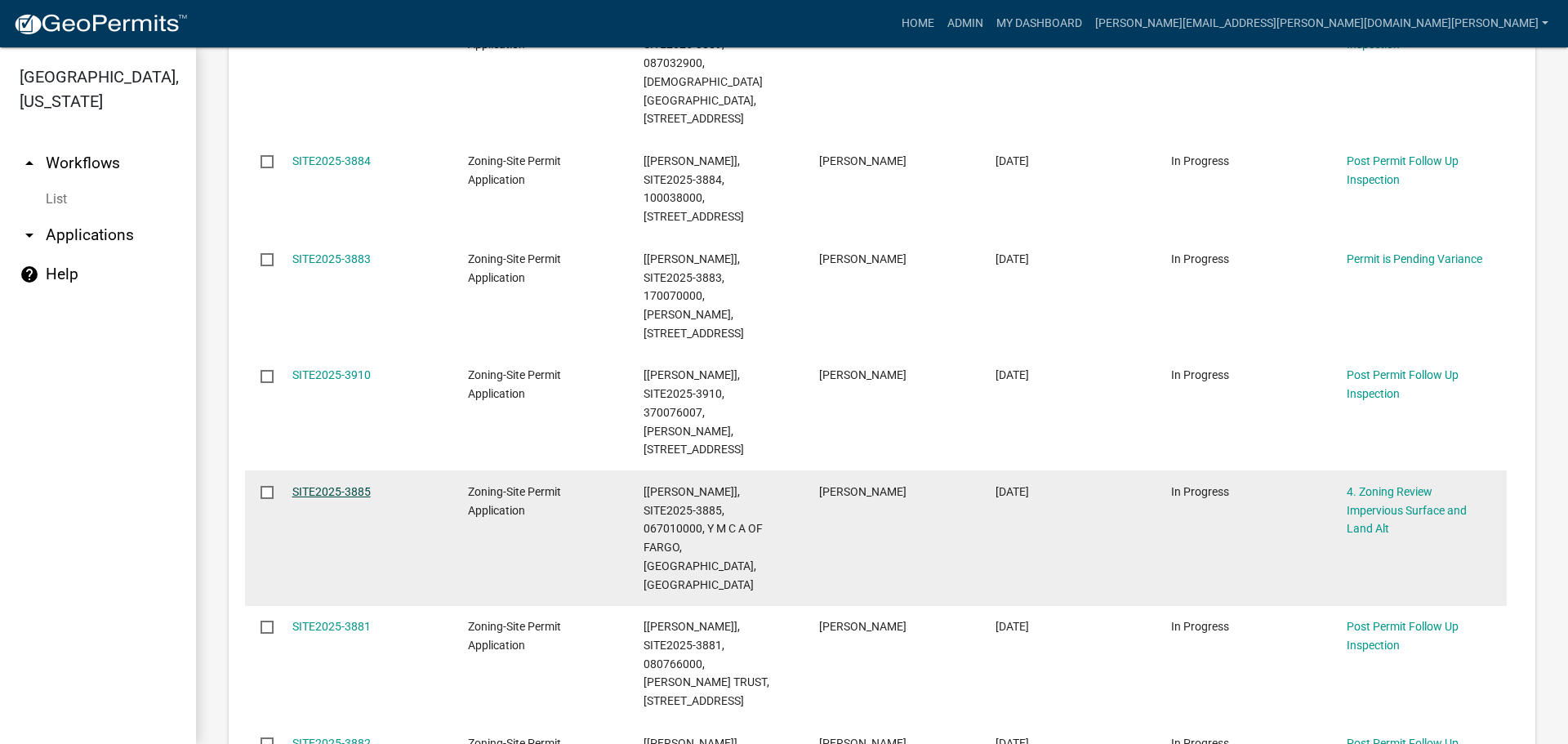
click at [351, 485] on link "SITE2025-3885" at bounding box center [331, 491] width 79 height 13
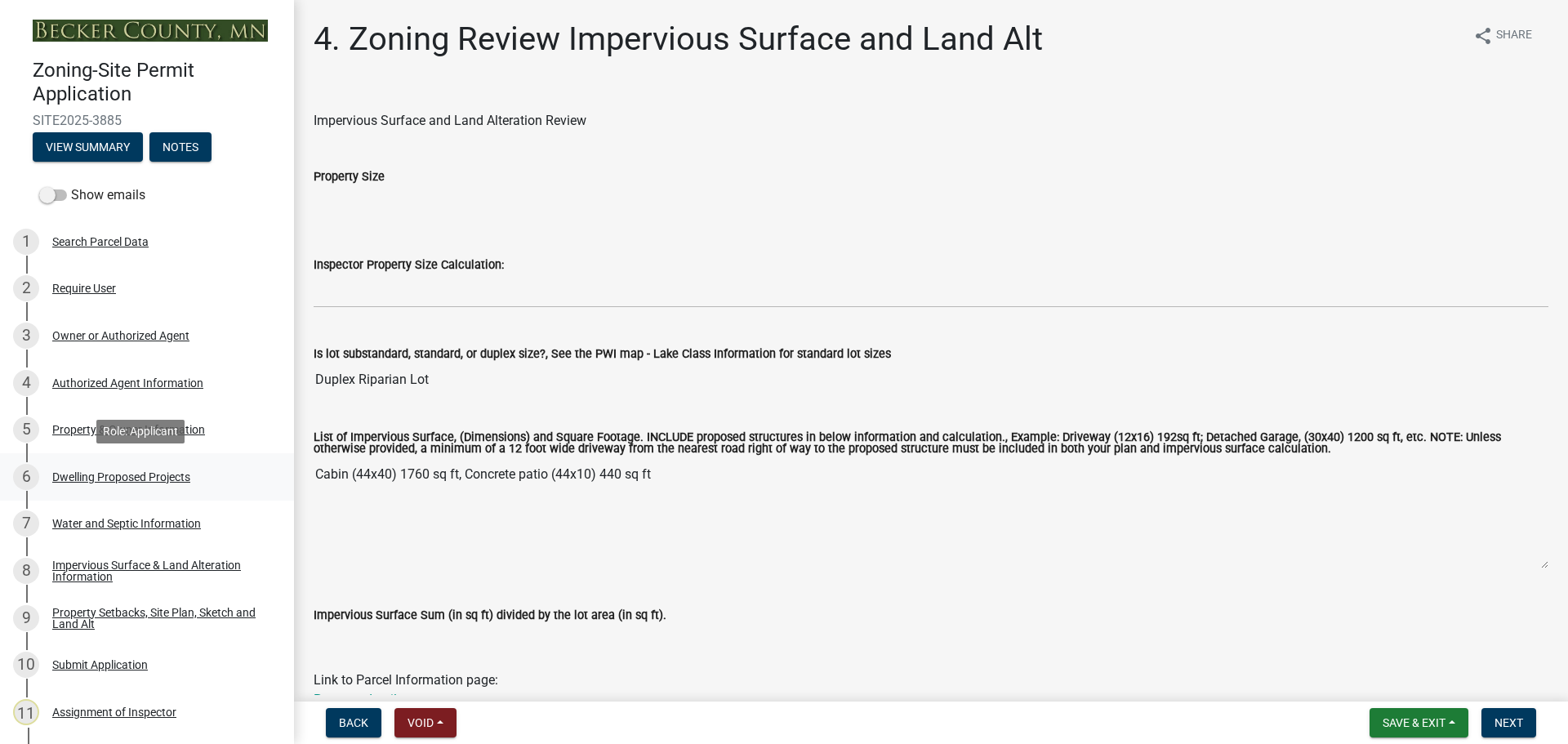
click at [125, 473] on div "Dwelling Proposed Projects" at bounding box center [121, 477] width 138 height 12
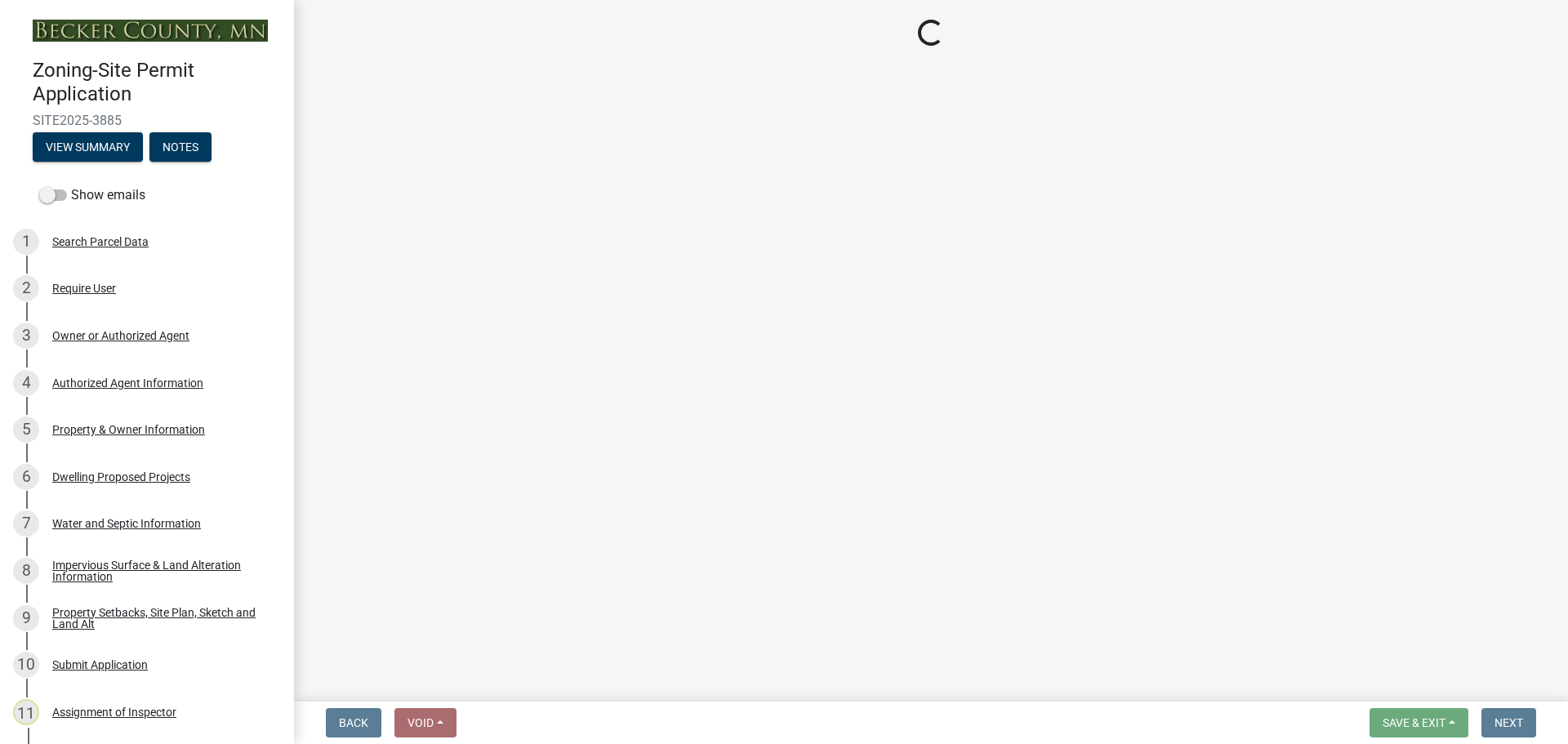
select select "5b8abcc6-67f7-49fb-8f25-c295ccc2b339"
select select "ba56d9f6-ced5-4c38-bdcc-33bfa85ac6de"
select select "4f5e2784-8c40-49a3-b0e9-8f1a3cbab4f4"
select select "ebb33175-329d-4f8e-9ee0-a71ca57f3362"
select select "11c1c089-3b44-43c0-9549-3c9eeea2451f"
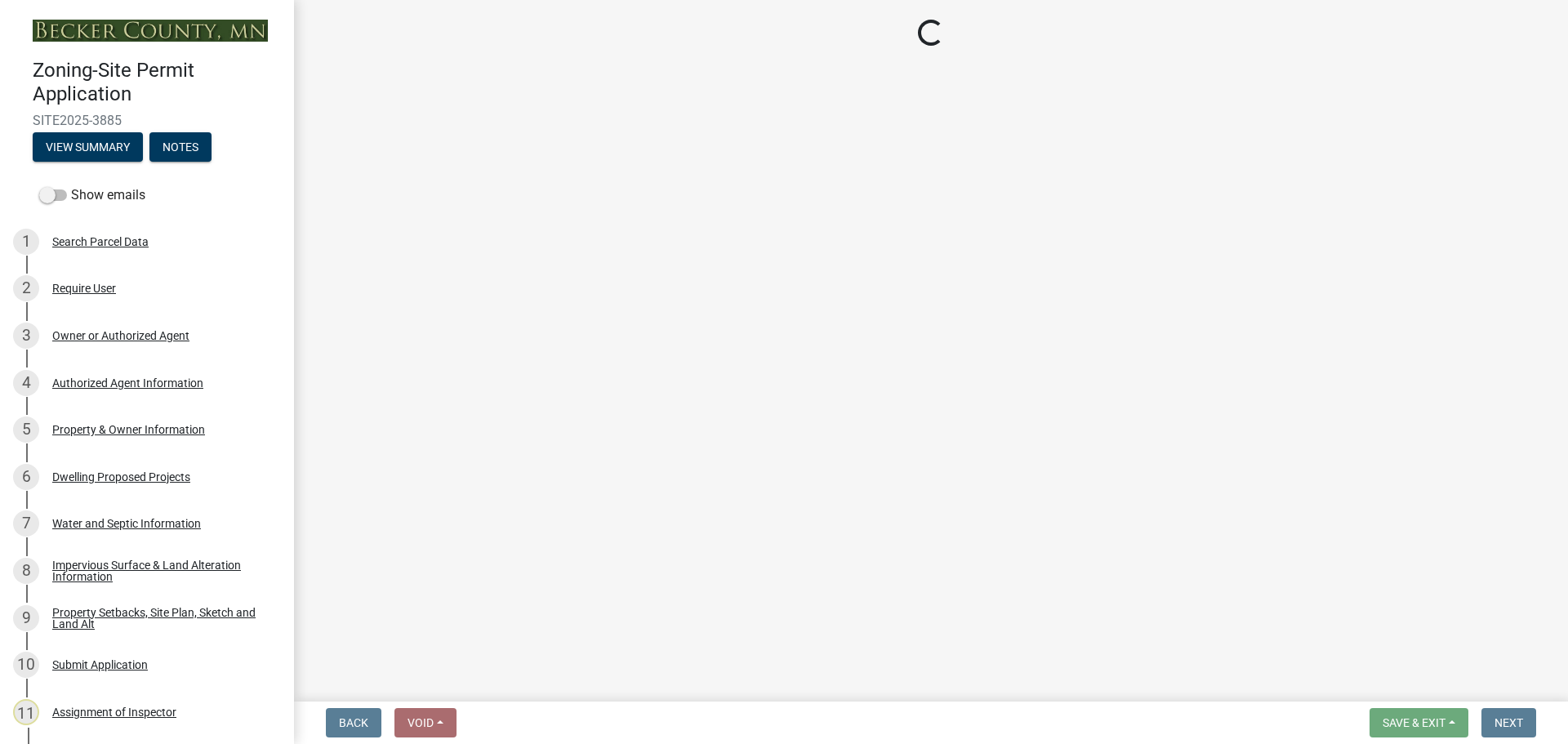
select select "0ceb8b90-6e92-4b1f-be25-acba4c819eff"
select select "ab9119d1-7da9-49c4-9fac-8c142204c89d"
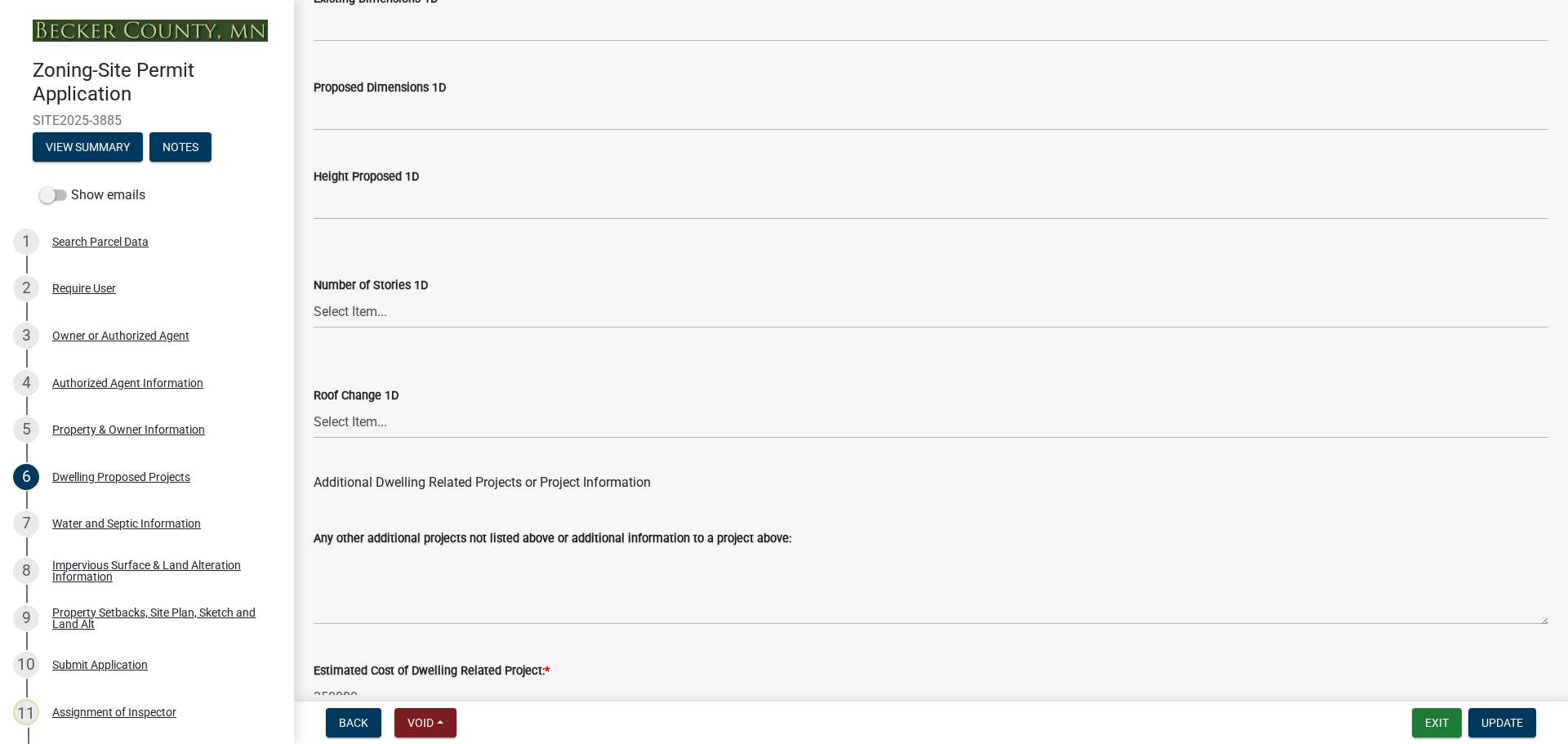
scroll to position [3917, 0]
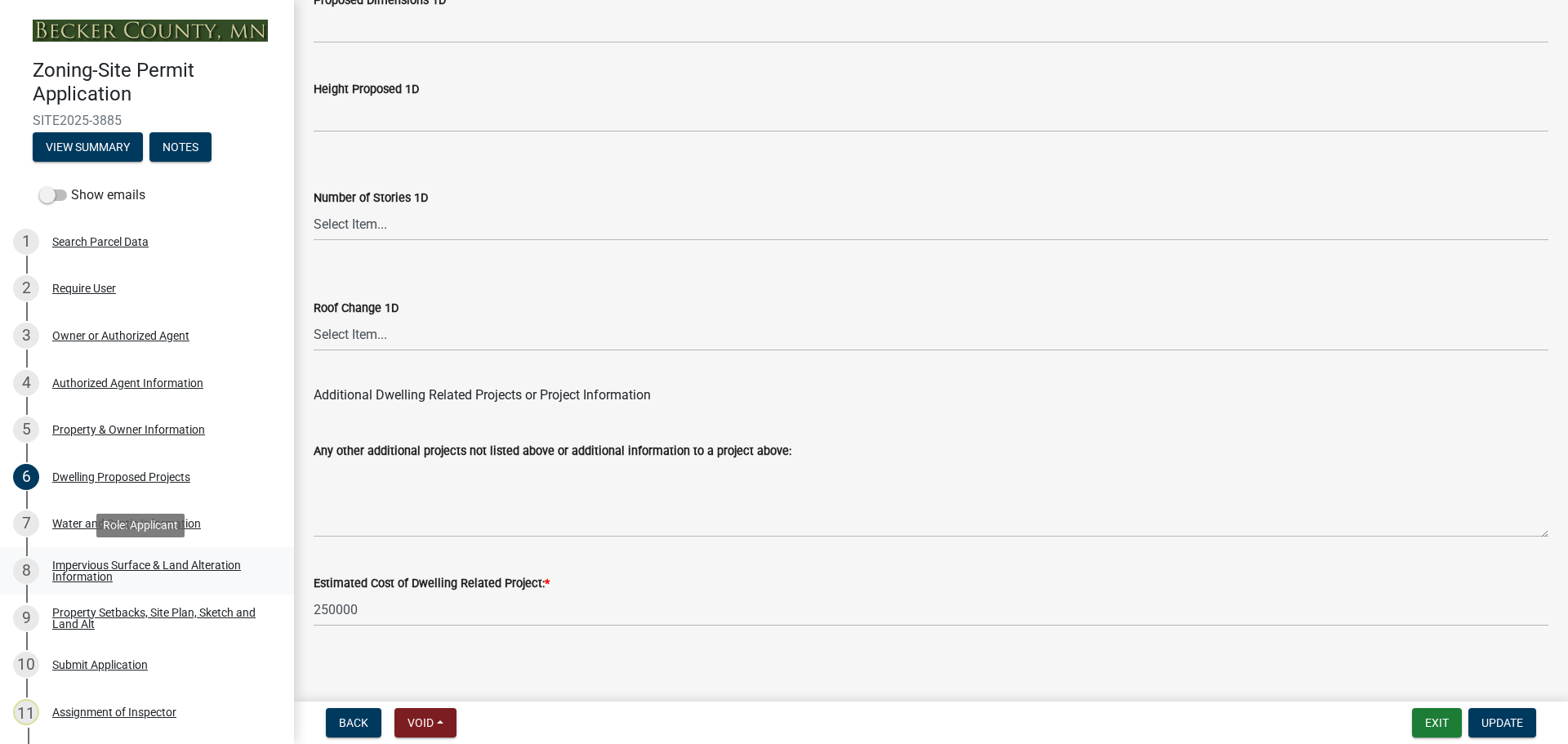
click at [172, 561] on div "Impervious Surface & Land Alteration Information" at bounding box center [160, 571] width 216 height 23
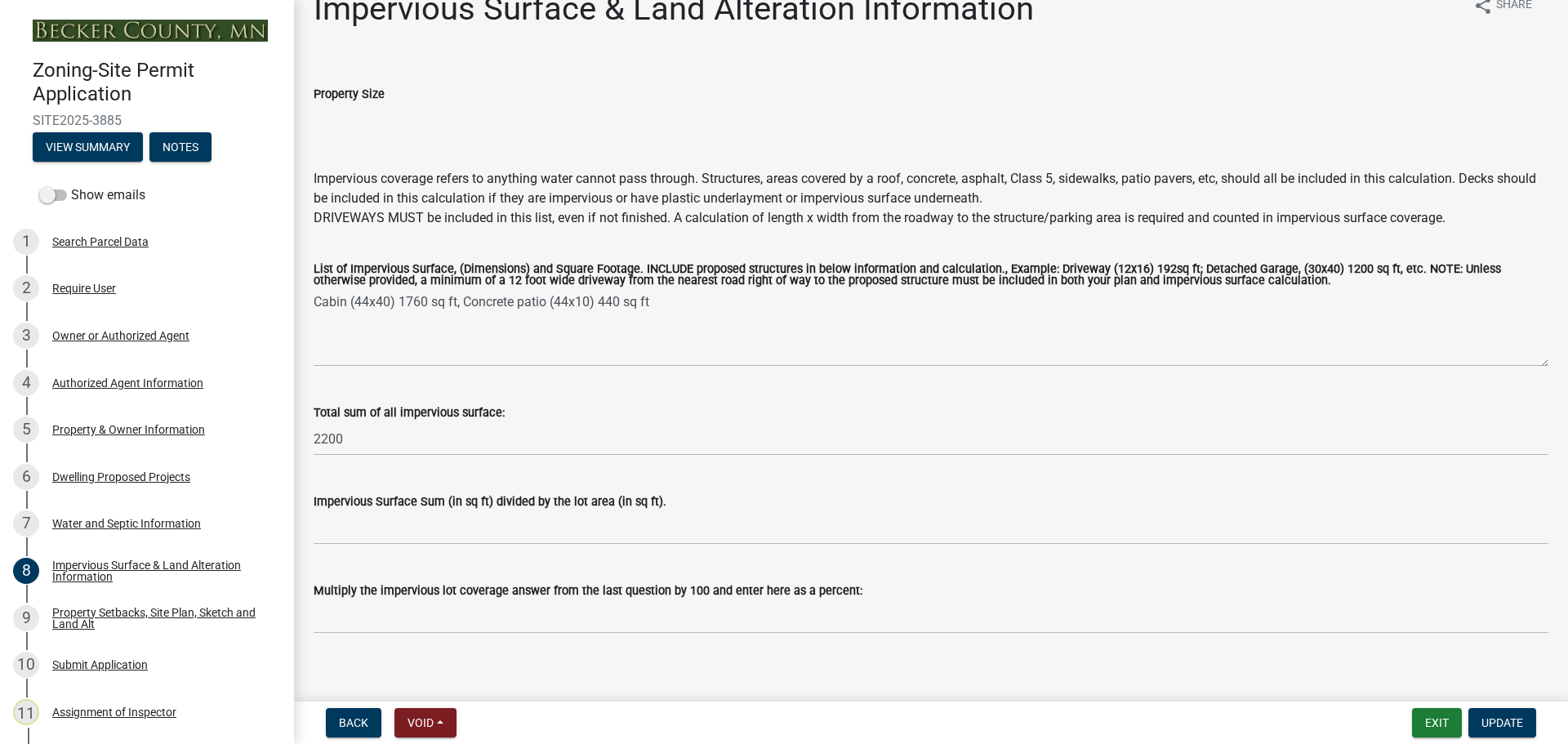
scroll to position [47, 0]
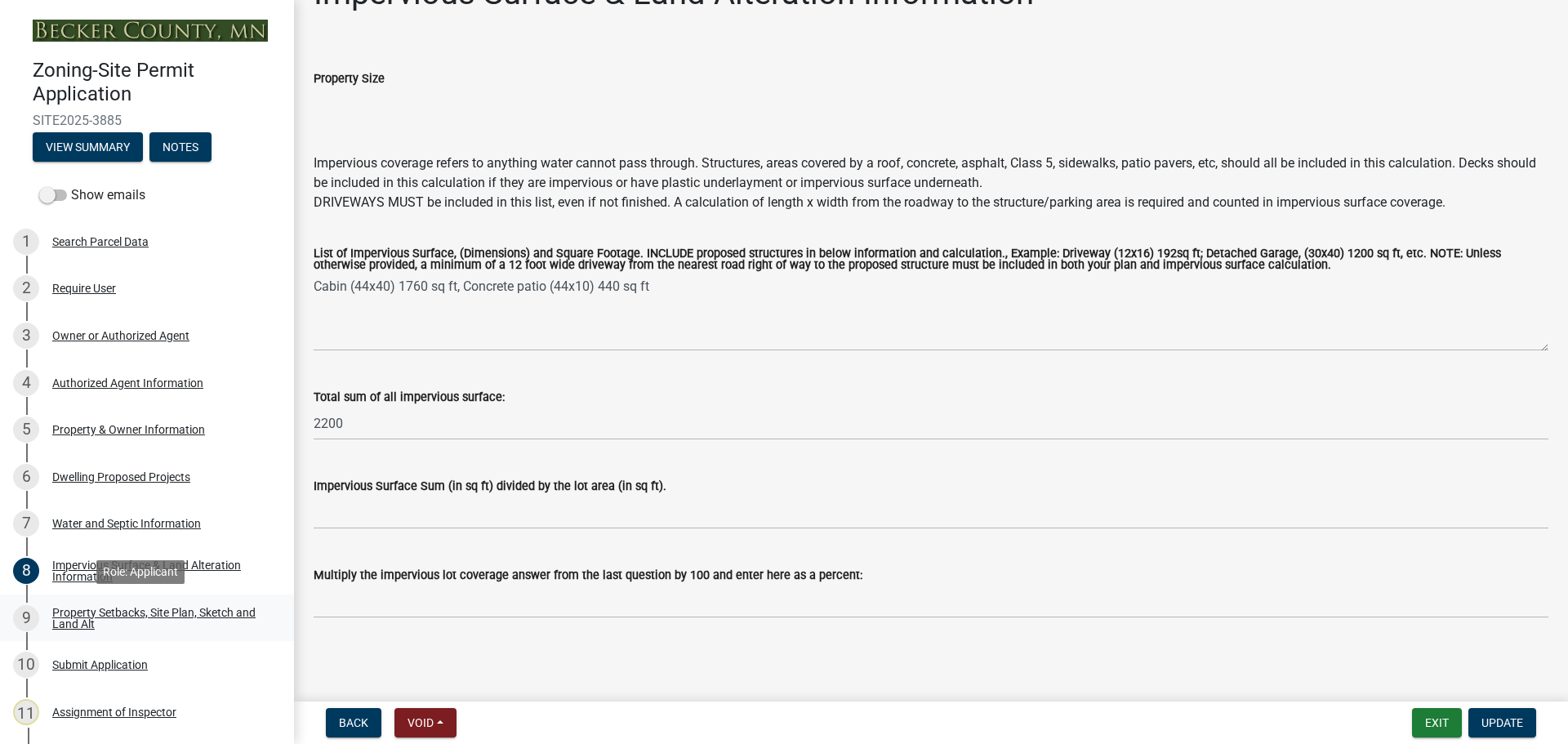
click at [182, 609] on div "Property Setbacks, Site Plan, Sketch and Land Alt" at bounding box center [160, 618] width 216 height 23
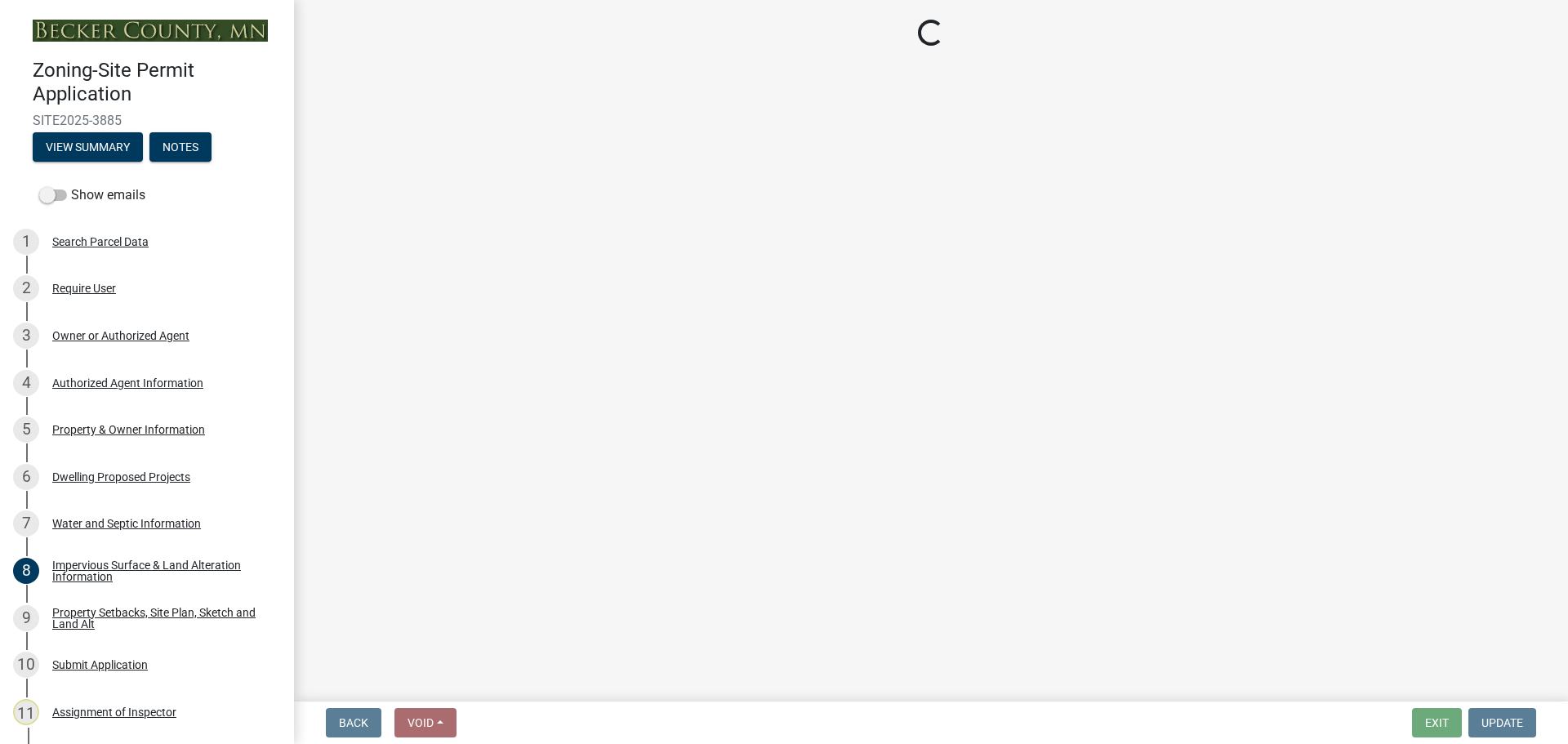
select select "bc359128-44fe-43a6-b559-d4174f4d38cf"
select select "23d9b77f-888b-4fb8-92b8-bb321afa0fee"
select select "fd58f24c-a096-4195-863e-b494ea1fd324"
select select "e8ab2dc3-aa3f-46f3-9b4a-37eb25ad84af"
select select "b98836ba-4715-455d-97ab-be9a9df498a8"
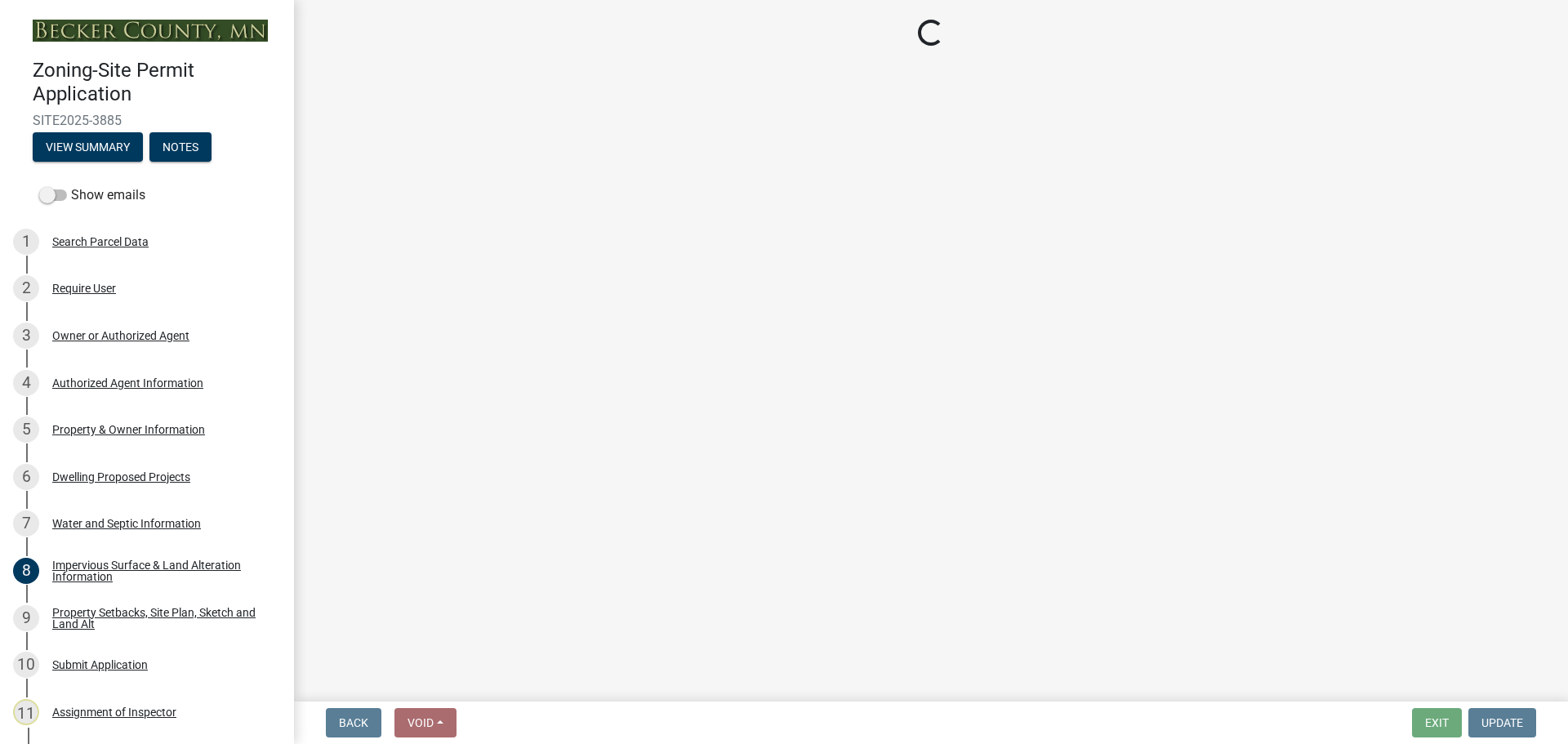
select select "e019de12-4845-45f2-ad10-5fb76eee0e55"
select select "c8b8ea71-7088-4e87-a493-7bc88cc2835b"
select select "ff457040-d2bf-49fa-a716-aef4a9c76f60"
select select "19d13e65-c93d-443e-910a-7a17299544cc"
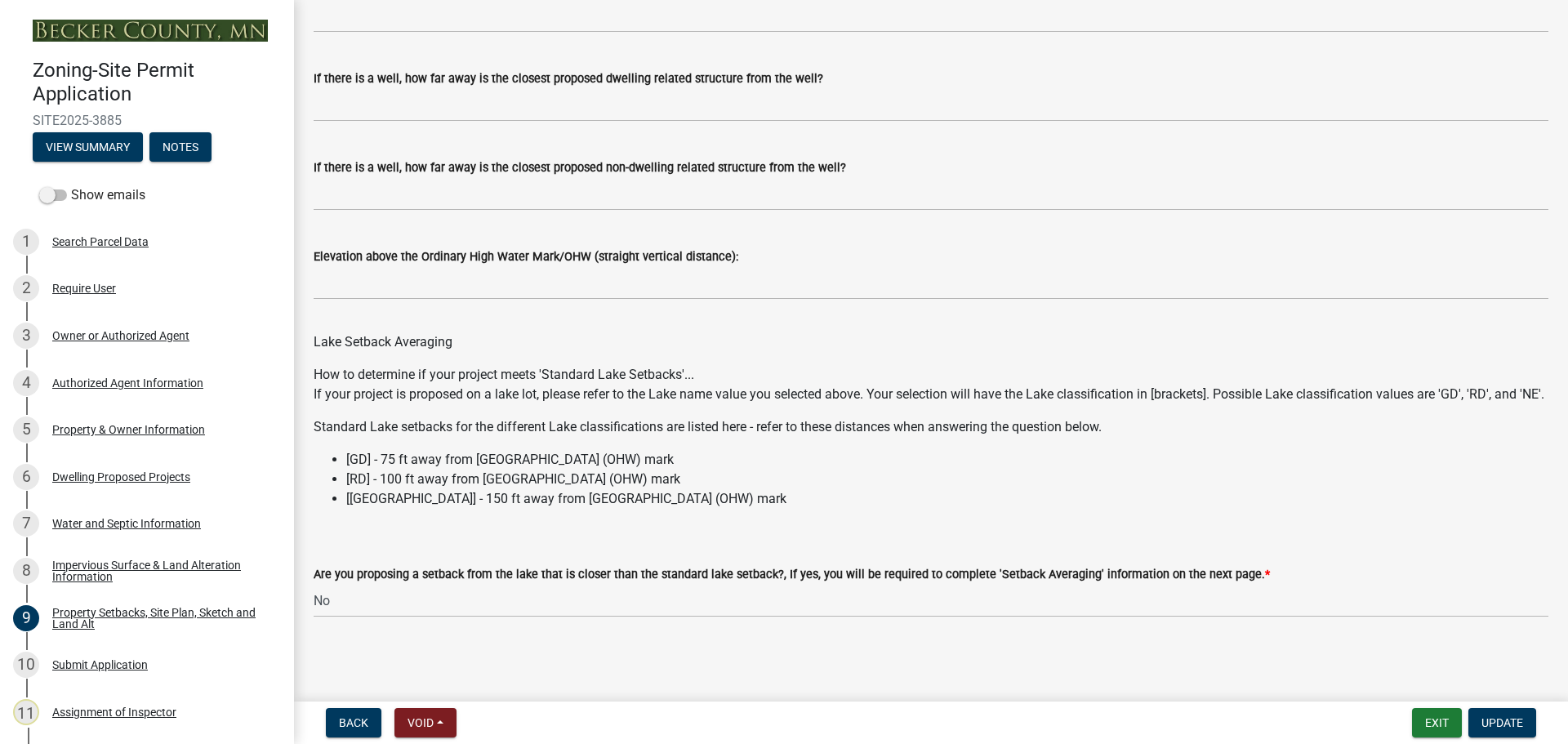
scroll to position [4700, 0]
